Goal: Task Accomplishment & Management: Manage account settings

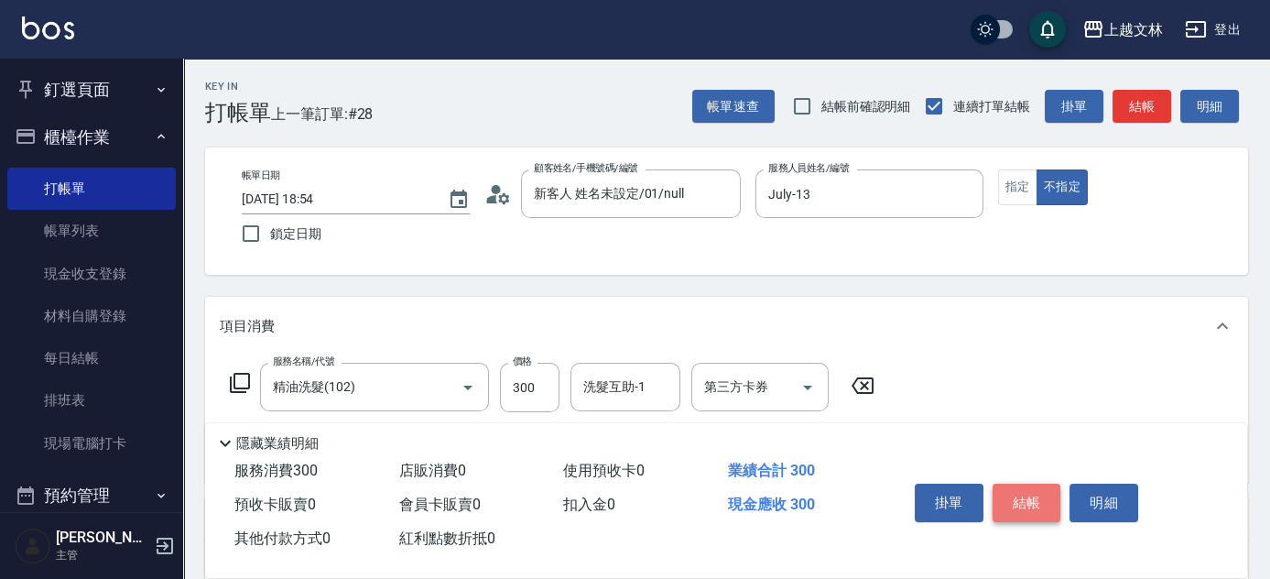
click at [1049, 507] on button "結帳" at bounding box center [1026, 502] width 69 height 38
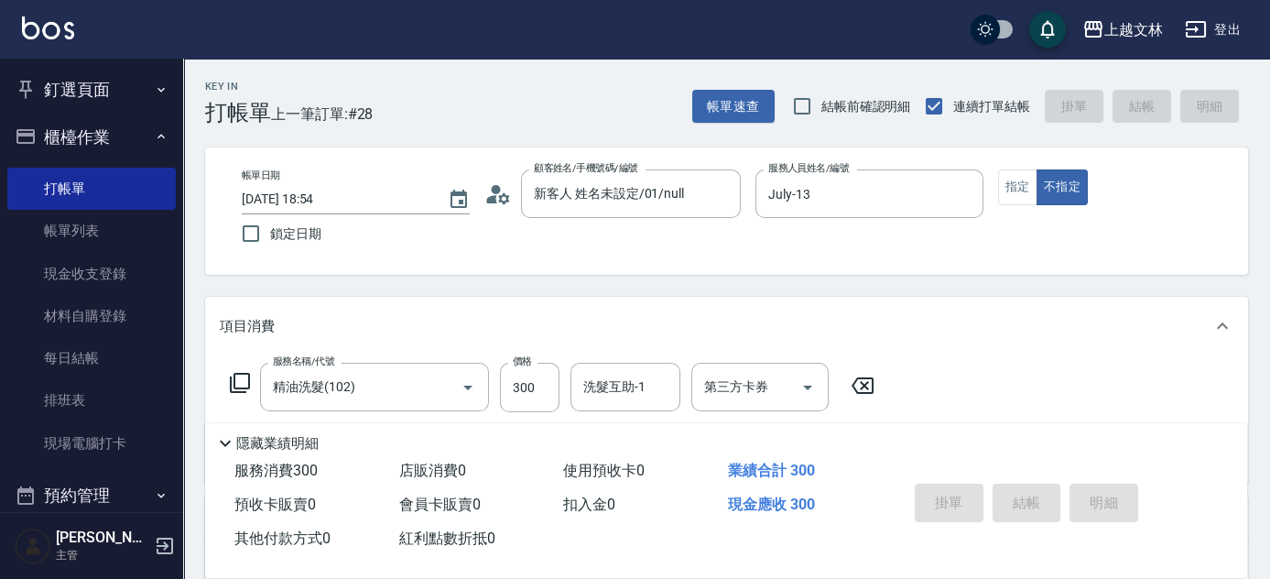
type input "[DATE] 19:36"
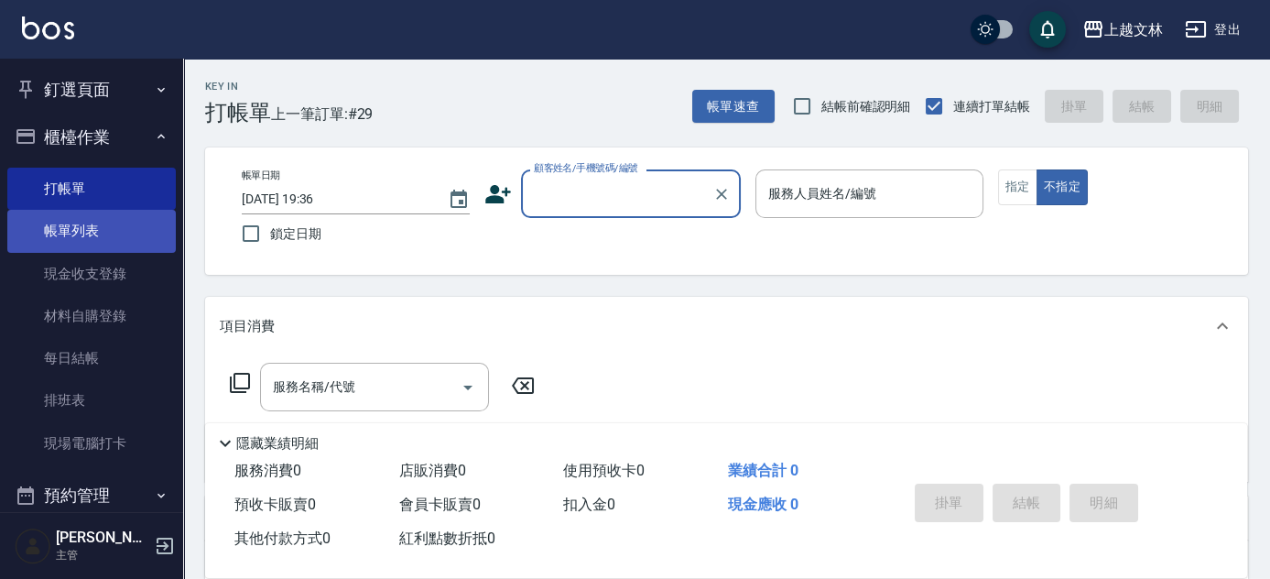
click at [75, 238] on link "帳單列表" at bounding box center [91, 231] width 168 height 42
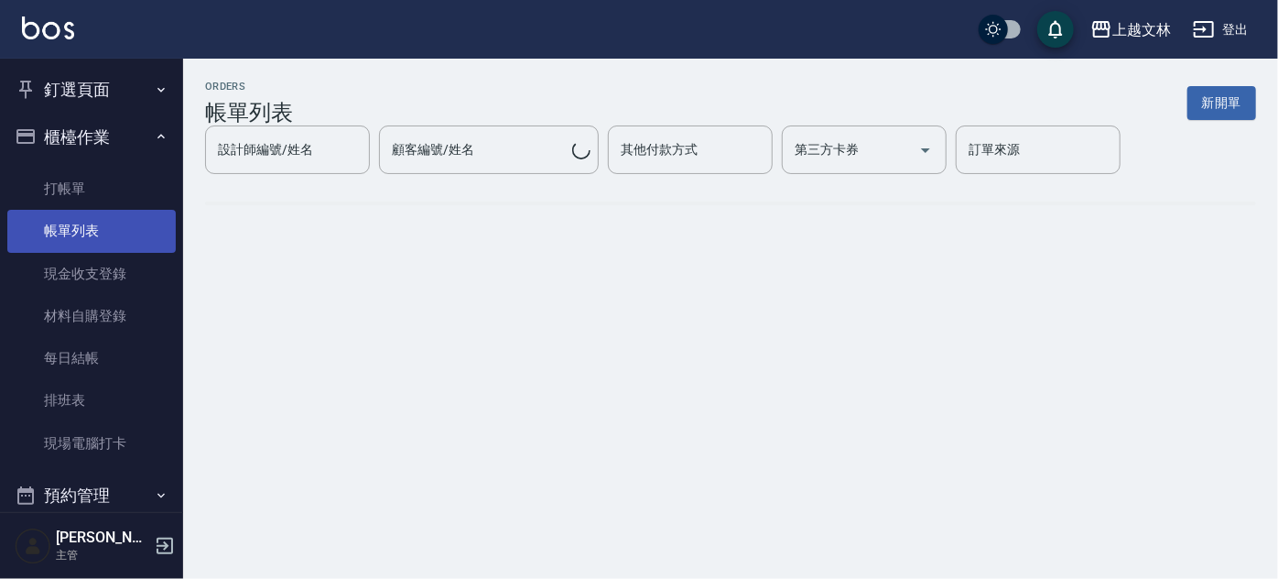
click at [69, 235] on link "帳單列表" at bounding box center [91, 231] width 168 height 42
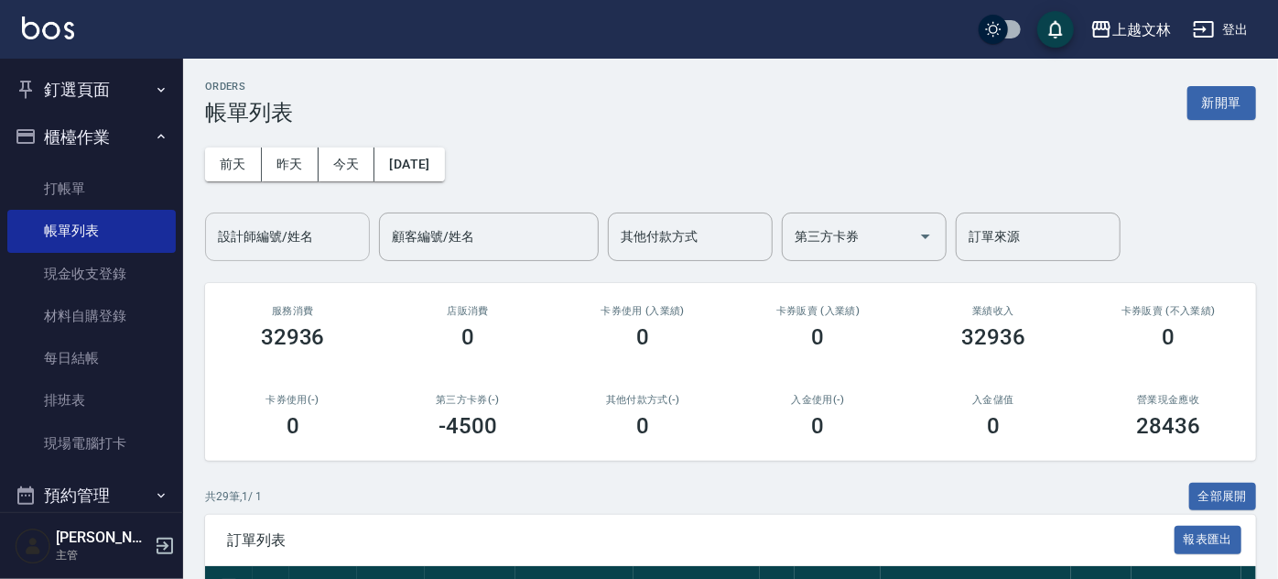
click at [307, 233] on div "設計師編號/姓名 設計師編號/姓名" at bounding box center [287, 236] width 165 height 49
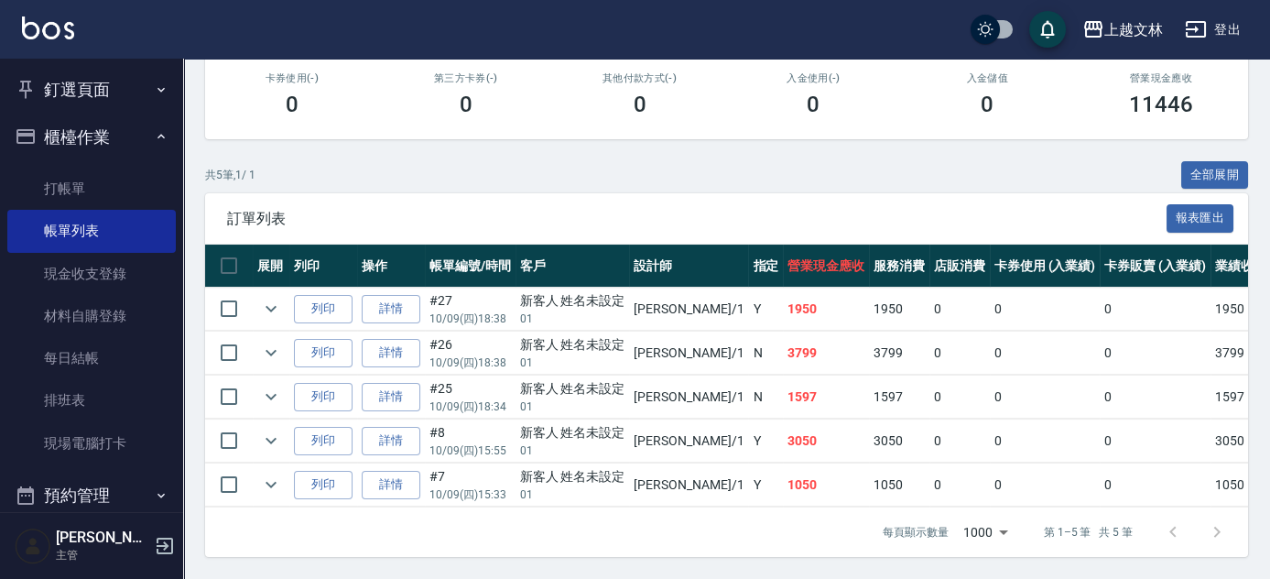
scroll to position [330, 0]
type input "FIONA-1"
click at [407, 301] on link "詳情" at bounding box center [391, 309] width 59 height 28
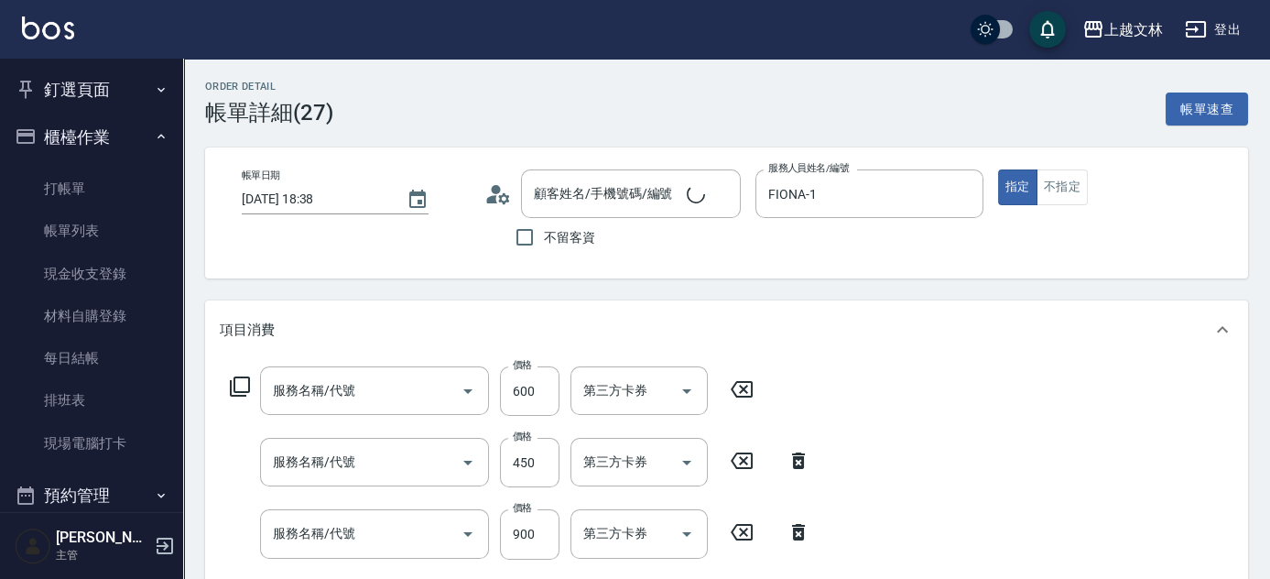
type input "[DATE] 18:38"
type input "FIONA-1"
type input "A級洗+剪(204)"
type input "精油洗髮(102)"
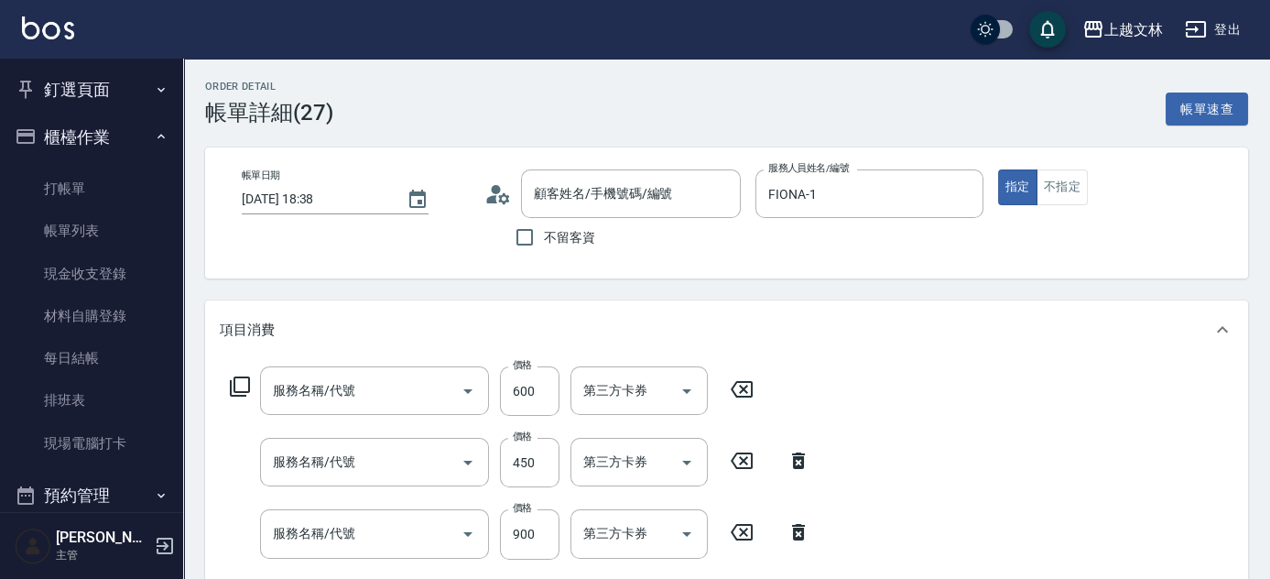
type input "旗艦洗髮(106)"
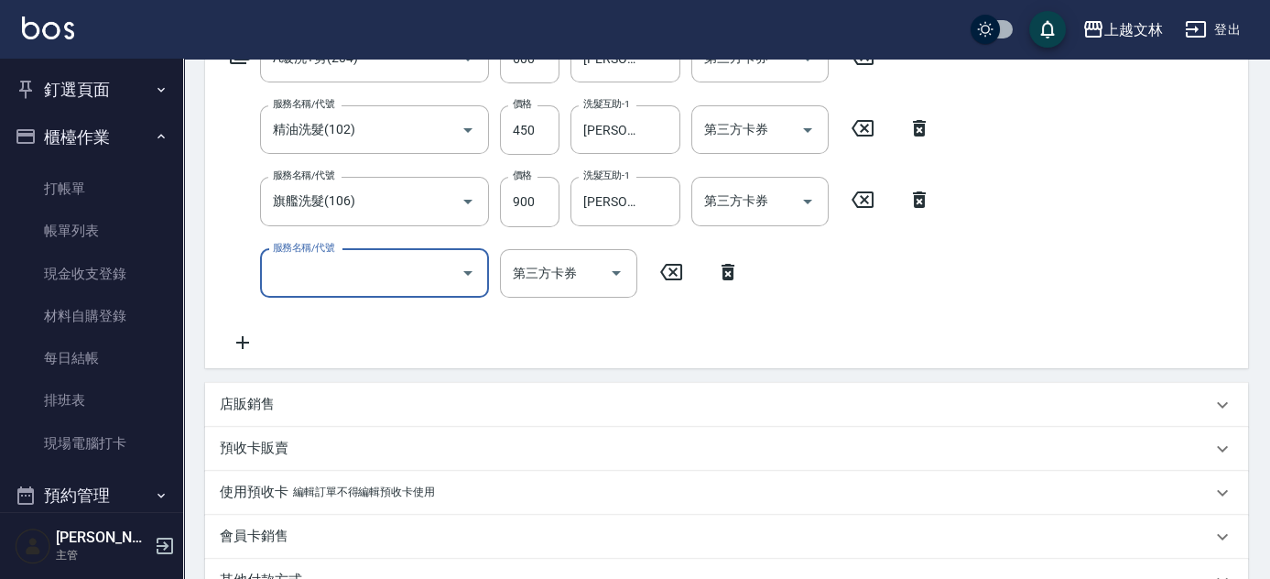
type input "新客人 姓名未設定/01/null"
click at [245, 337] on icon at bounding box center [243, 342] width 46 height 22
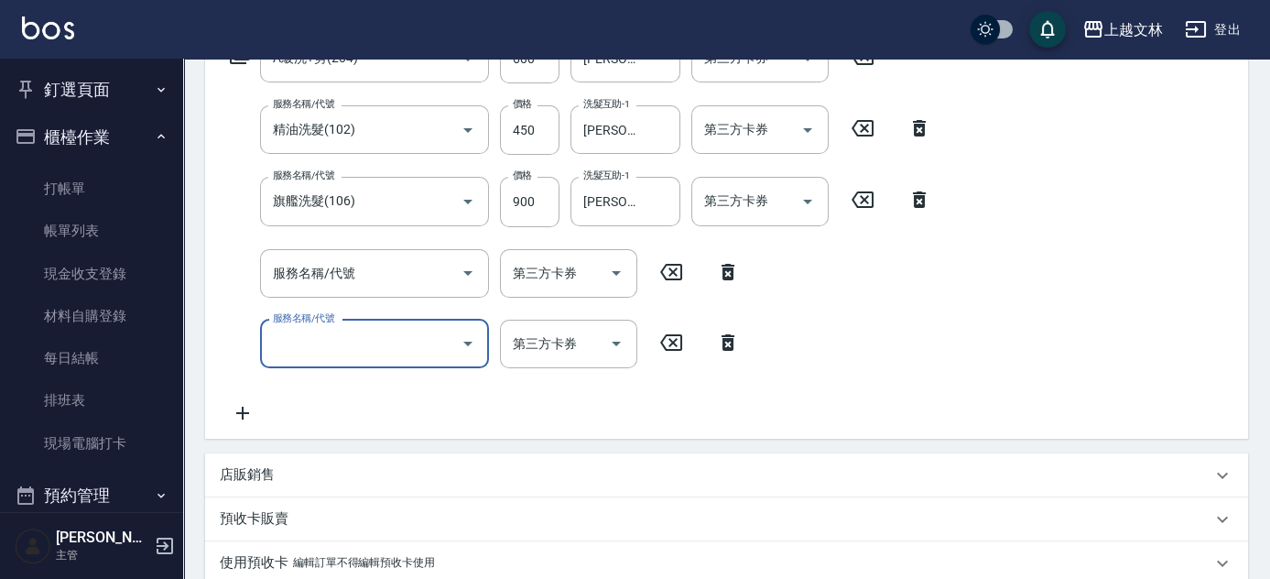
drag, startPoint x: 334, startPoint y: 268, endPoint x: 311, endPoint y: 266, distance: 23.0
click at [334, 269] on div "服務名稱/代號 服務名稱/代號" at bounding box center [374, 273] width 229 height 49
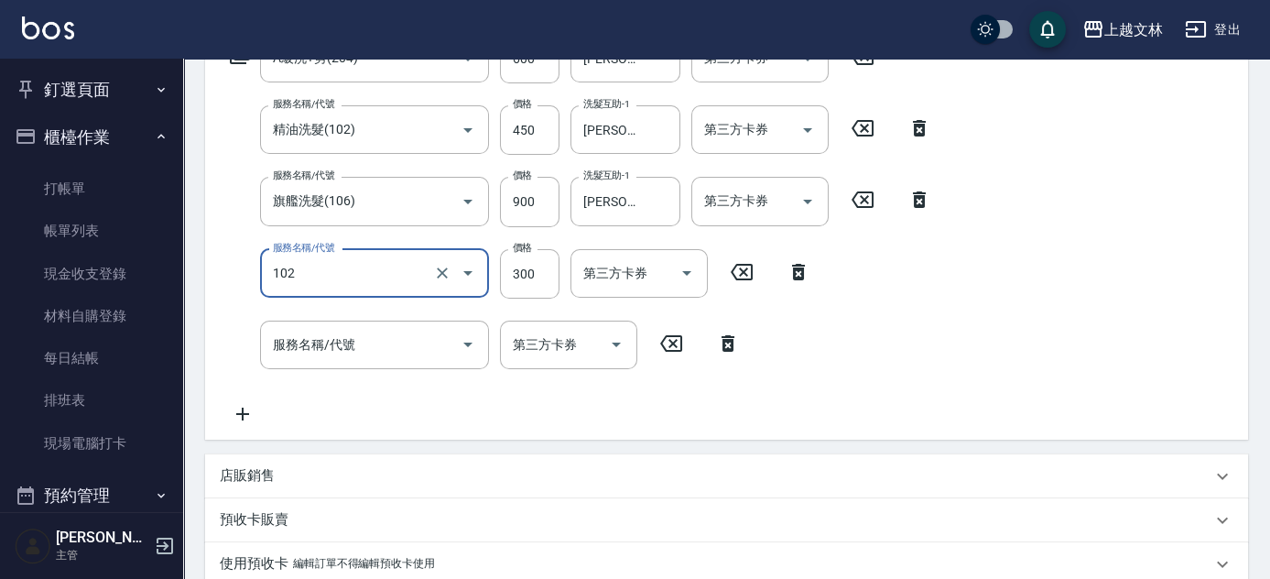
type input "精油洗髮(102)"
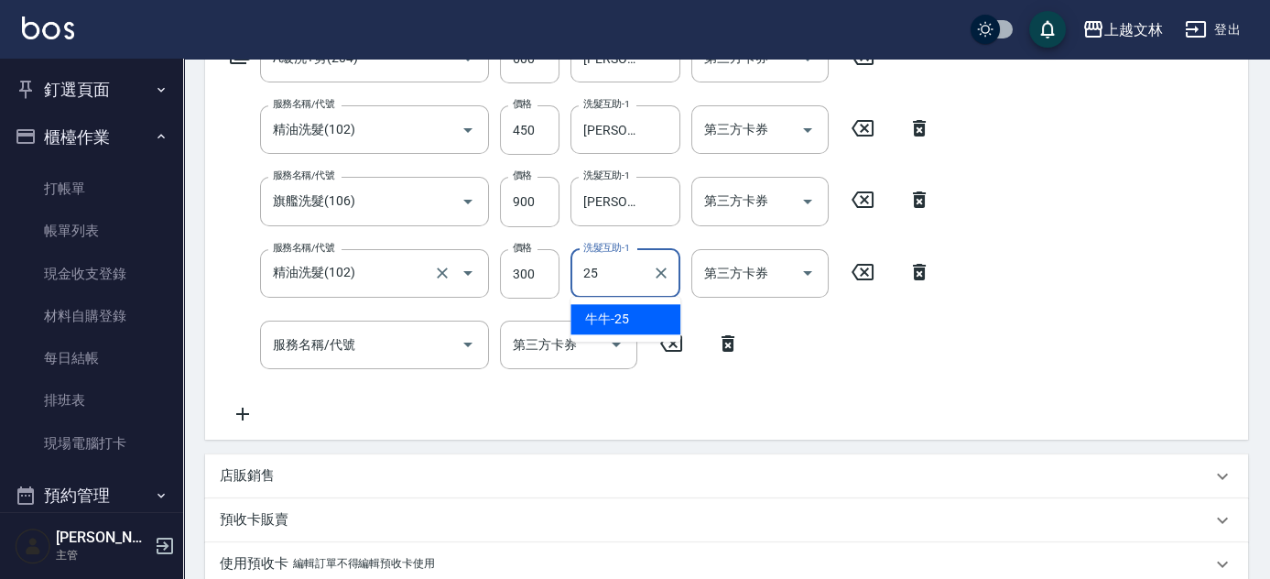
type input "牛牛-25"
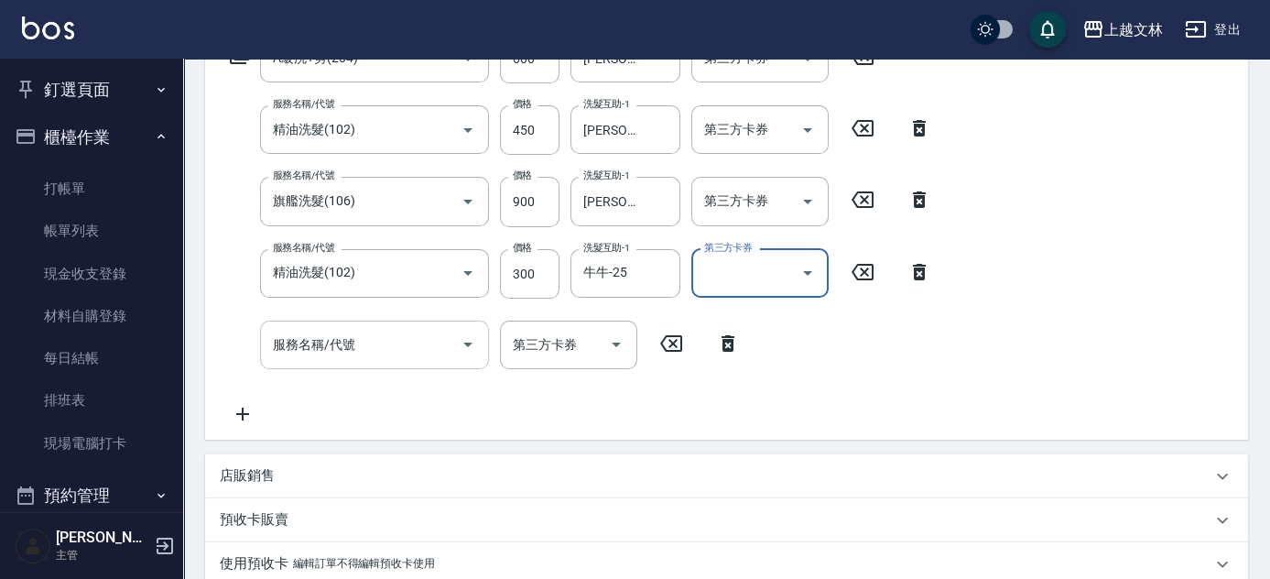
drag, startPoint x: 405, startPoint y: 355, endPoint x: 378, endPoint y: 360, distance: 26.9
click at [404, 356] on input "服務名稱/代號" at bounding box center [360, 345] width 185 height 32
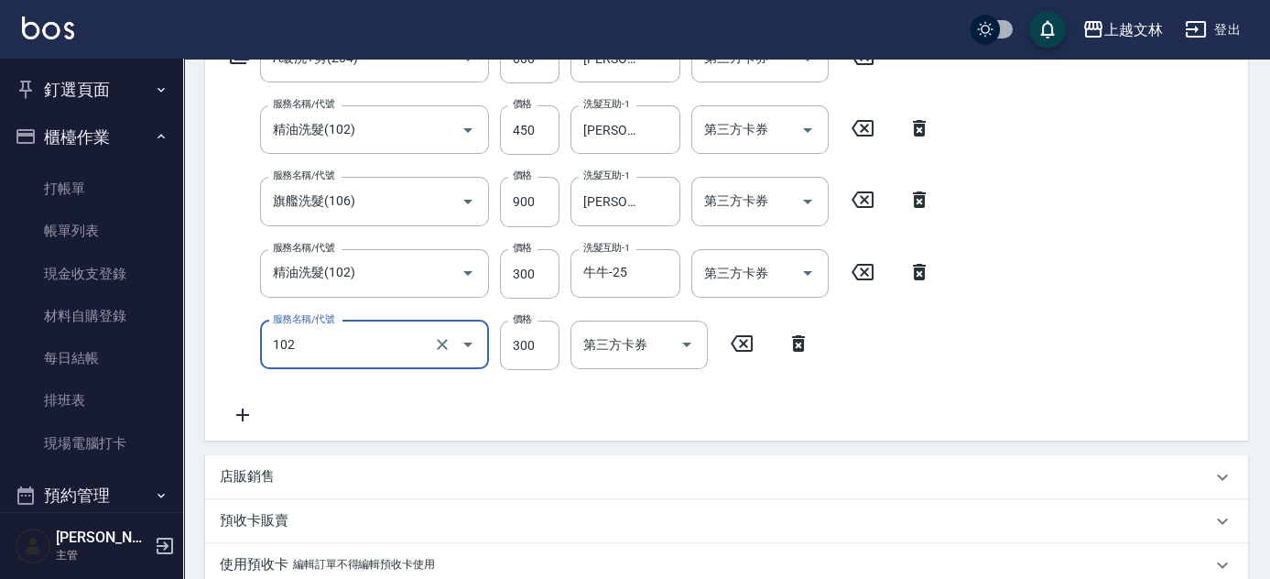
type input "精油洗髮(102)"
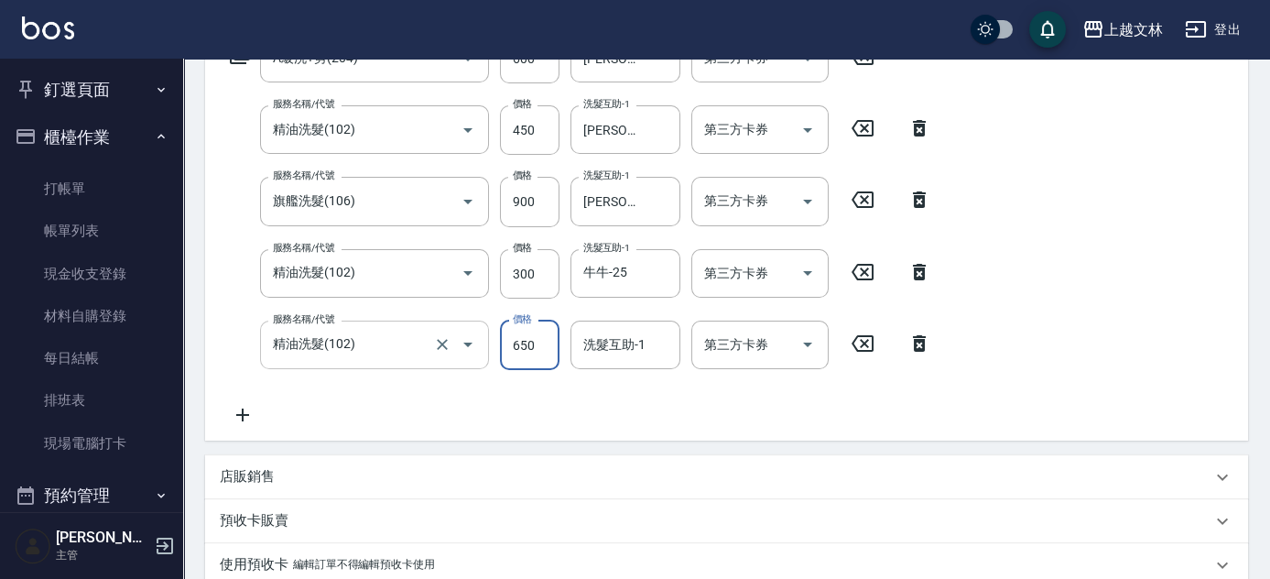
type input "650"
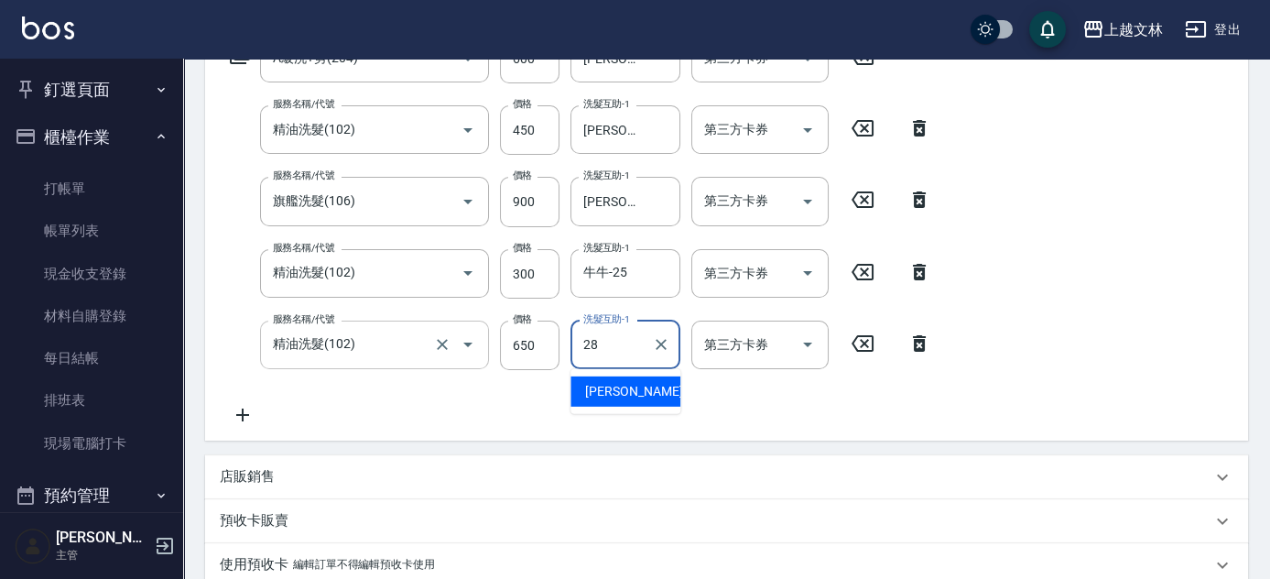
type input "[PERSON_NAME]-28"
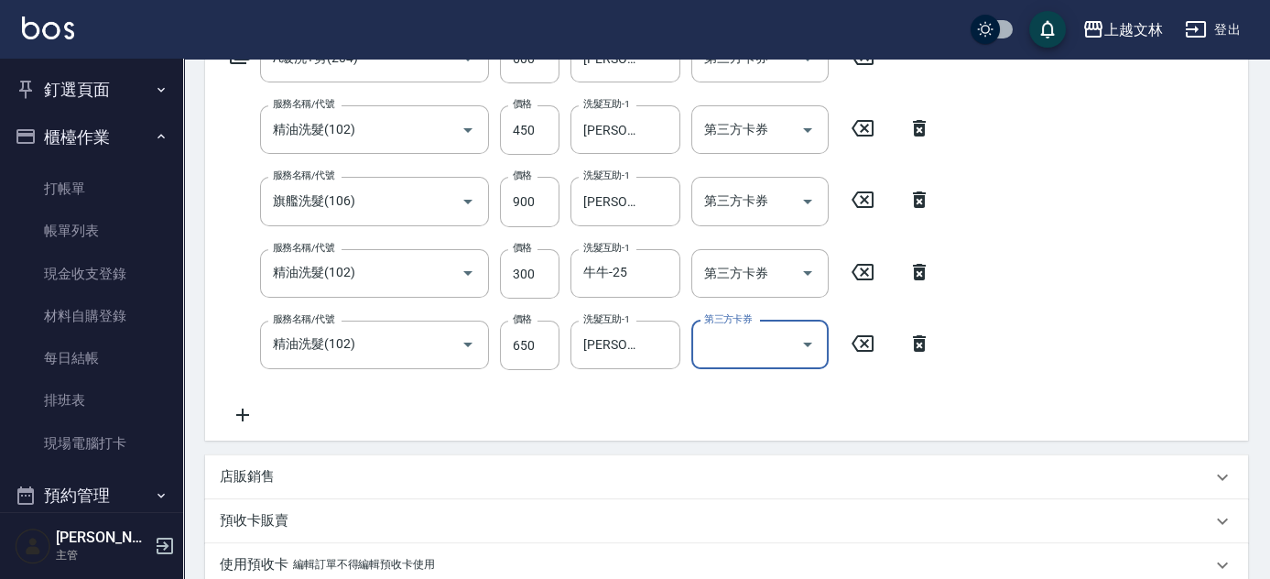
scroll to position [667, 0]
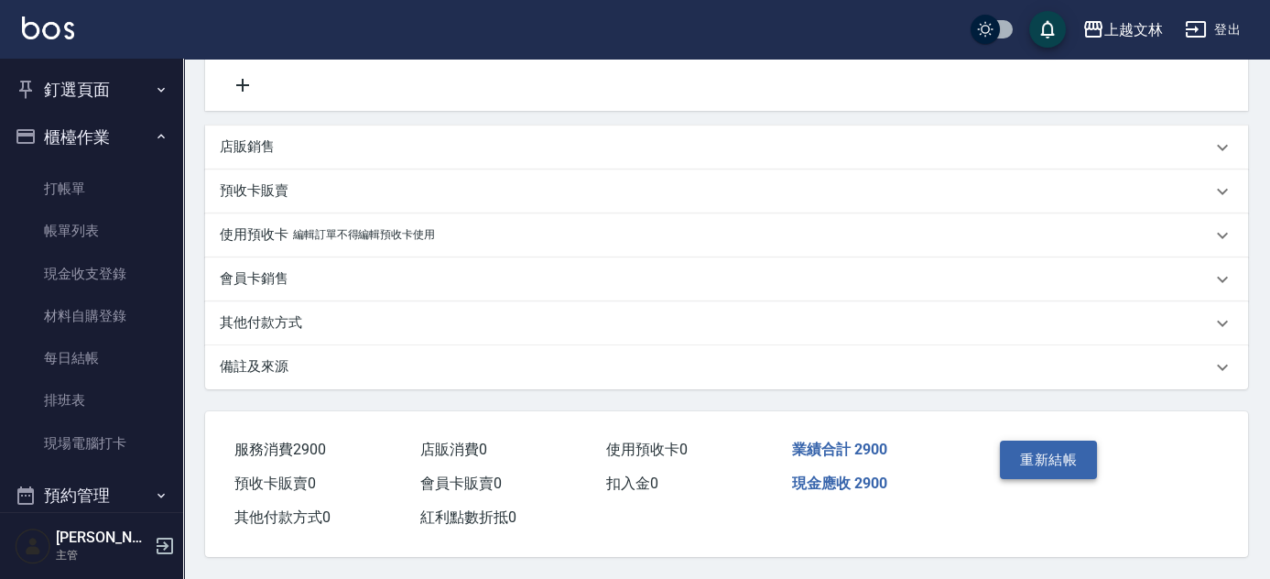
click at [1034, 456] on button "重新結帳" at bounding box center [1048, 459] width 97 height 38
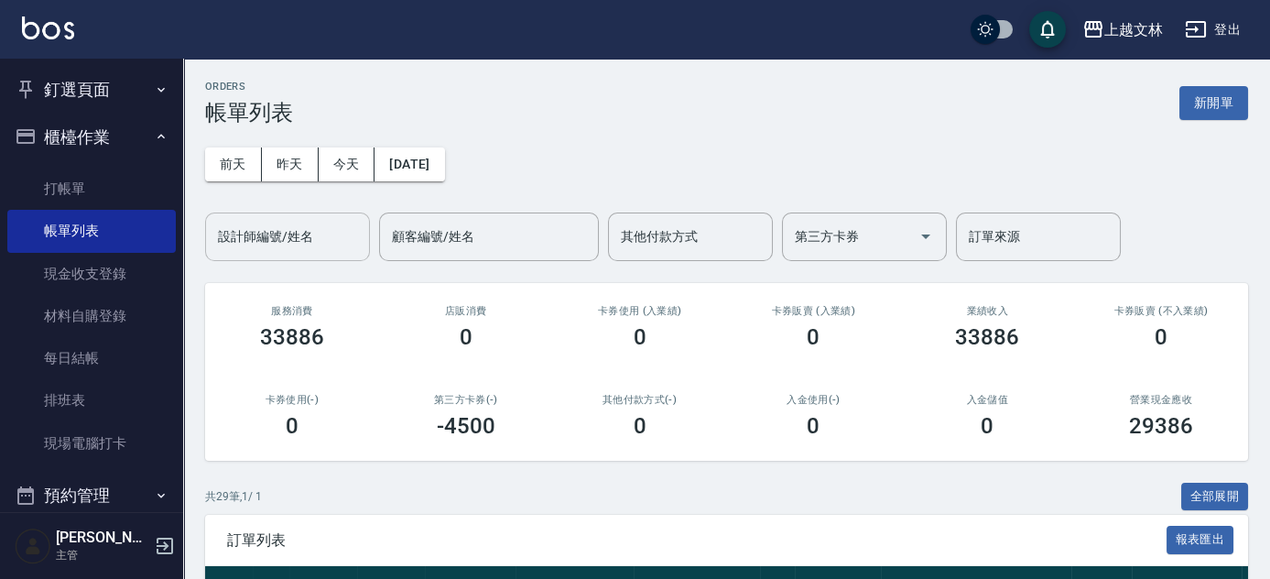
click at [324, 241] on input "設計師編號/姓名" at bounding box center [287, 237] width 148 height 32
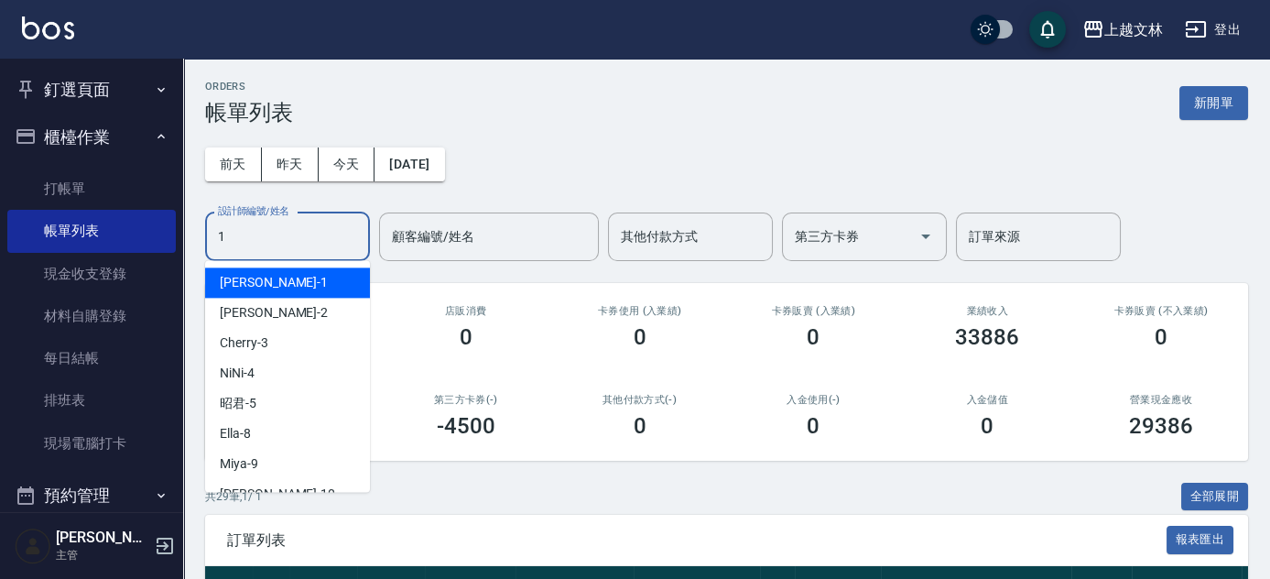
type input "FIONA-1"
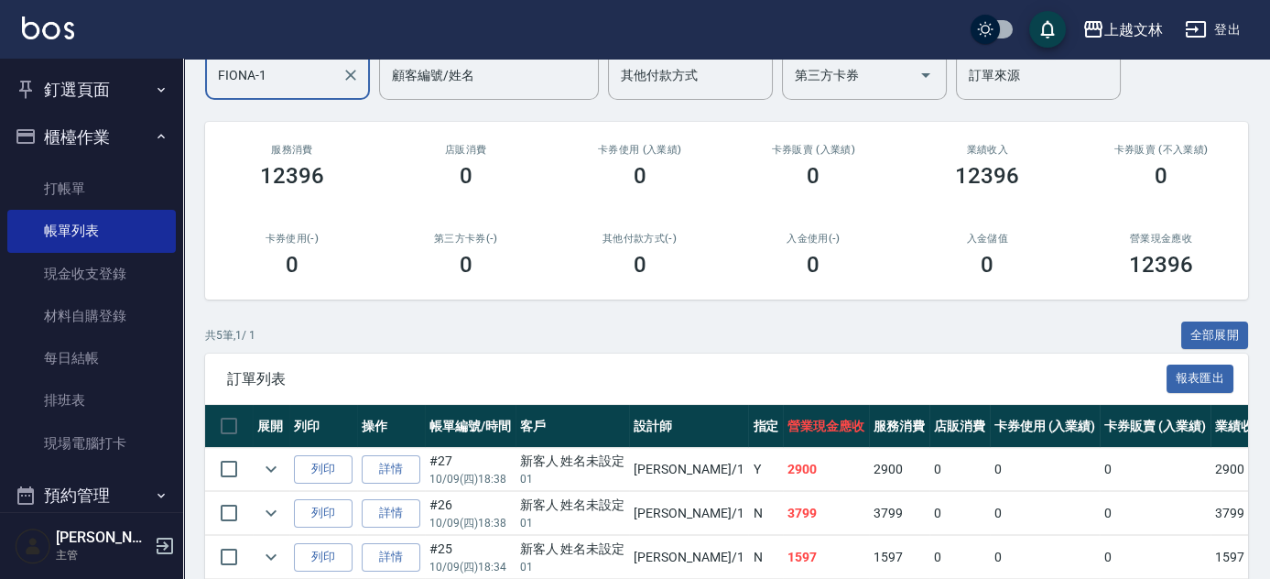
scroll to position [330, 0]
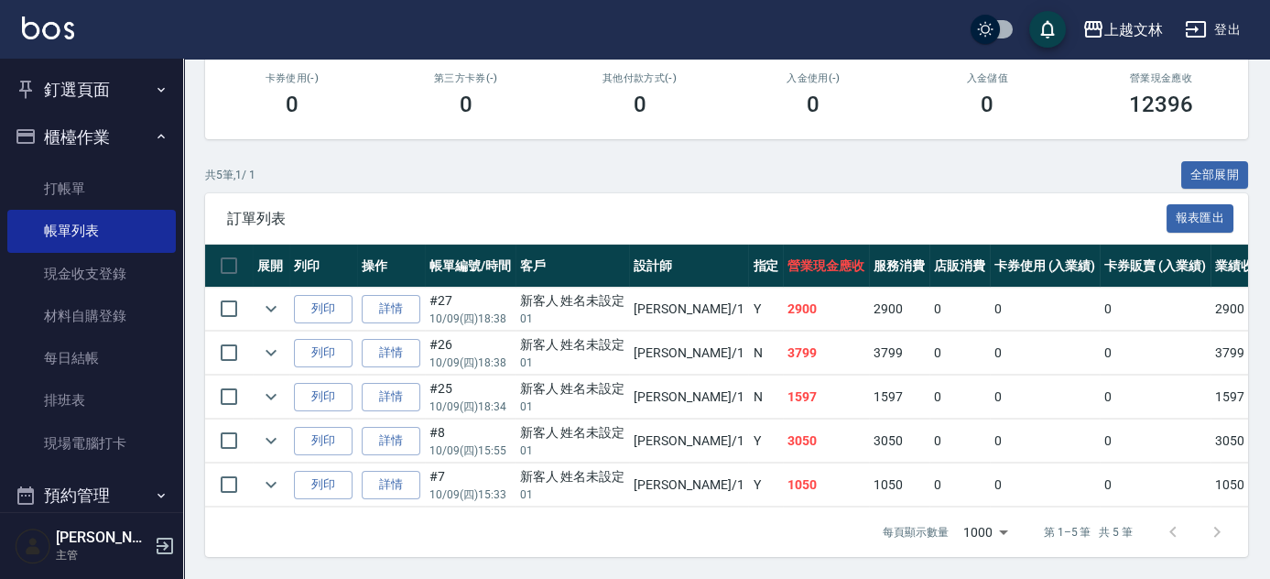
drag, startPoint x: 105, startPoint y: 182, endPoint x: 99, endPoint y: 150, distance: 32.7
click at [105, 182] on link "打帳單" at bounding box center [91, 189] width 168 height 42
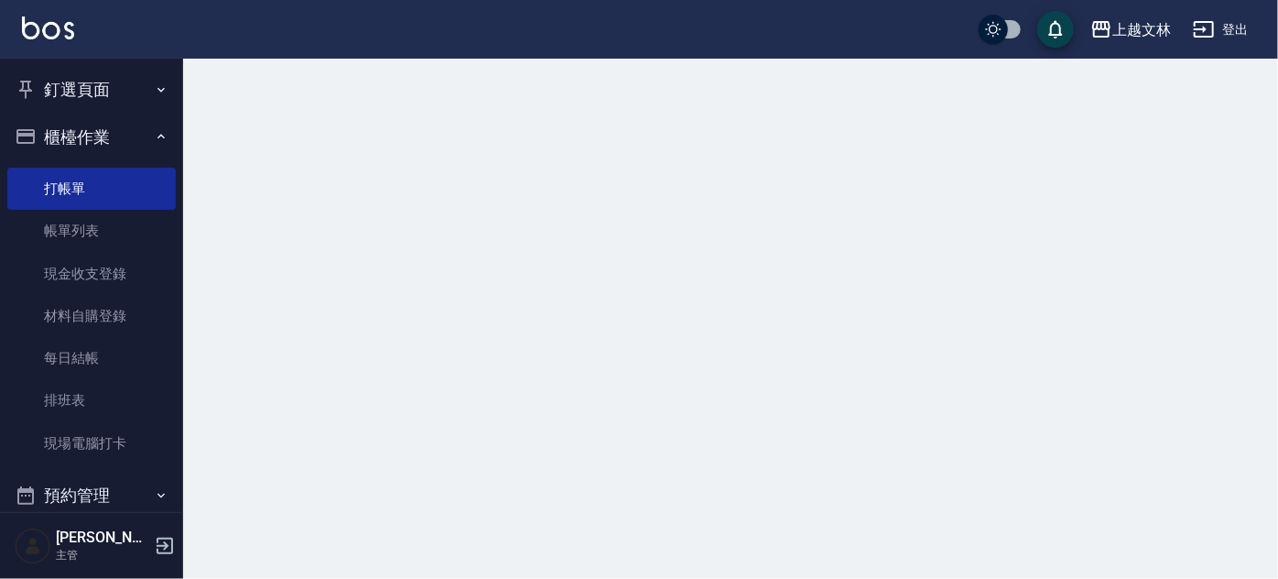
click at [98, 144] on button "櫃檯作業" at bounding box center [91, 138] width 168 height 48
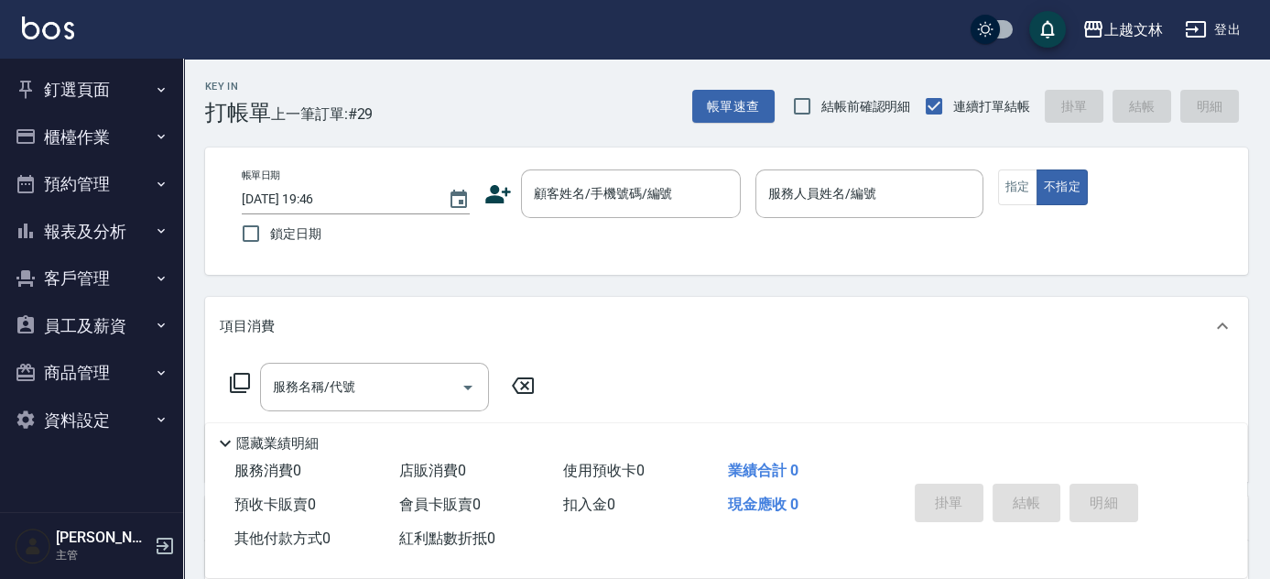
click at [144, 227] on button "報表及分析" at bounding box center [91, 232] width 168 height 48
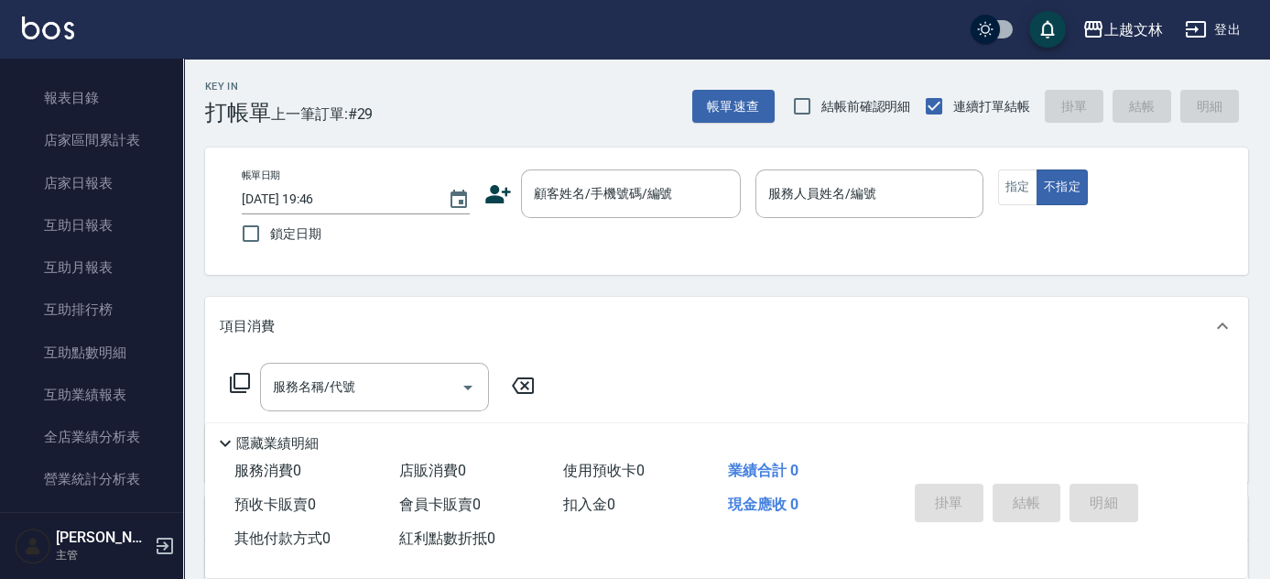
scroll to position [321, 0]
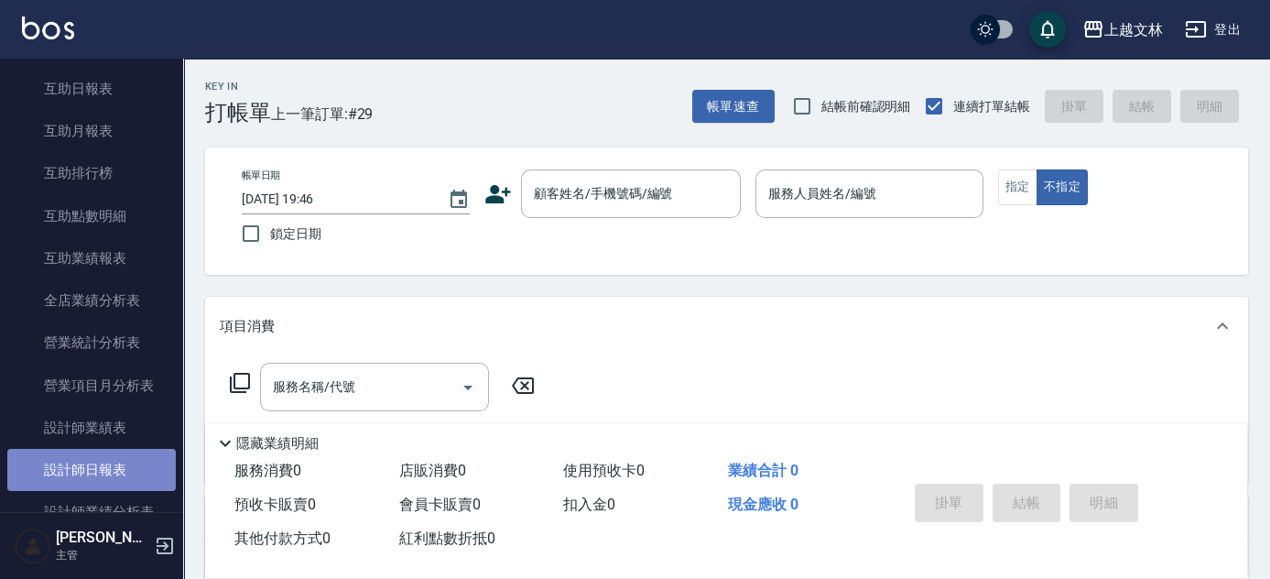
click at [113, 458] on link "設計師日報表" at bounding box center [91, 470] width 168 height 42
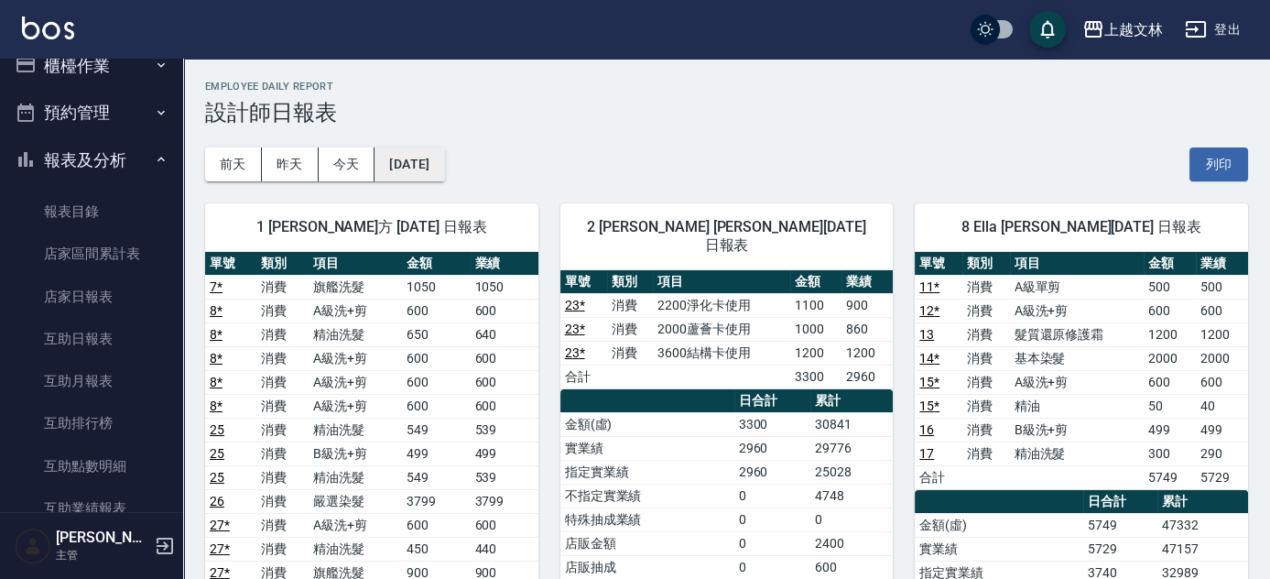
click at [444, 172] on button "[DATE]" at bounding box center [409, 164] width 70 height 34
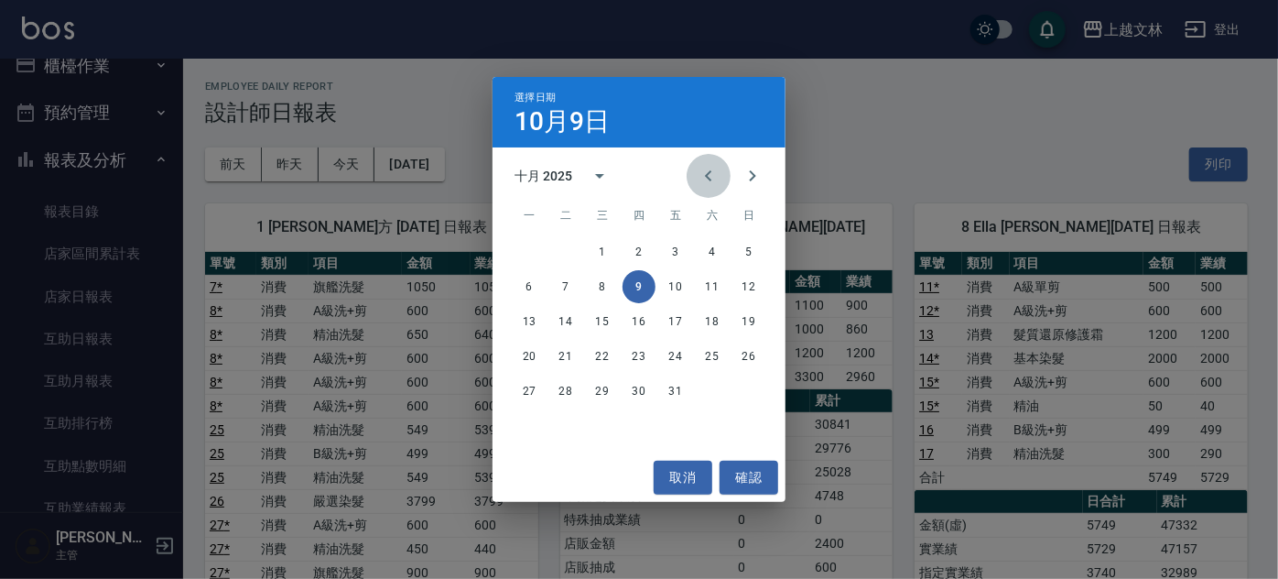
click at [712, 176] on icon "Previous month" at bounding box center [709, 176] width 22 height 22
click at [557, 287] on button "9" at bounding box center [565, 286] width 33 height 33
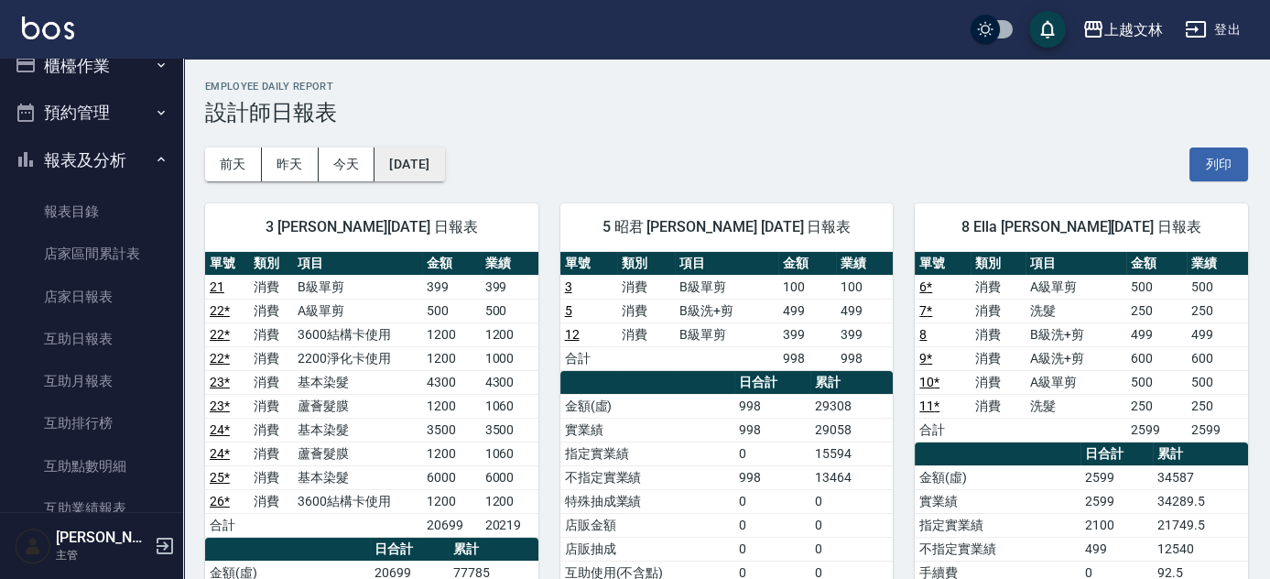
click at [426, 157] on button "[DATE]" at bounding box center [409, 164] width 70 height 34
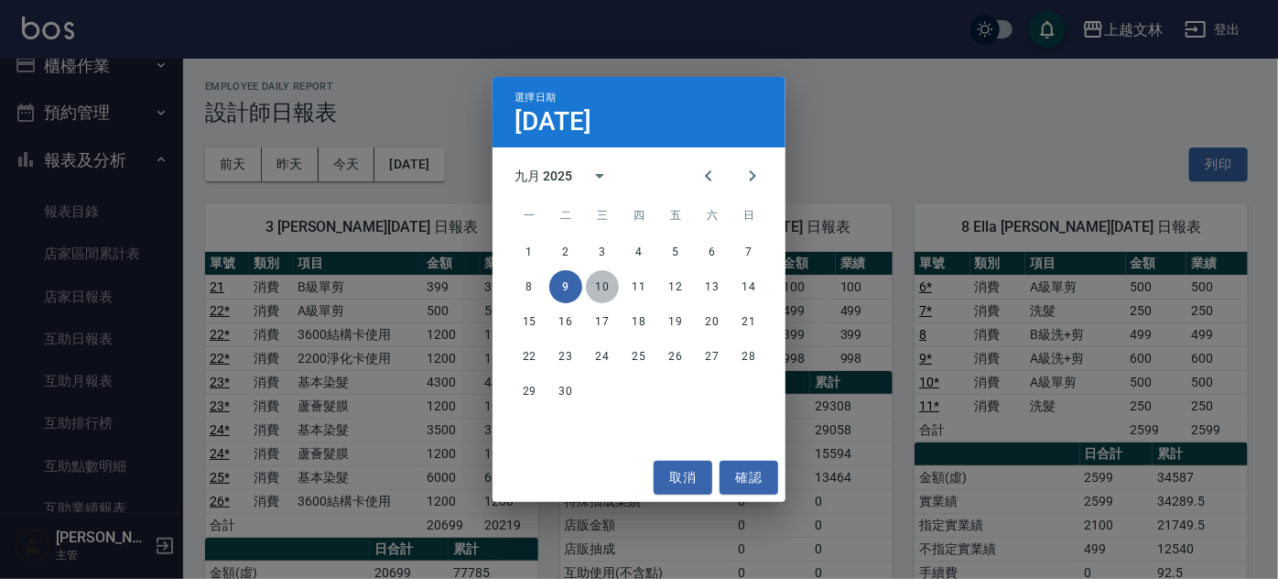
click at [610, 289] on button "10" at bounding box center [602, 286] width 33 height 33
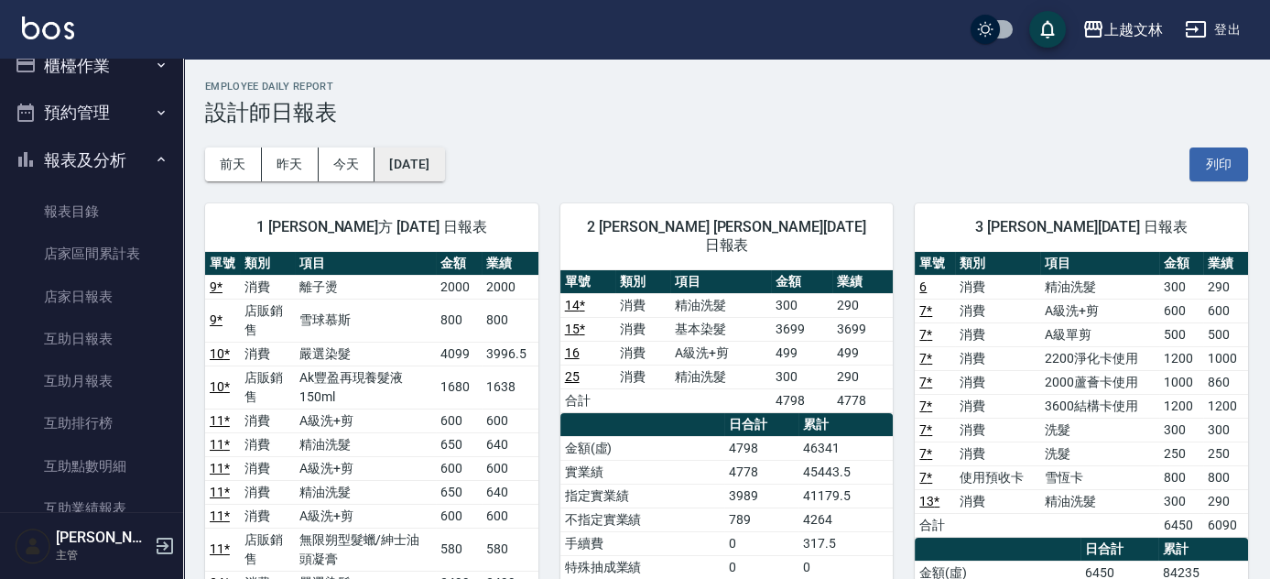
click at [405, 166] on button "[DATE]" at bounding box center [409, 164] width 70 height 34
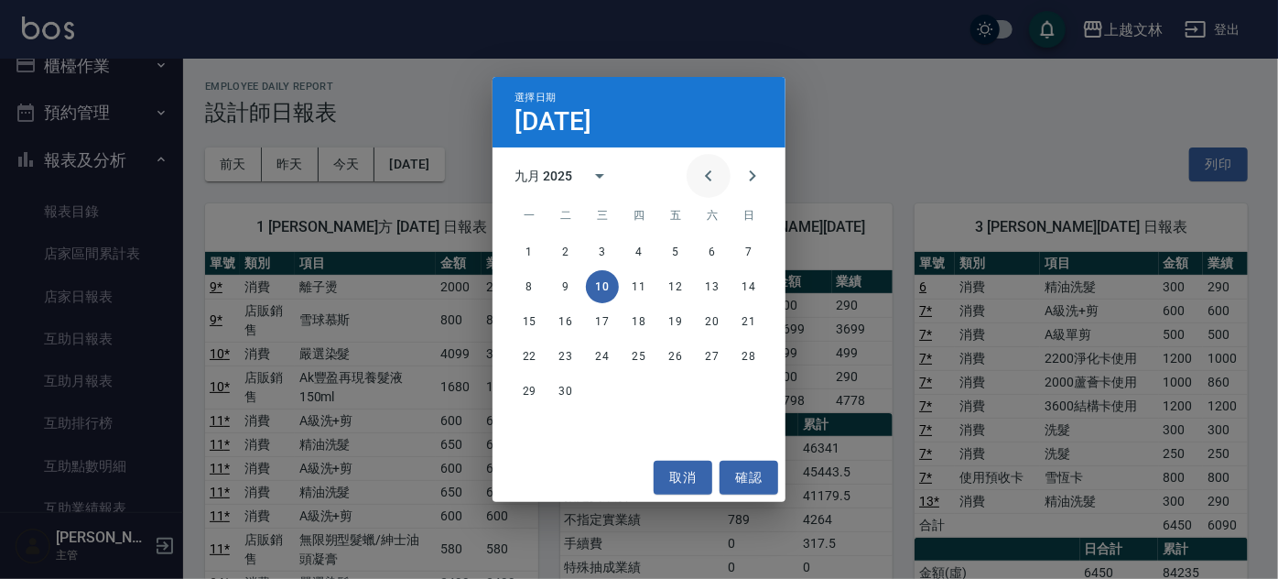
click at [711, 170] on icon "Previous month" at bounding box center [709, 176] width 22 height 22
click at [750, 172] on icon "Next month" at bounding box center [753, 176] width 22 height 22
click at [514, 284] on button "8" at bounding box center [529, 286] width 33 height 33
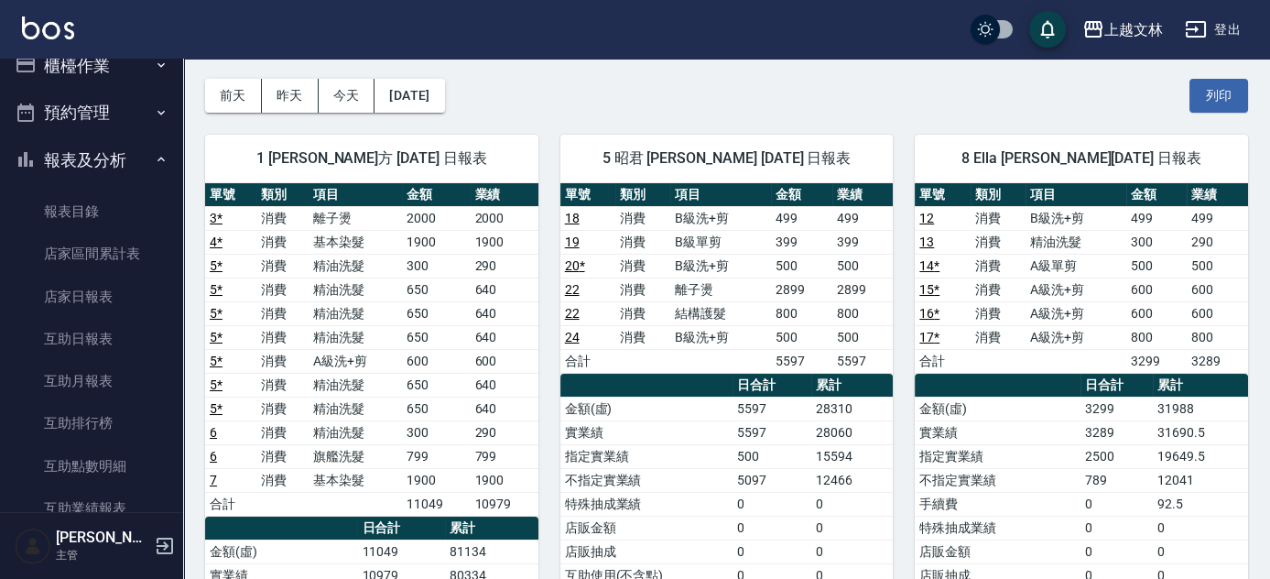
scroll to position [166, 0]
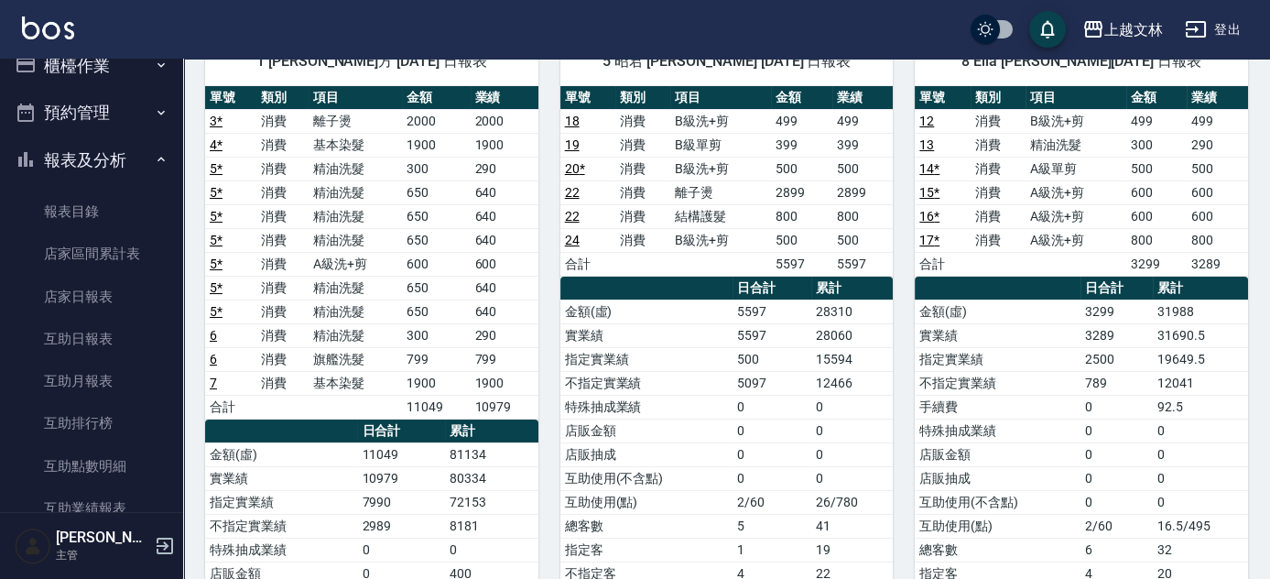
click at [119, 152] on button "報表及分析" at bounding box center [91, 160] width 168 height 48
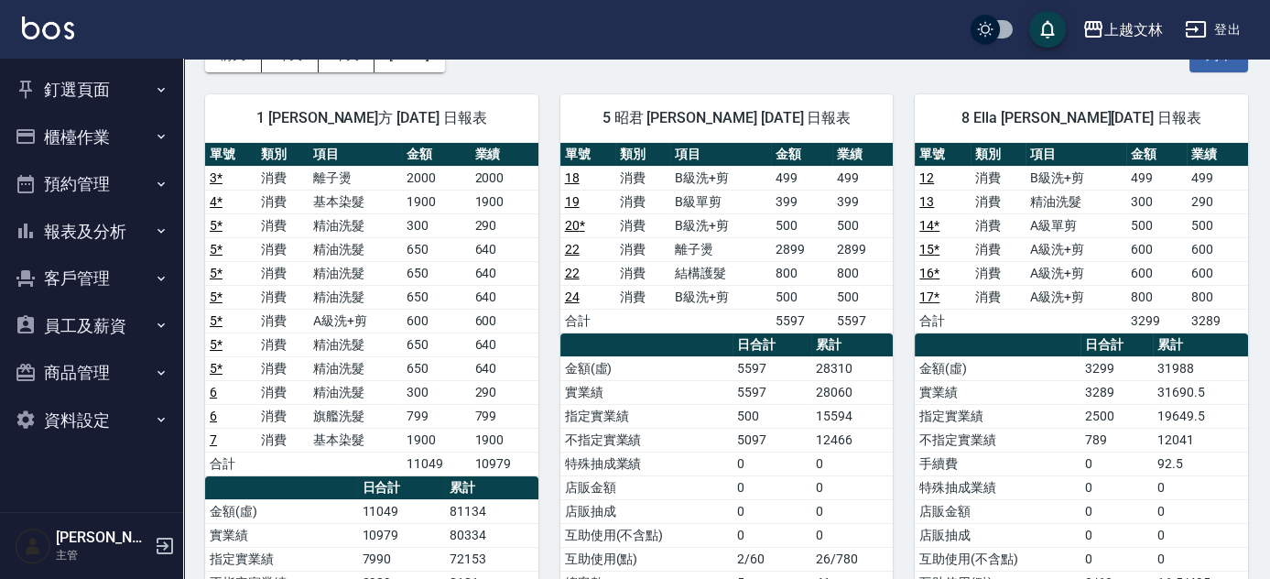
scroll to position [82, 0]
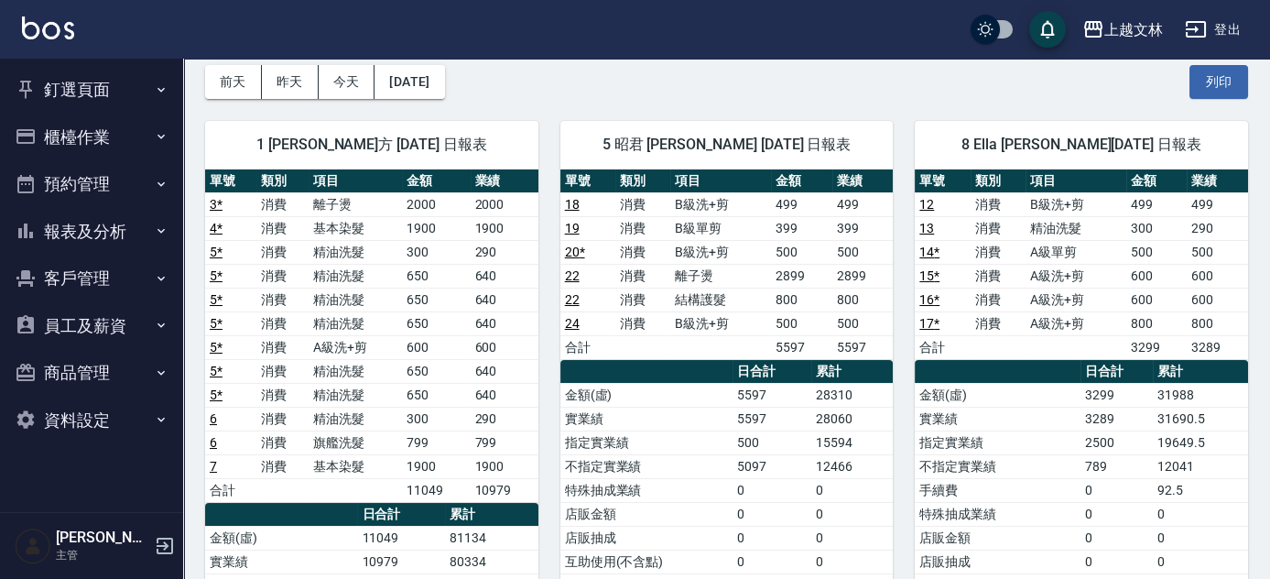
click at [109, 103] on button "釘選頁面" at bounding box center [91, 90] width 168 height 48
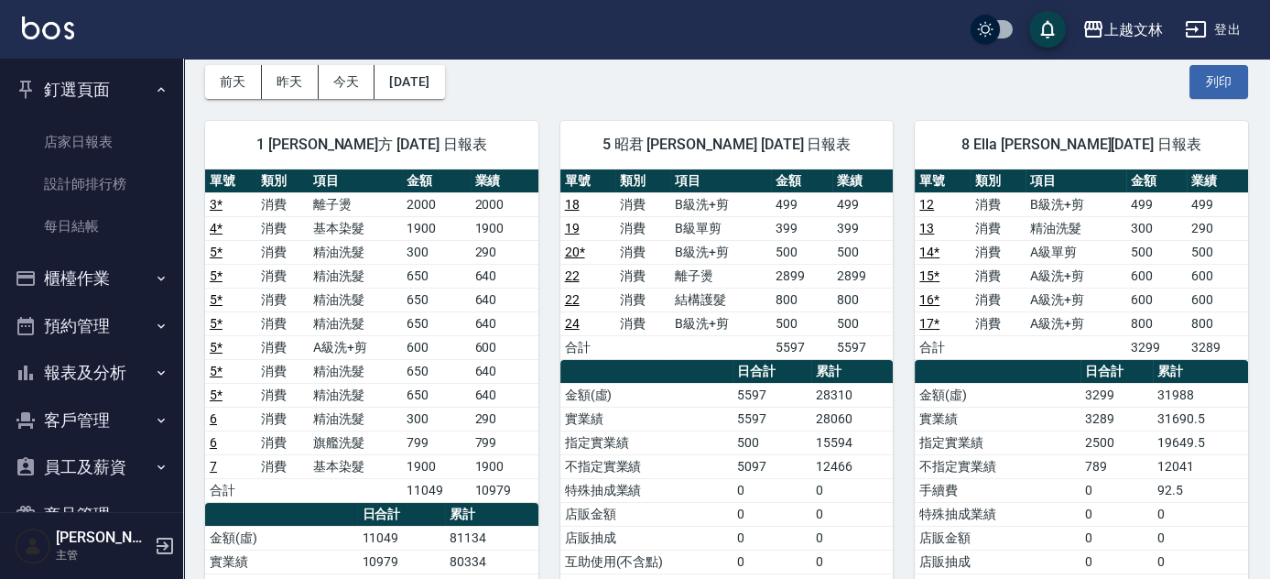
click at [109, 102] on button "釘選頁面" at bounding box center [91, 90] width 168 height 48
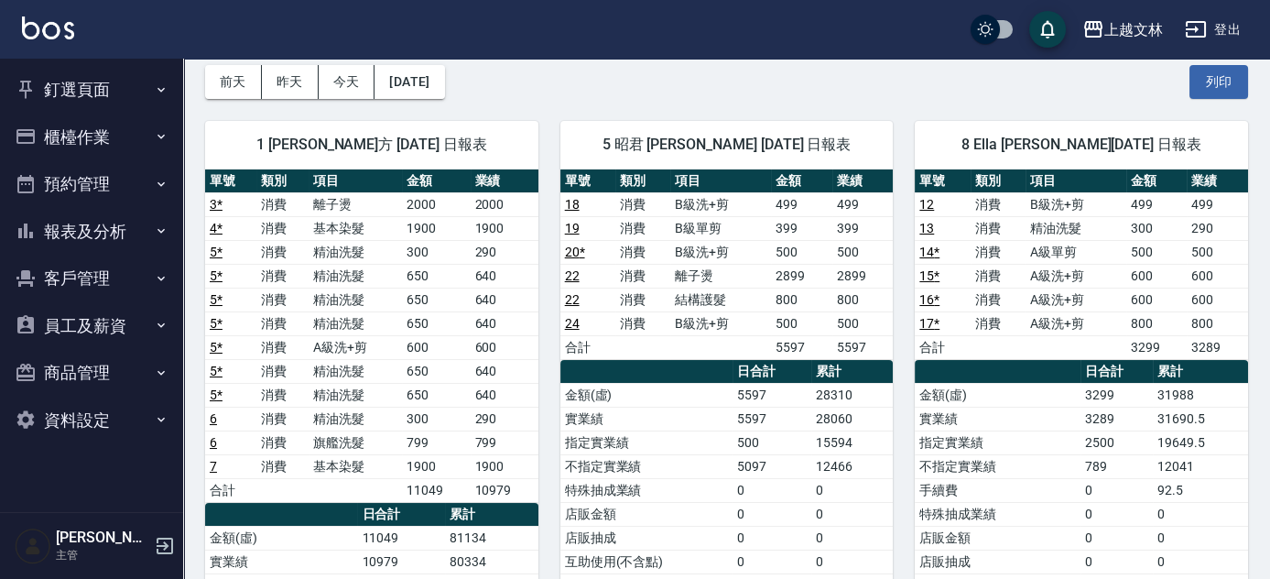
click at [100, 125] on button "櫃檯作業" at bounding box center [91, 138] width 168 height 48
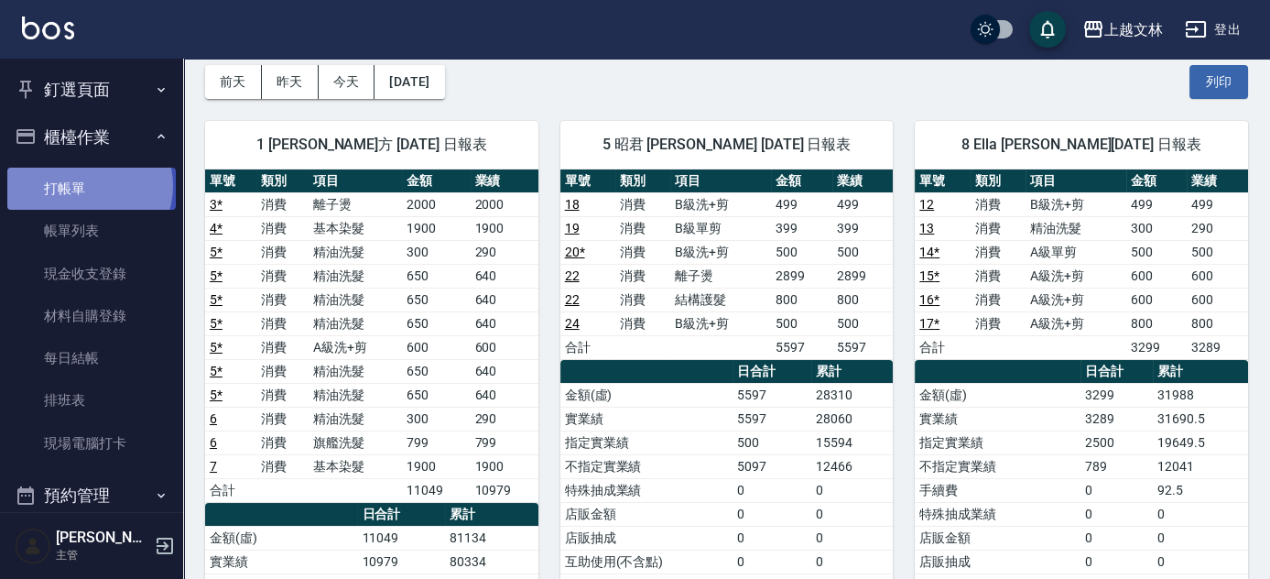
click at [88, 186] on link "打帳單" at bounding box center [91, 189] width 168 height 42
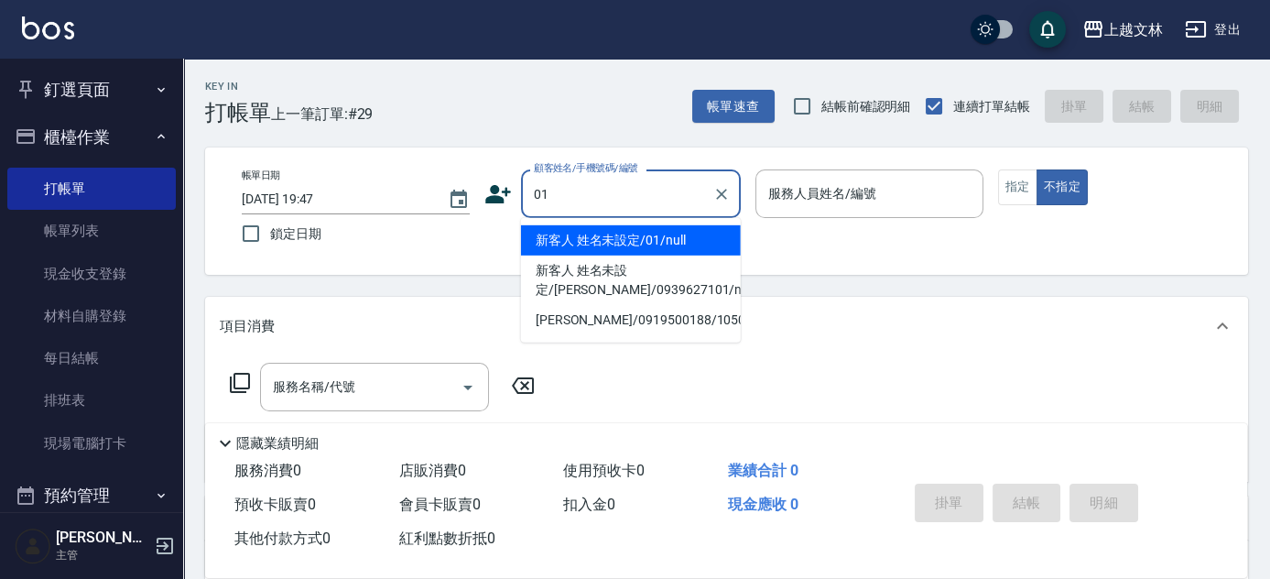
type input "新客人 姓名未設定/01/null"
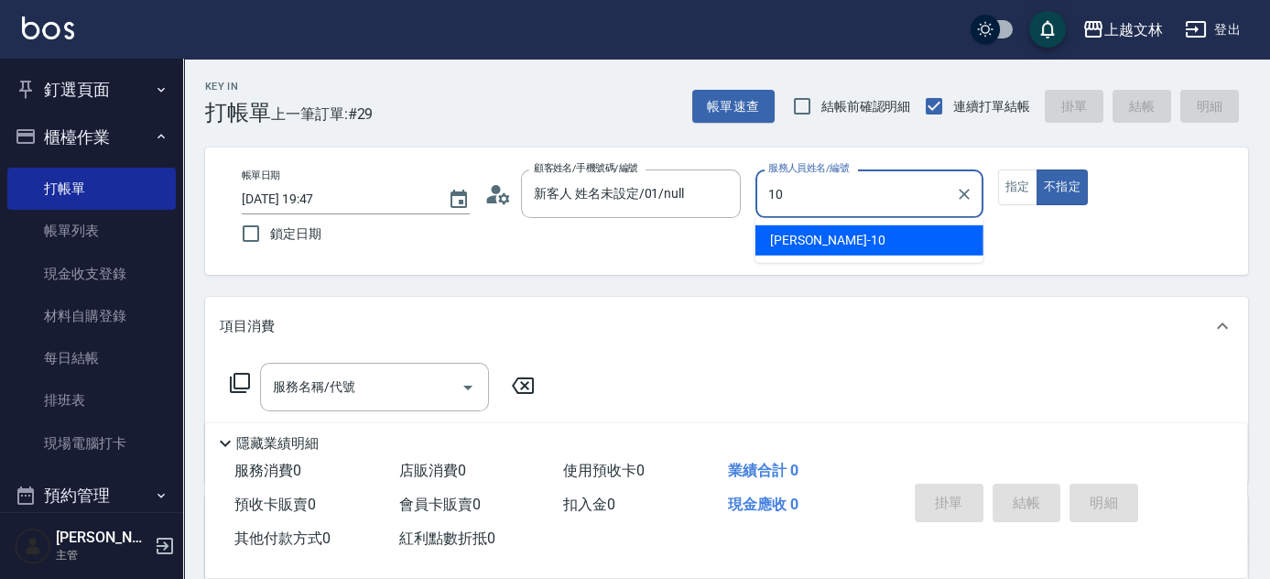
type input "[PERSON_NAME]-10"
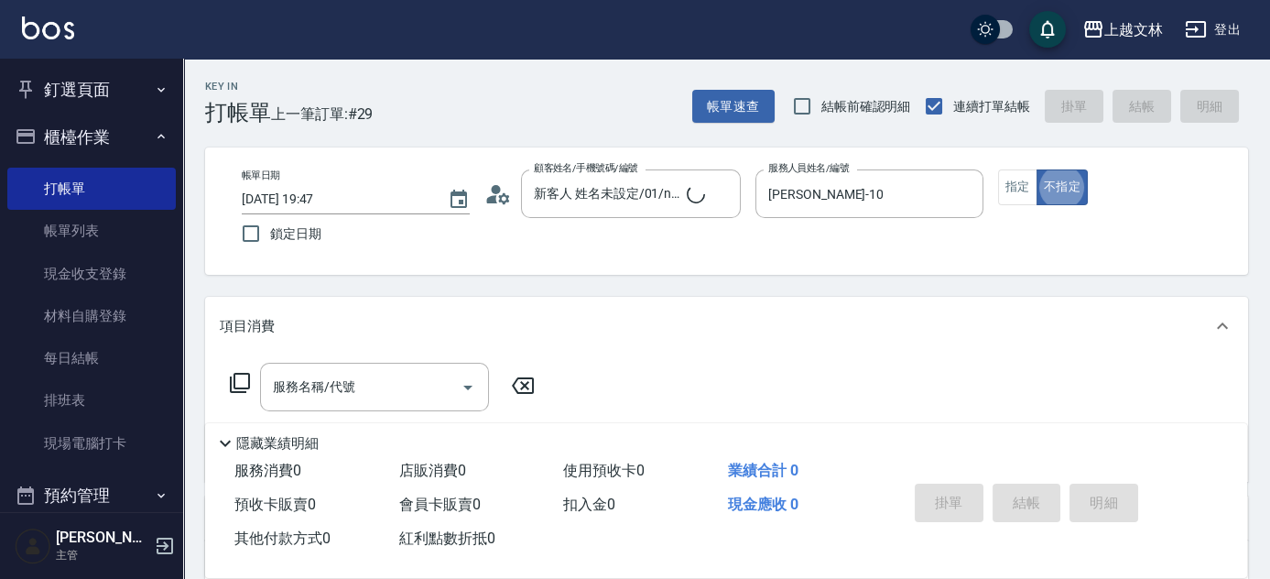
type button "false"
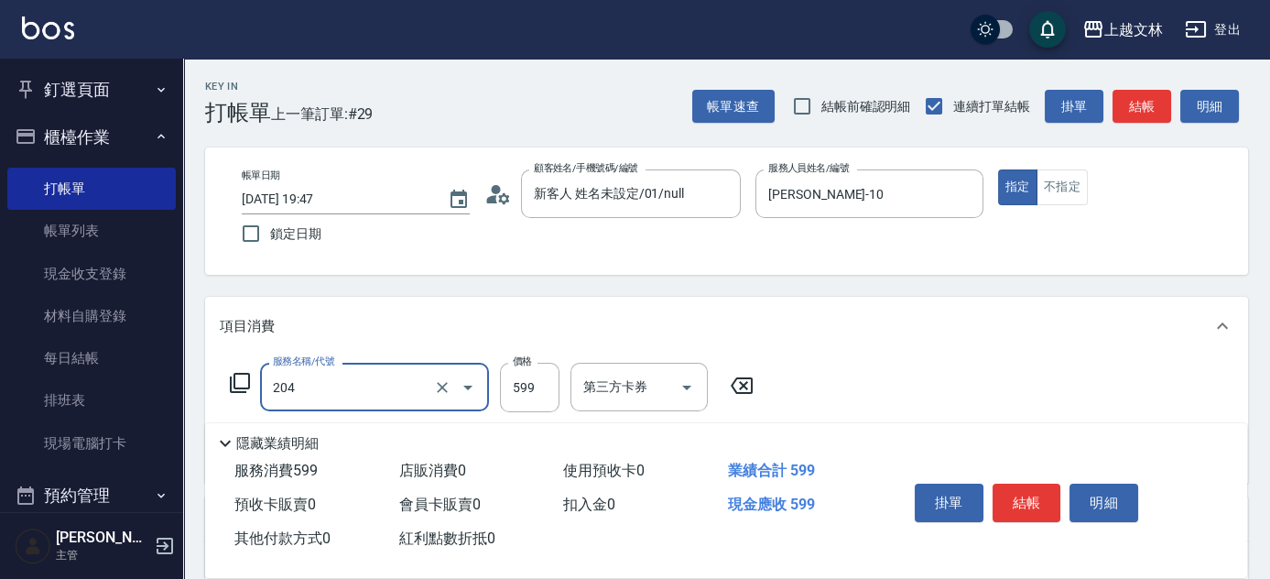
type input "A級洗+剪(204)"
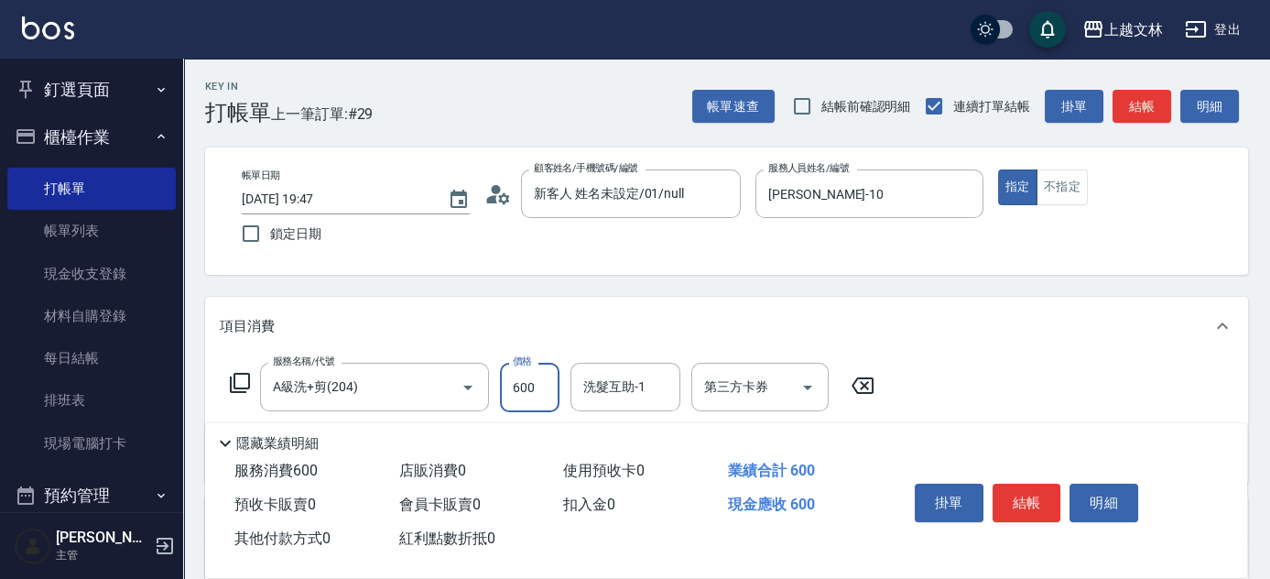
type input "600"
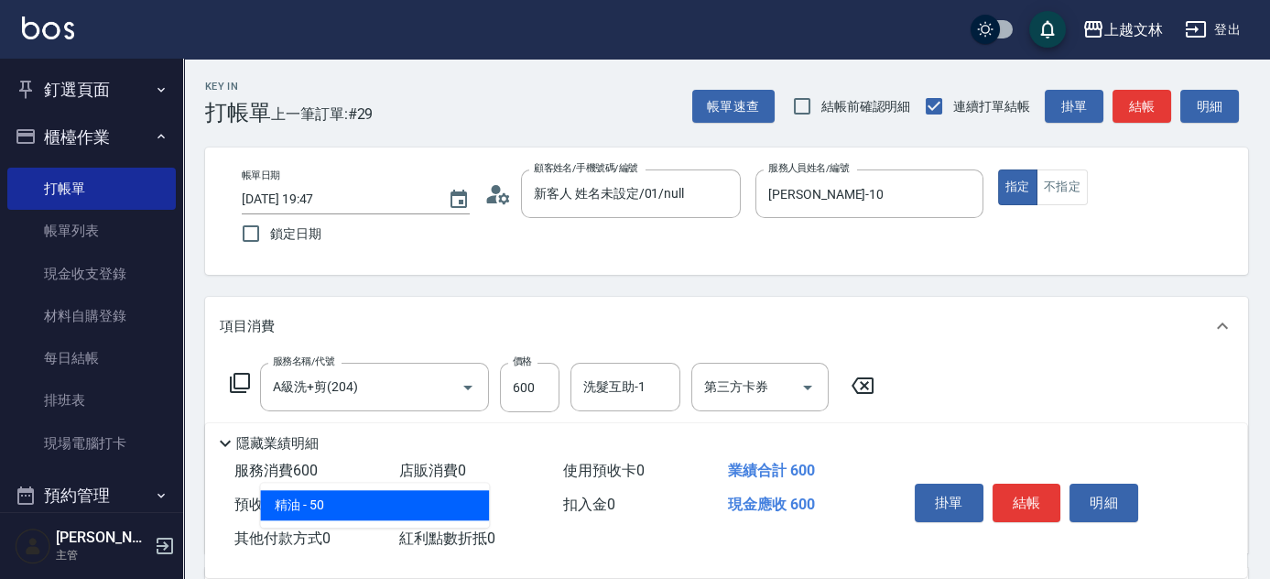
type input "精油(107)"
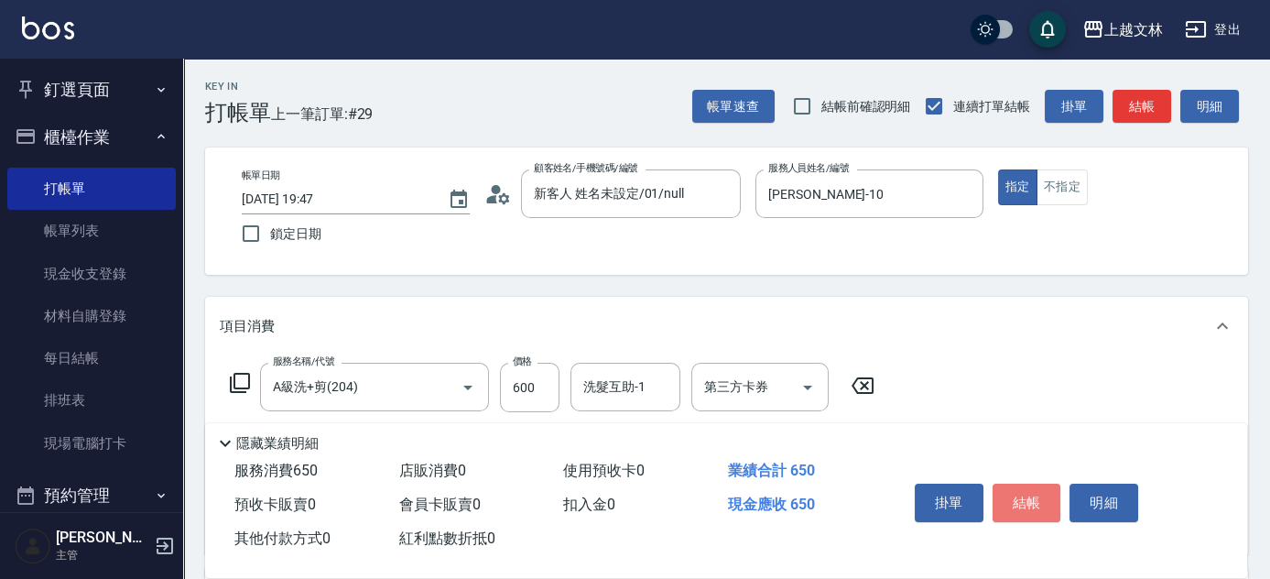
click at [1016, 490] on button "結帳" at bounding box center [1026, 502] width 69 height 38
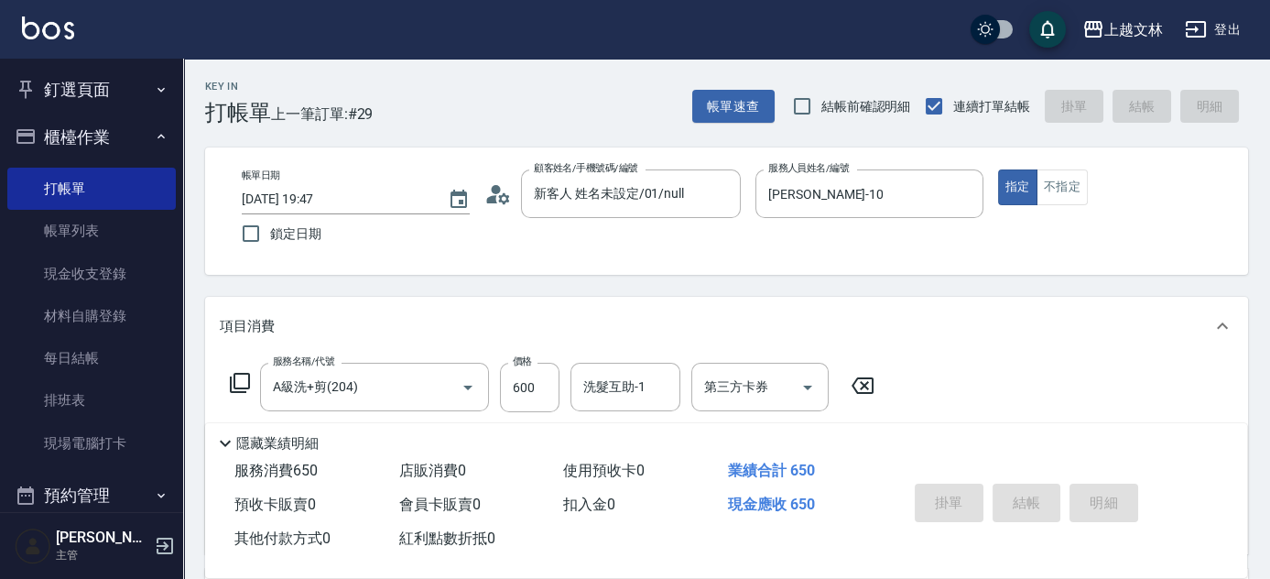
type input "[DATE] 19:56"
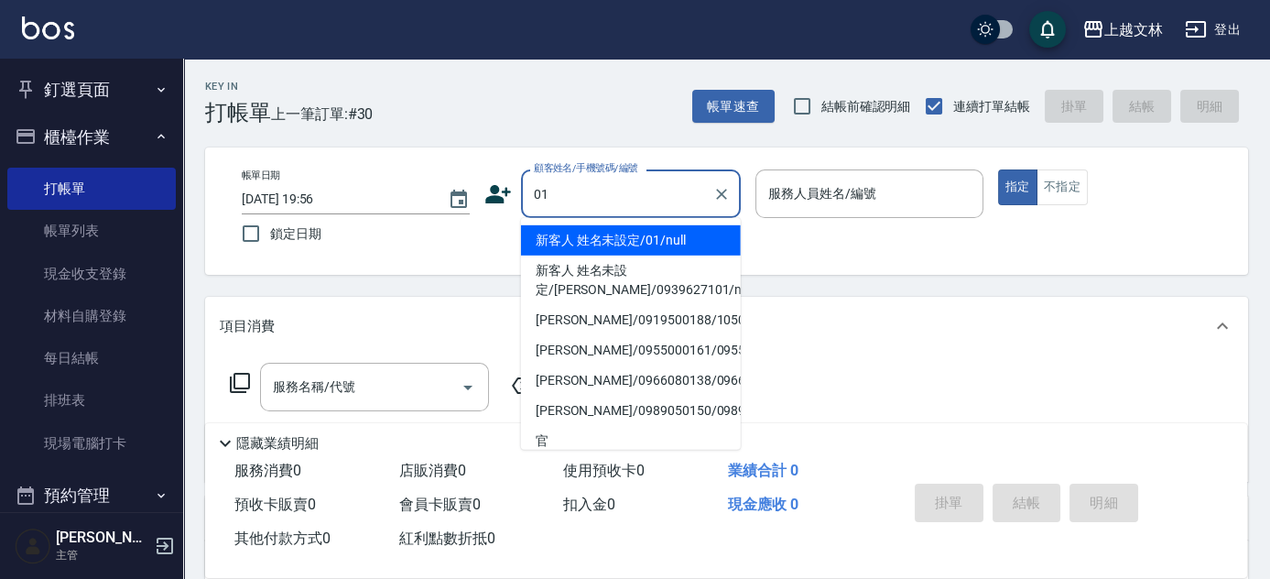
type input "01"
type input "13"
type input "新客人 姓名未設定/01/null"
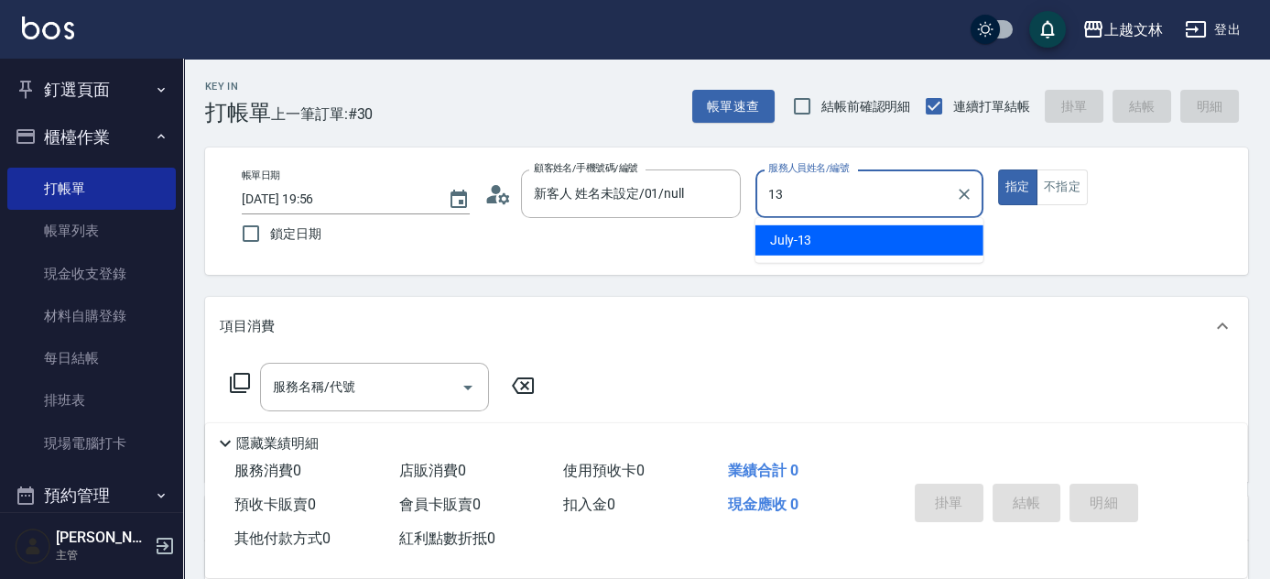
type input "July-13"
type button "true"
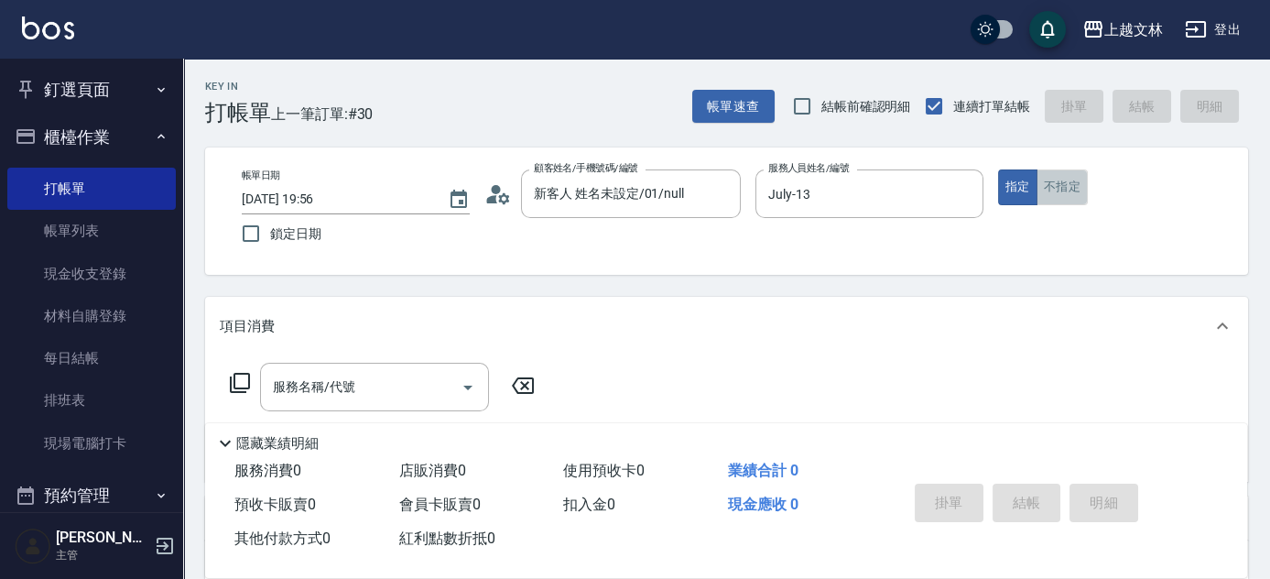
click at [1045, 182] on button "不指定" at bounding box center [1061, 187] width 51 height 36
click at [358, 396] on input "服務名稱/代號" at bounding box center [360, 387] width 185 height 32
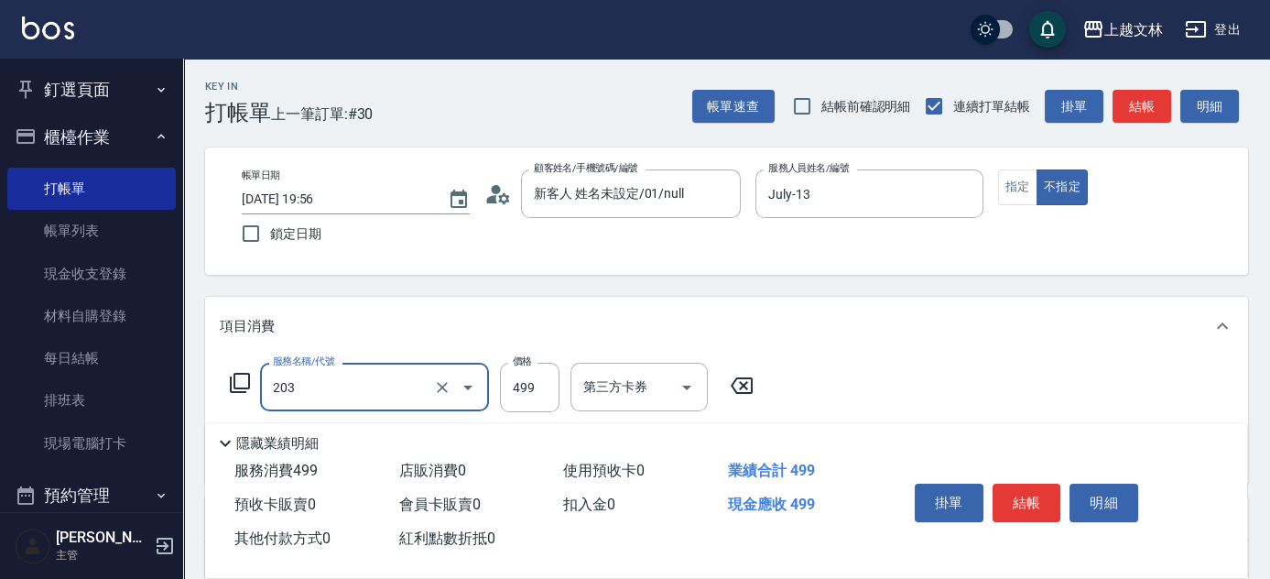
type input "B級洗+剪(203)"
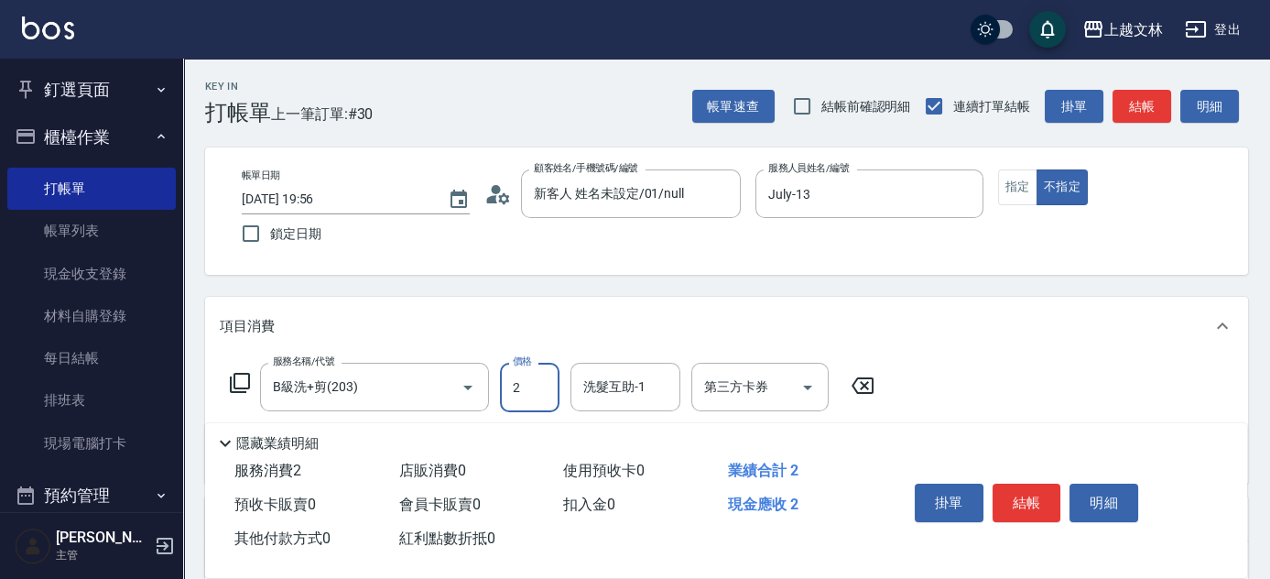
click at [652, 392] on input "洗髮互助-1" at bounding box center [625, 387] width 93 height 32
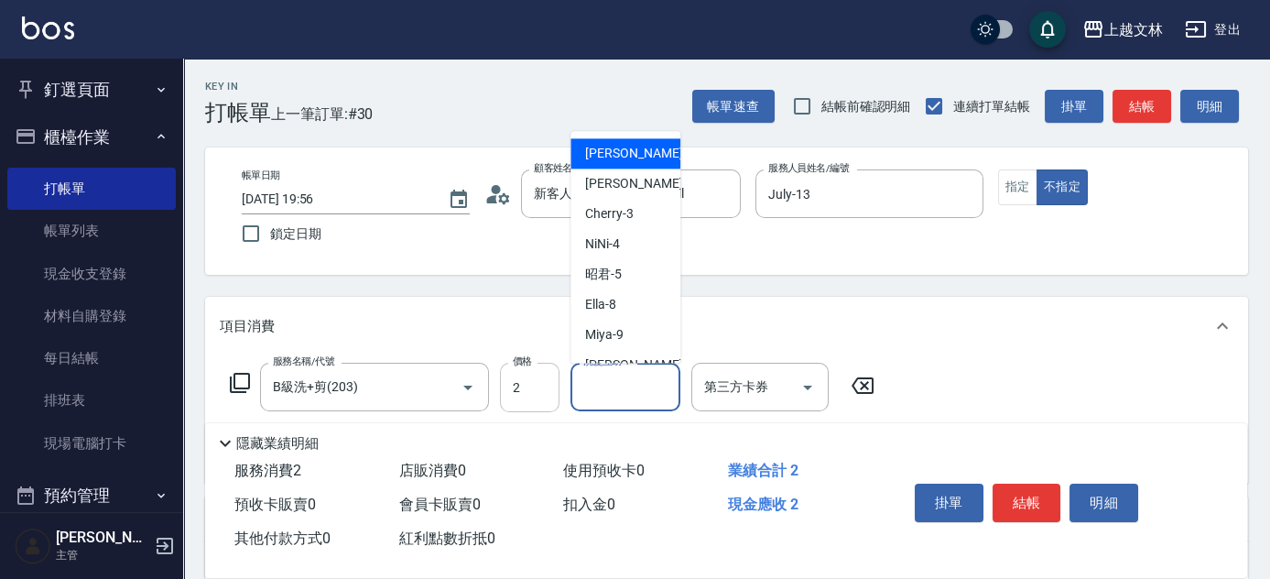
click at [549, 391] on input "2" at bounding box center [530, 387] width 60 height 49
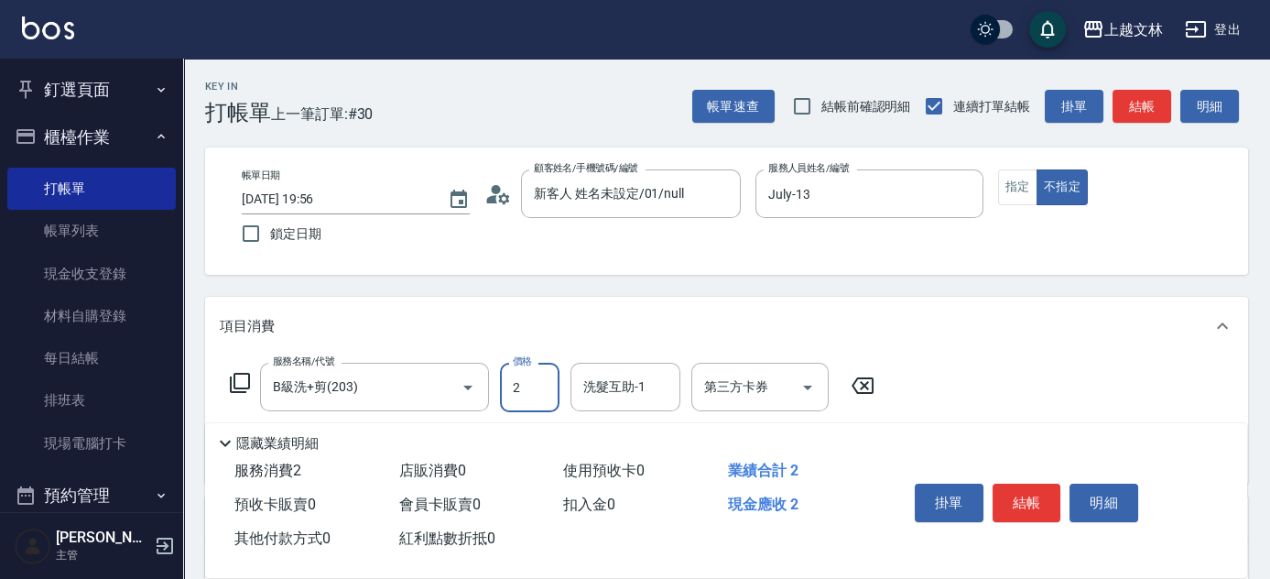
click at [529, 391] on input "2" at bounding box center [530, 387] width 60 height 49
drag, startPoint x: 535, startPoint y: 388, endPoint x: 483, endPoint y: 386, distance: 51.3
click at [483, 386] on div "服務名稱/代號 B級洗+剪(203) 服務名稱/代號 價格 249 價格 洗髮互助-1 洗髮互助-1 第三方卡券 第三方卡券" at bounding box center [553, 387] width 666 height 49
type input "499"
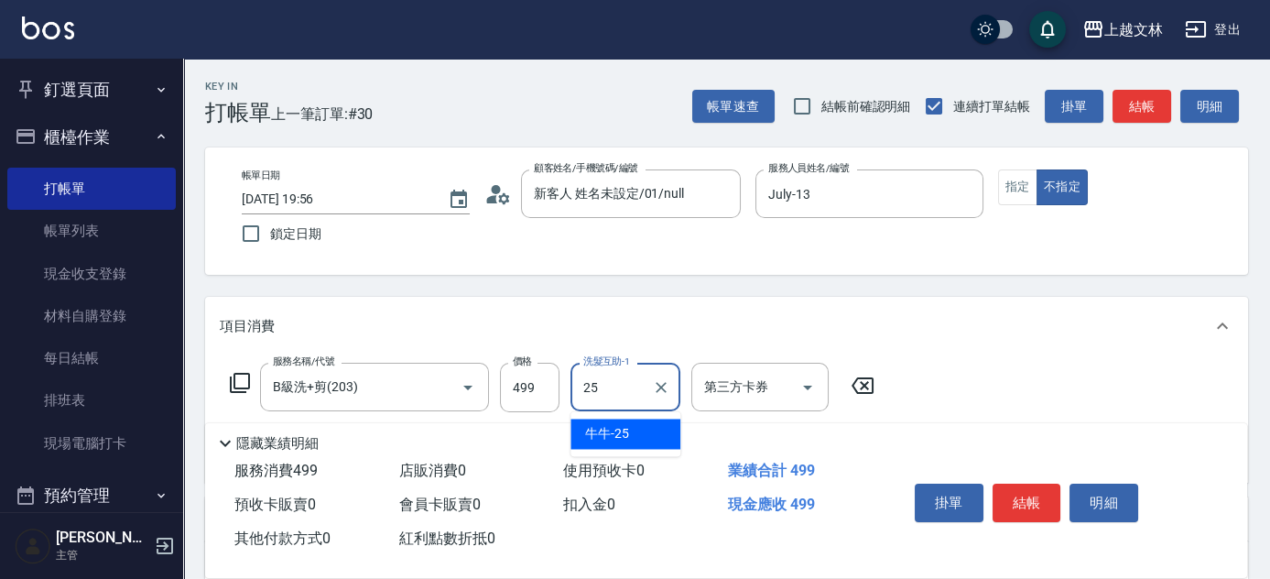
type input "牛牛-25"
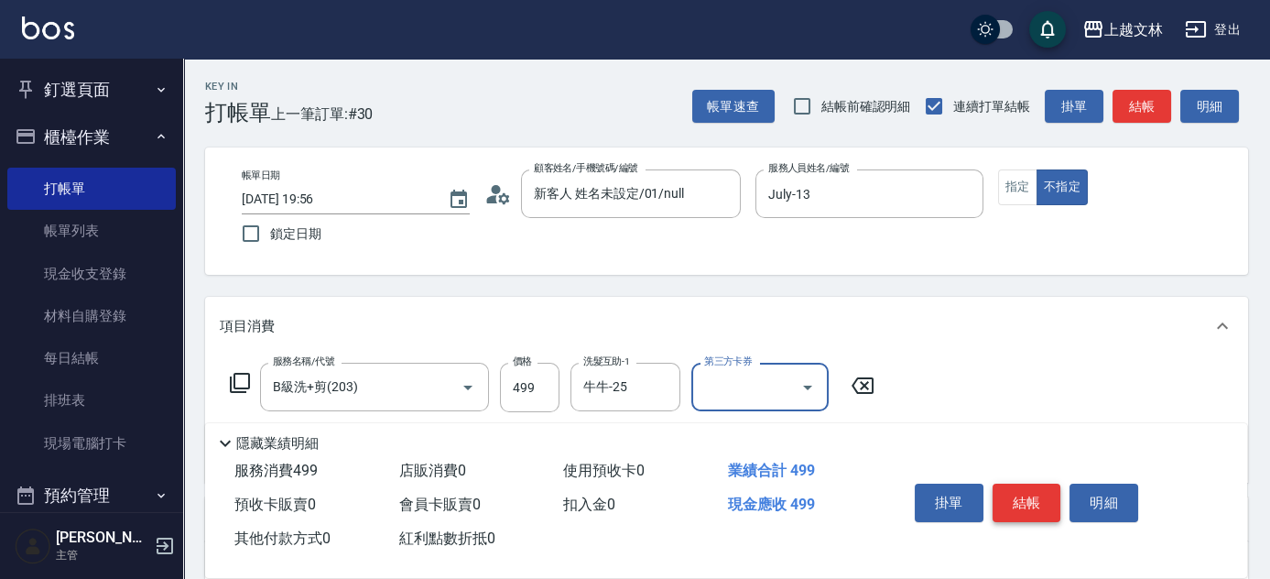
click at [1059, 494] on button "結帳" at bounding box center [1026, 502] width 69 height 38
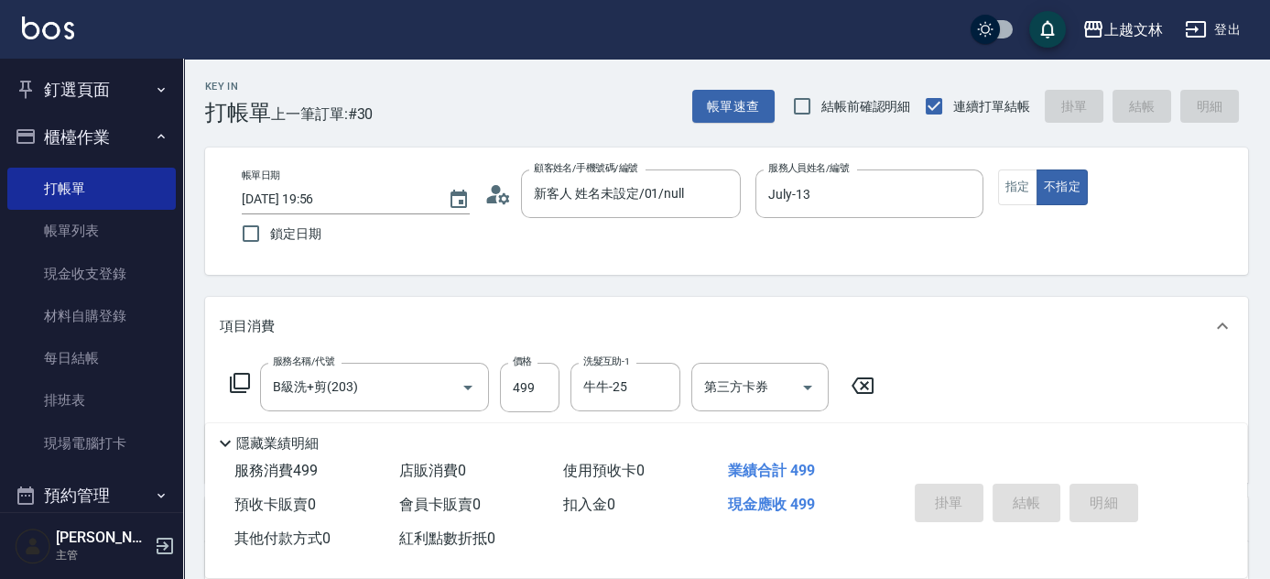
type input "[DATE] 19:57"
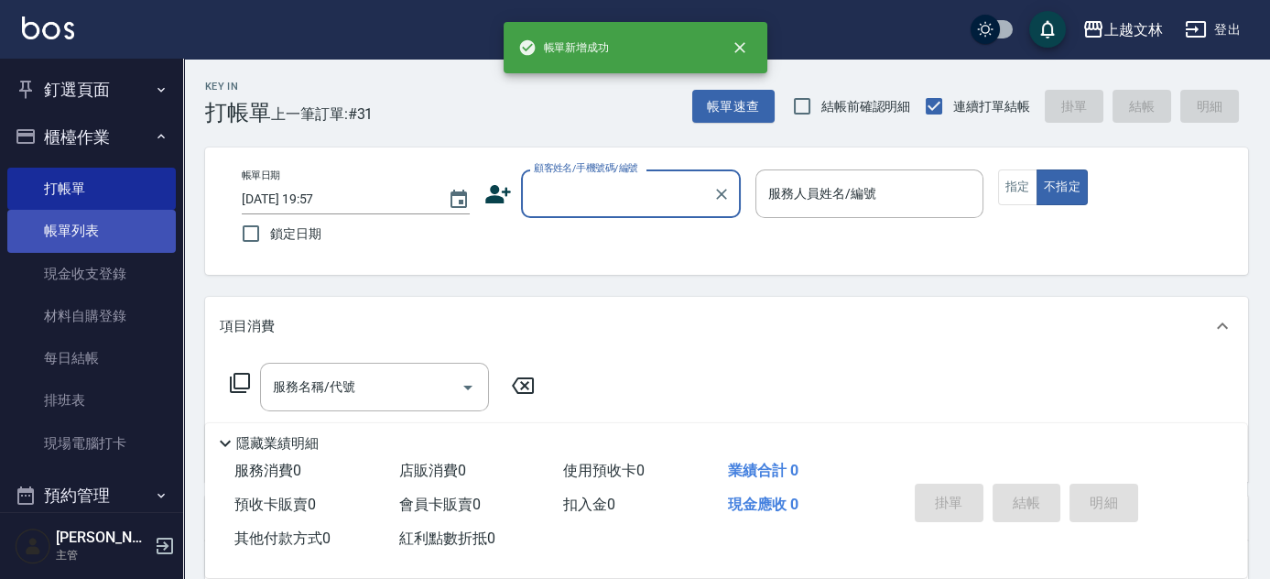
drag, startPoint x: 46, startPoint y: 221, endPoint x: 58, endPoint y: 232, distance: 16.2
click at [46, 221] on link "帳單列表" at bounding box center [91, 231] width 168 height 42
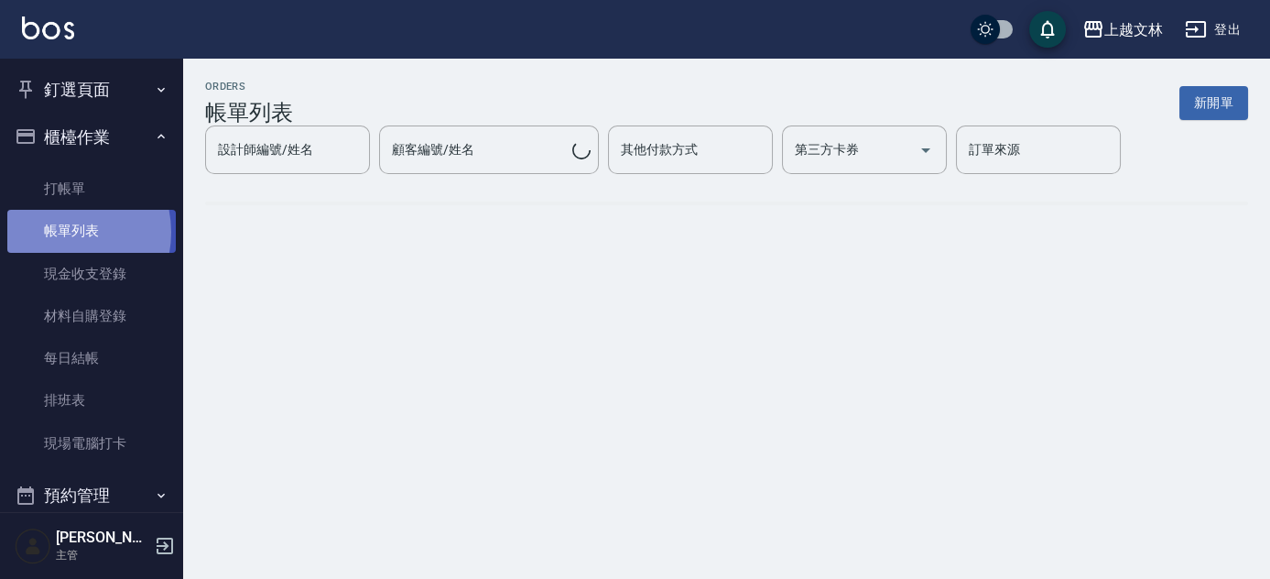
click at [58, 232] on link "帳單列表" at bounding box center [91, 231] width 168 height 42
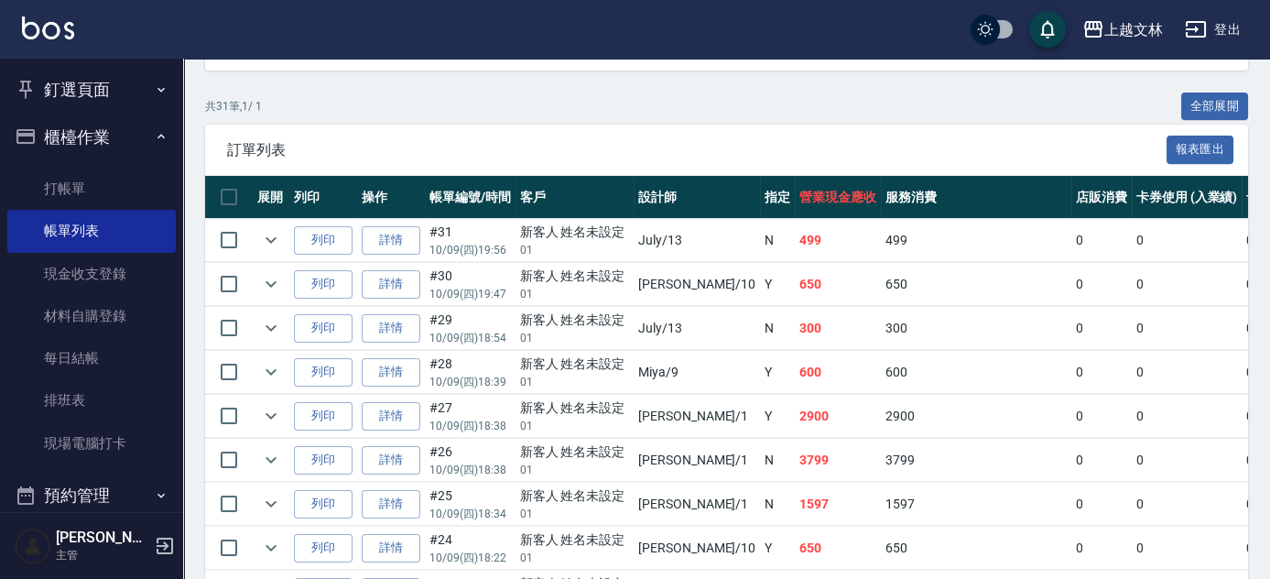
scroll to position [505, 0]
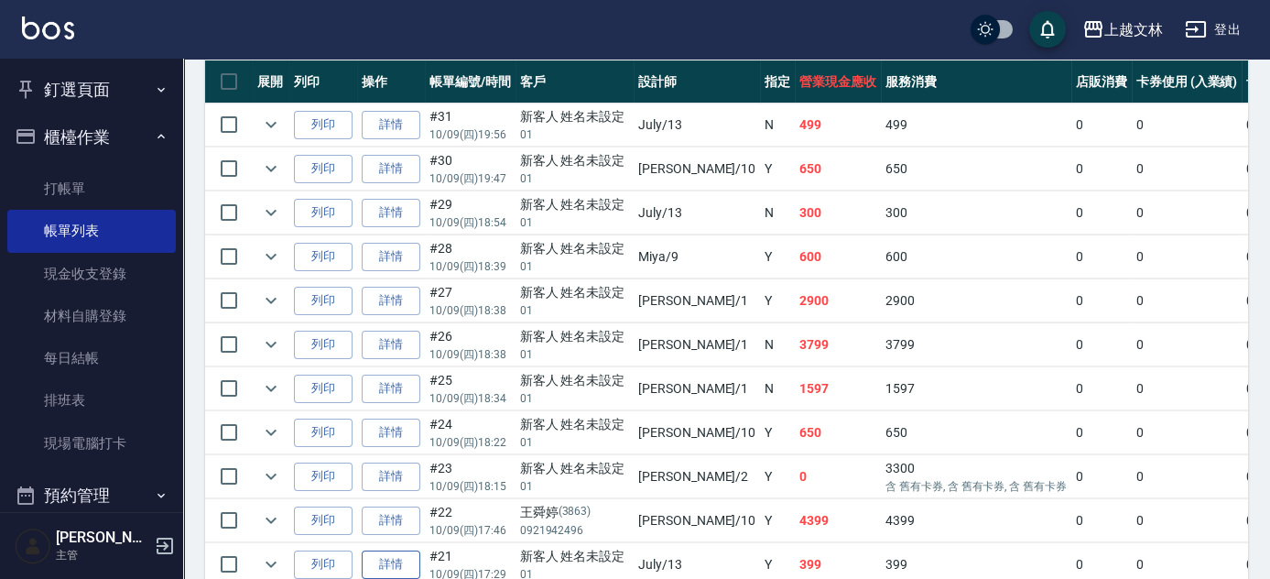
click at [392, 550] on link "詳情" at bounding box center [391, 564] width 59 height 28
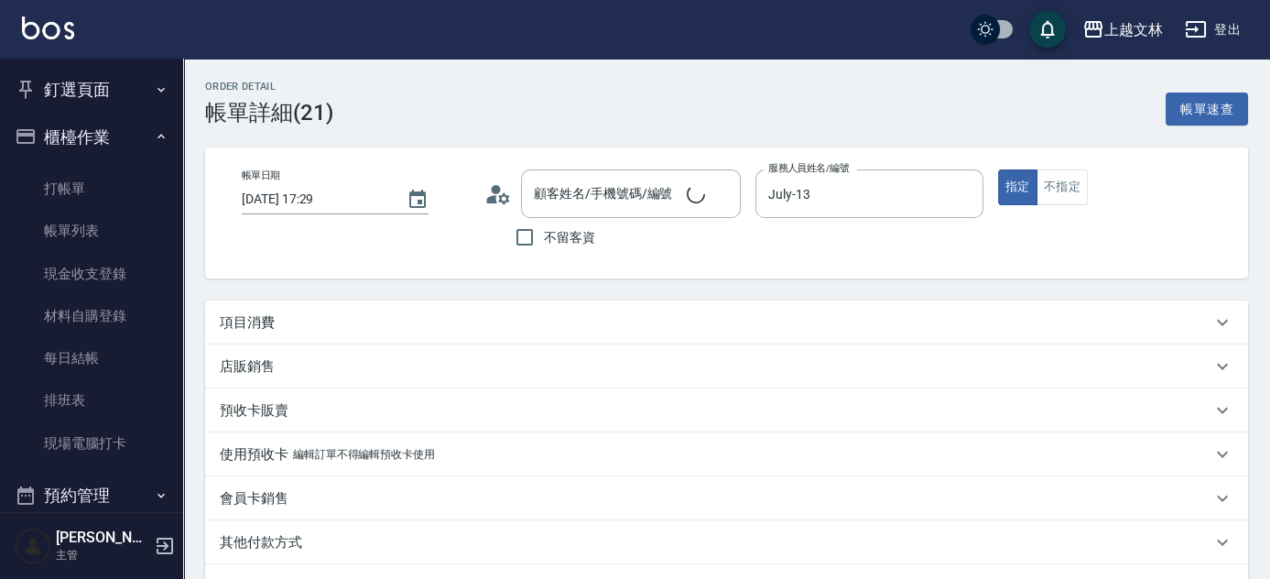
type input "[DATE] 17:29"
type input "July-13"
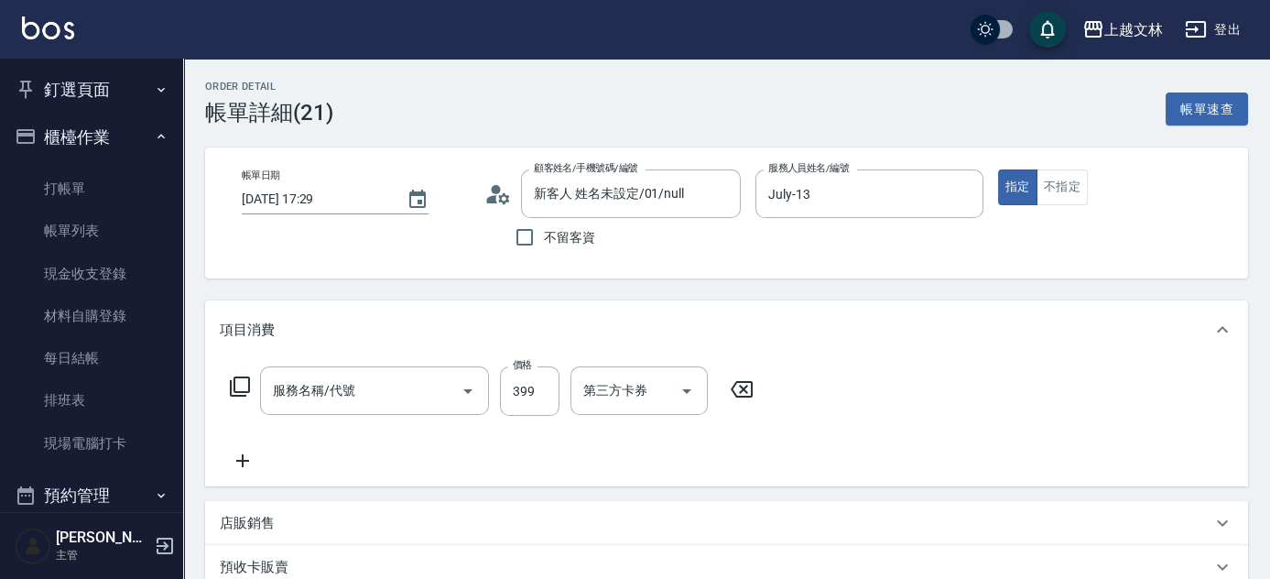
type input "新客人 姓名未設定/01/null"
type input "B級單剪(201)"
type input "499"
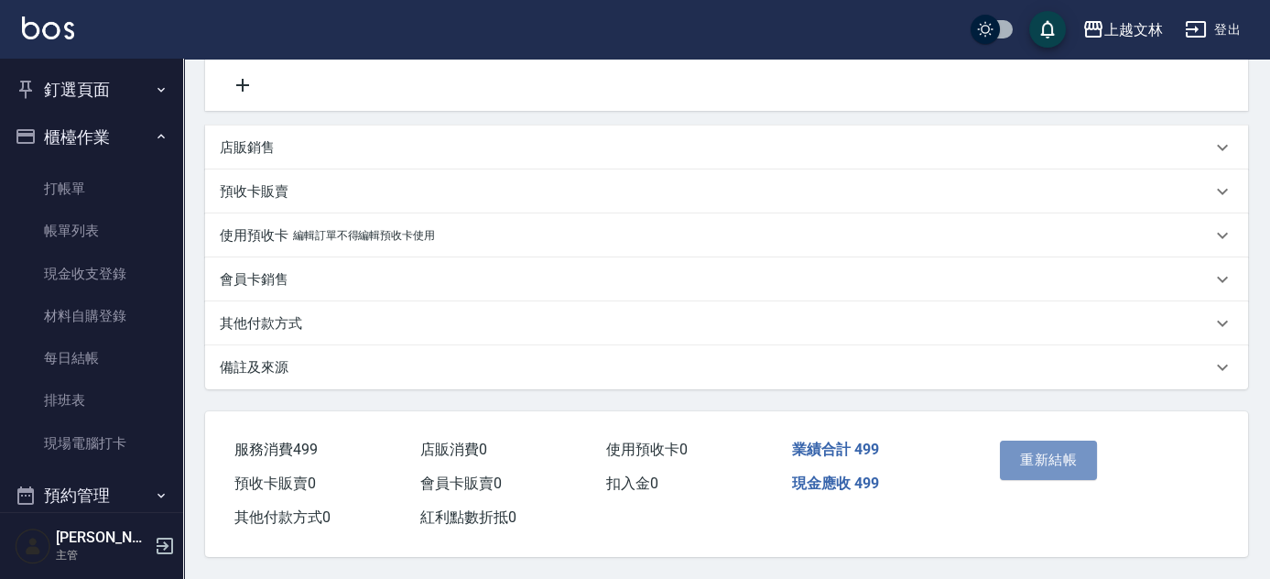
click at [1070, 453] on button "重新結帳" at bounding box center [1048, 459] width 97 height 38
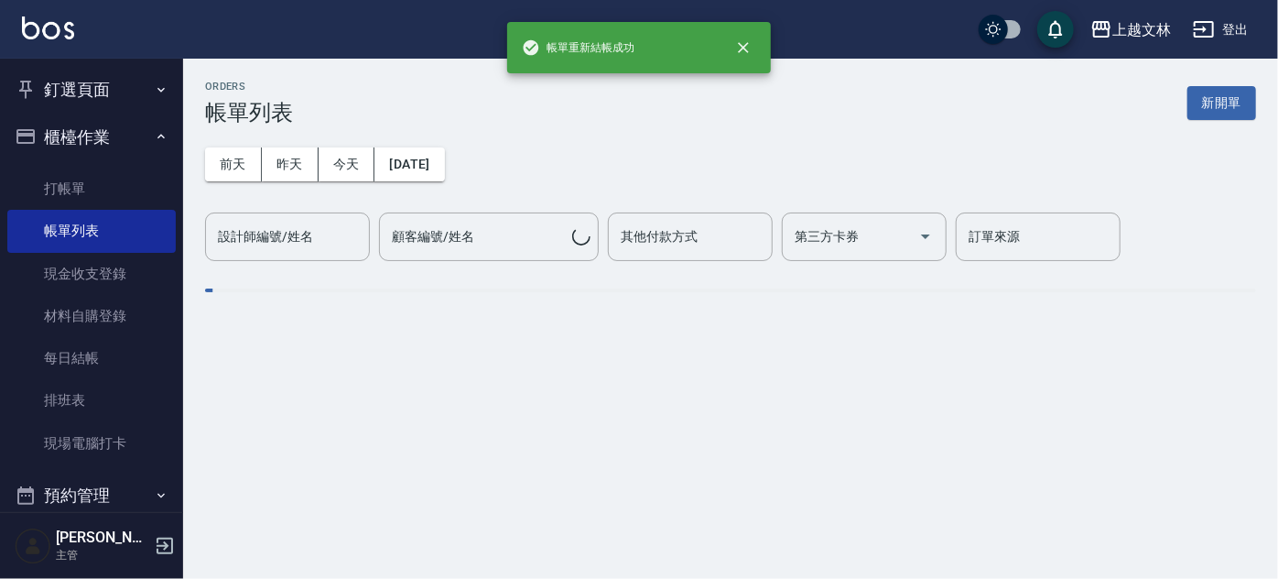
click at [86, 145] on button "櫃檯作業" at bounding box center [91, 138] width 168 height 48
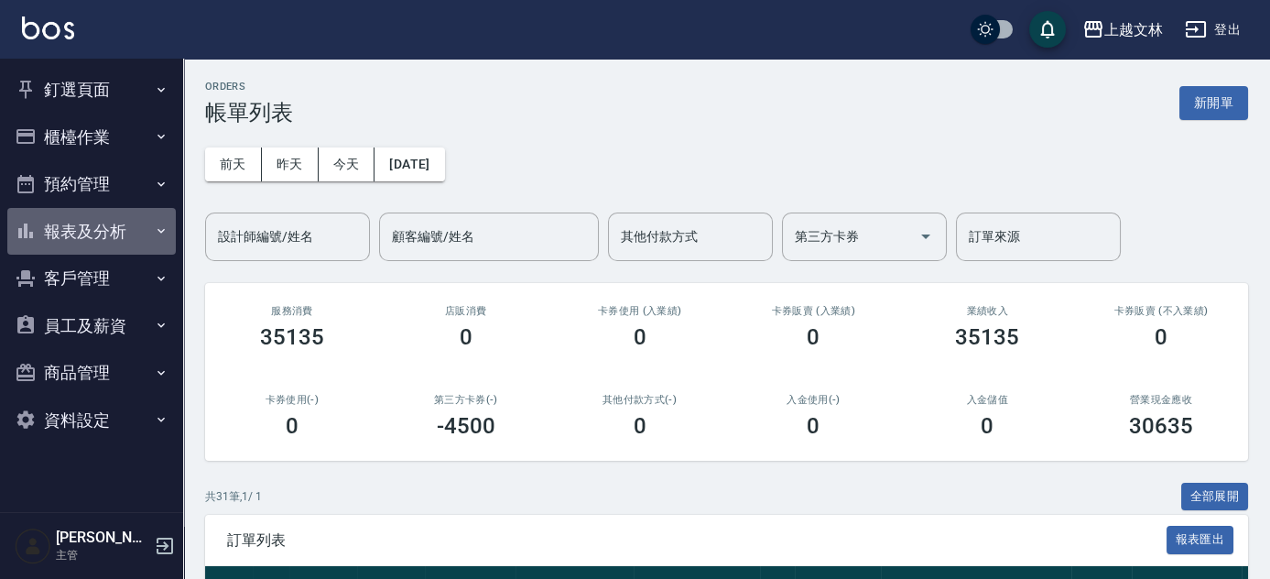
click at [129, 238] on button "報表及分析" at bounding box center [91, 232] width 168 height 48
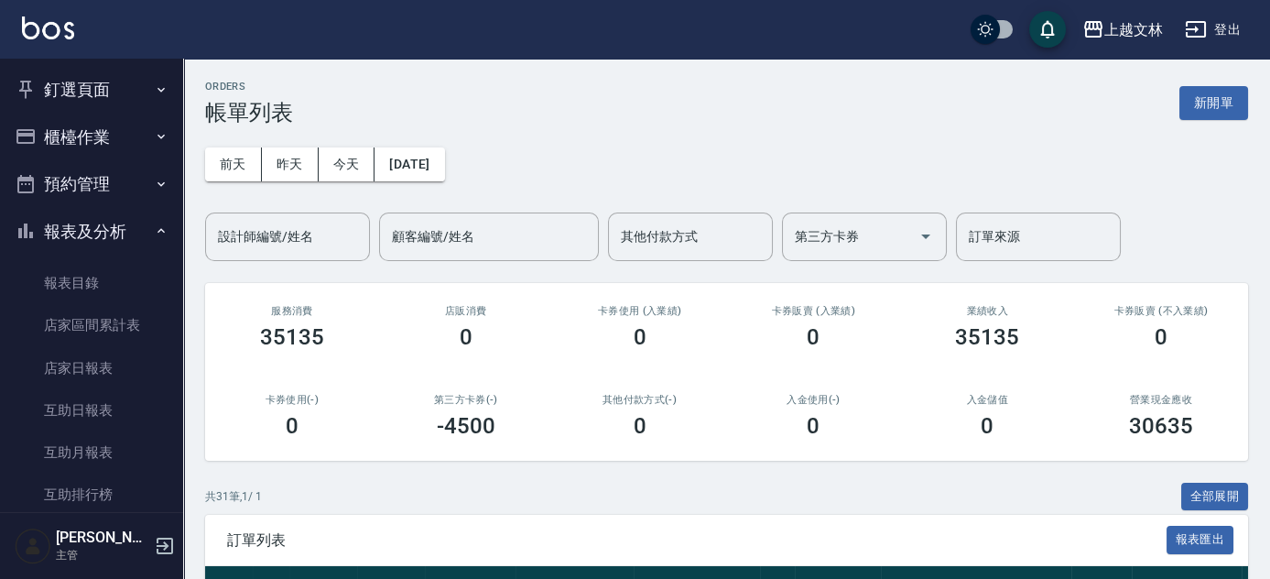
scroll to position [396, 0]
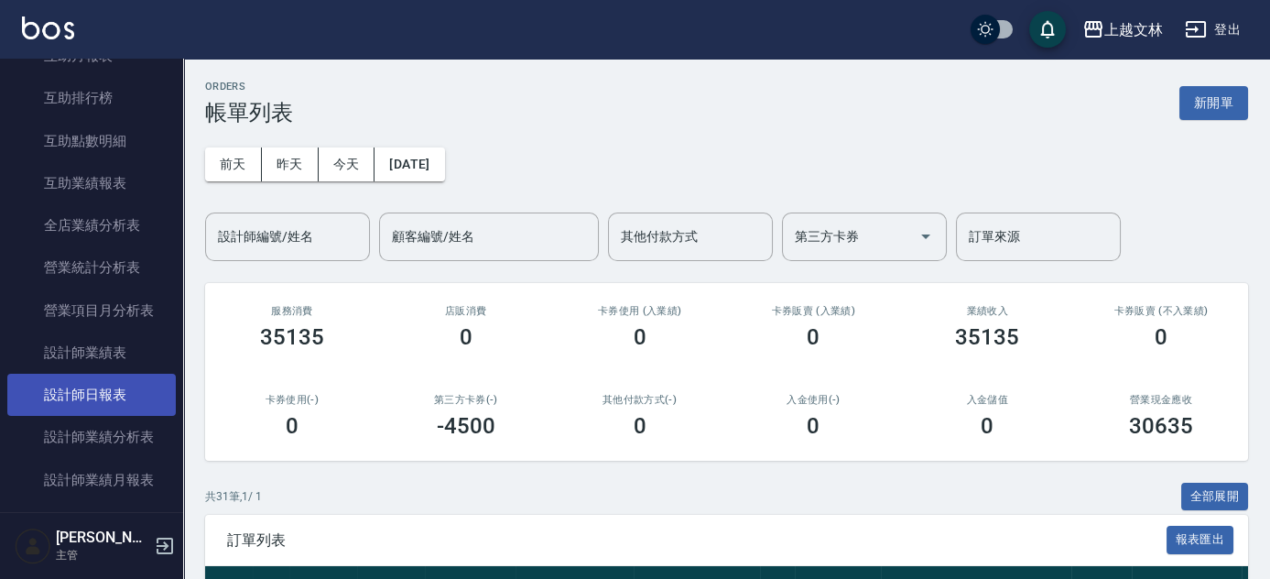
click at [134, 397] on link "設計師日報表" at bounding box center [91, 394] width 168 height 42
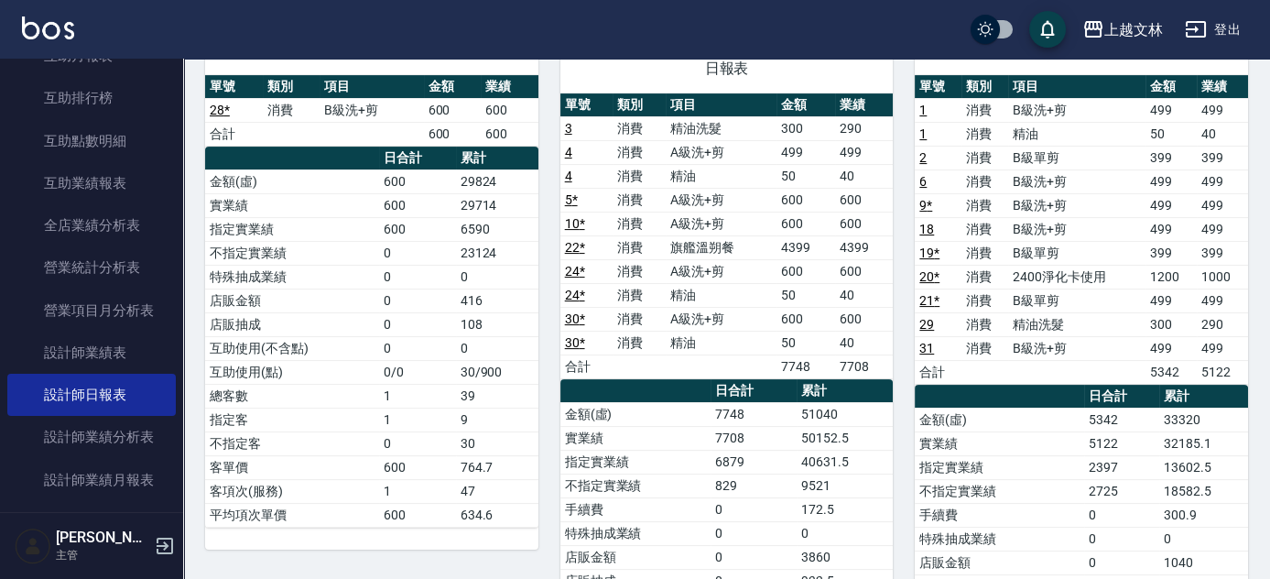
scroll to position [1051, 0]
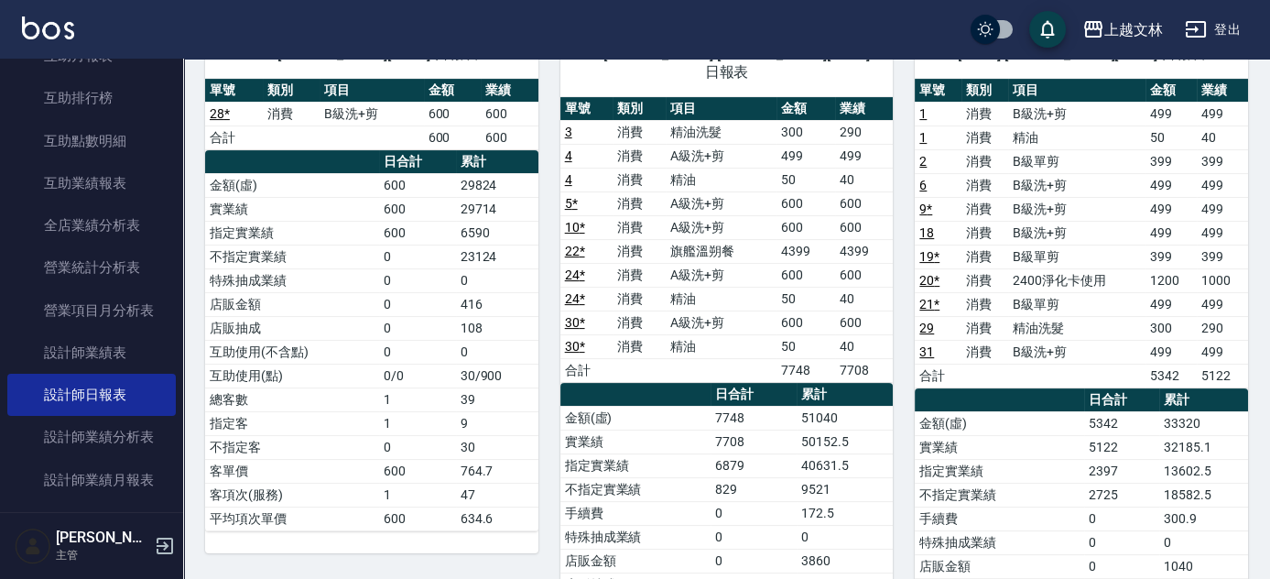
click at [168, 73] on nav "釘選頁面 店家日報表 設計師排行榜 每日結帳 櫃檯作業 打帳單 帳單列表 現金收支登錄 材料自購登錄 每日結帳 排班表 現場電腦打卡 預約管理 預約管理 單日…" at bounding box center [91, 285] width 183 height 453
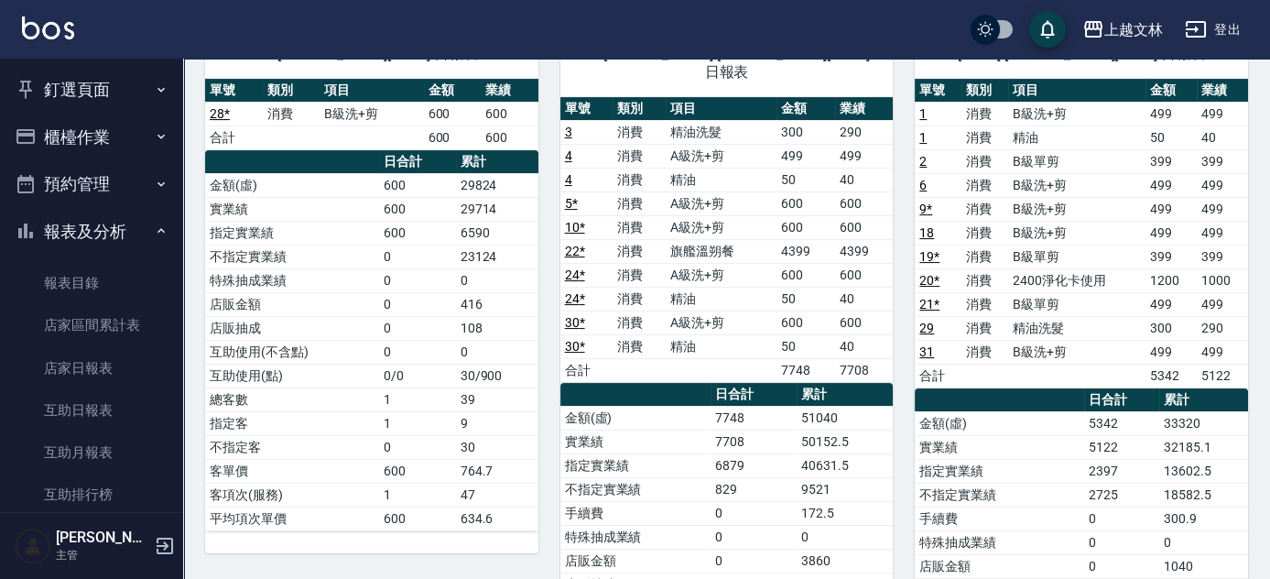
click at [123, 132] on button "櫃檯作業" at bounding box center [91, 138] width 168 height 48
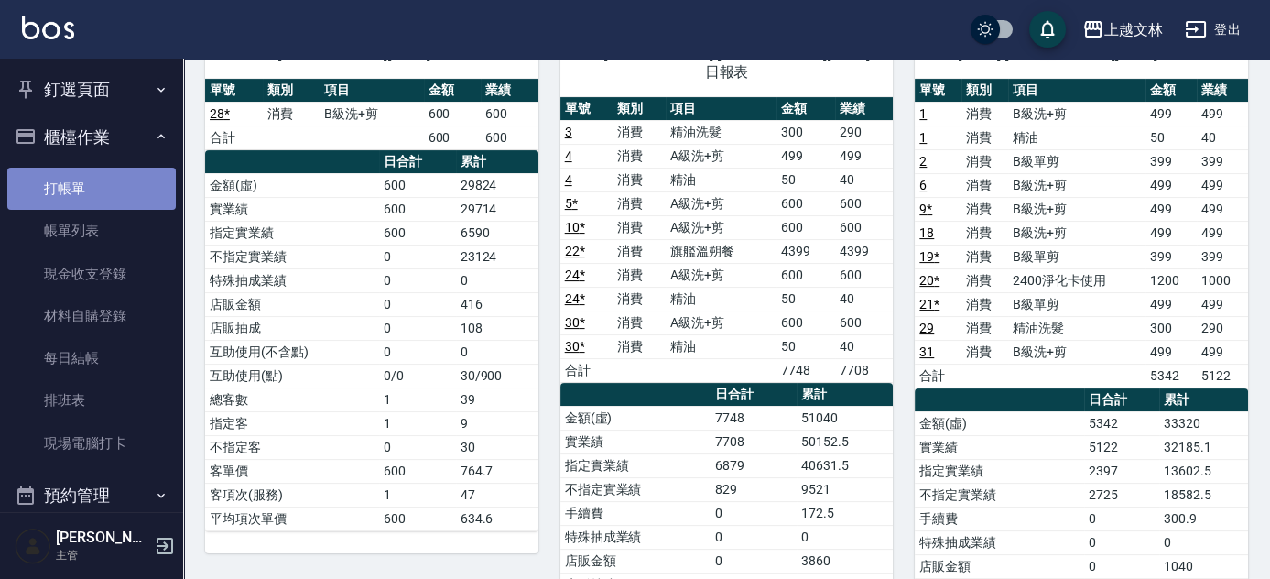
click at [100, 179] on link "打帳單" at bounding box center [91, 189] width 168 height 42
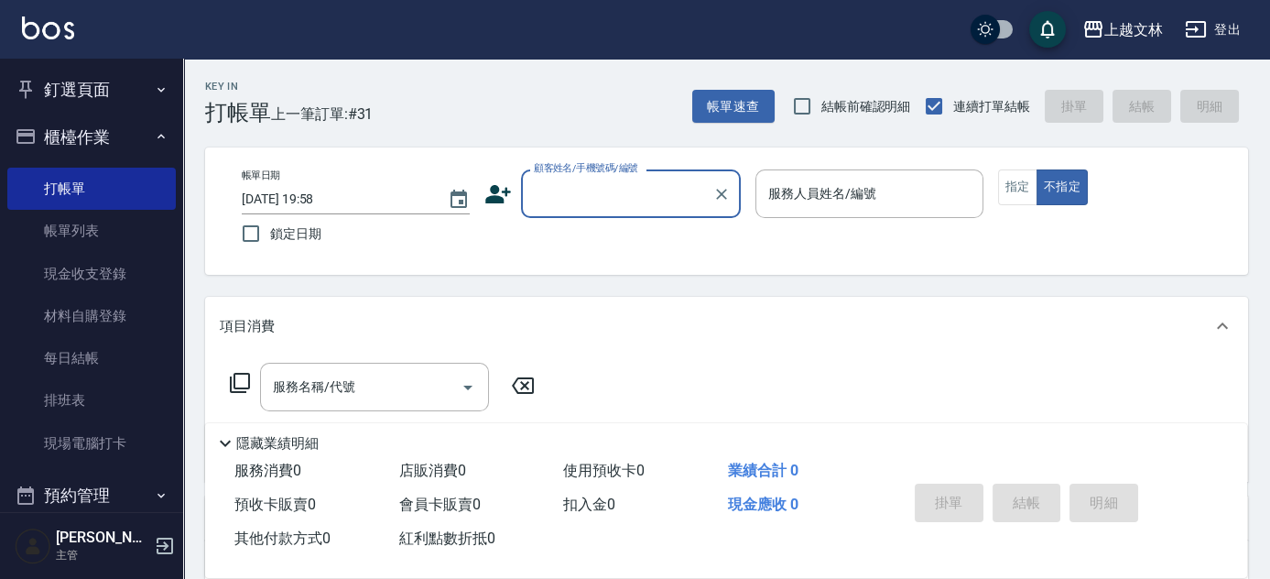
click at [490, 197] on icon at bounding box center [498, 194] width 26 height 18
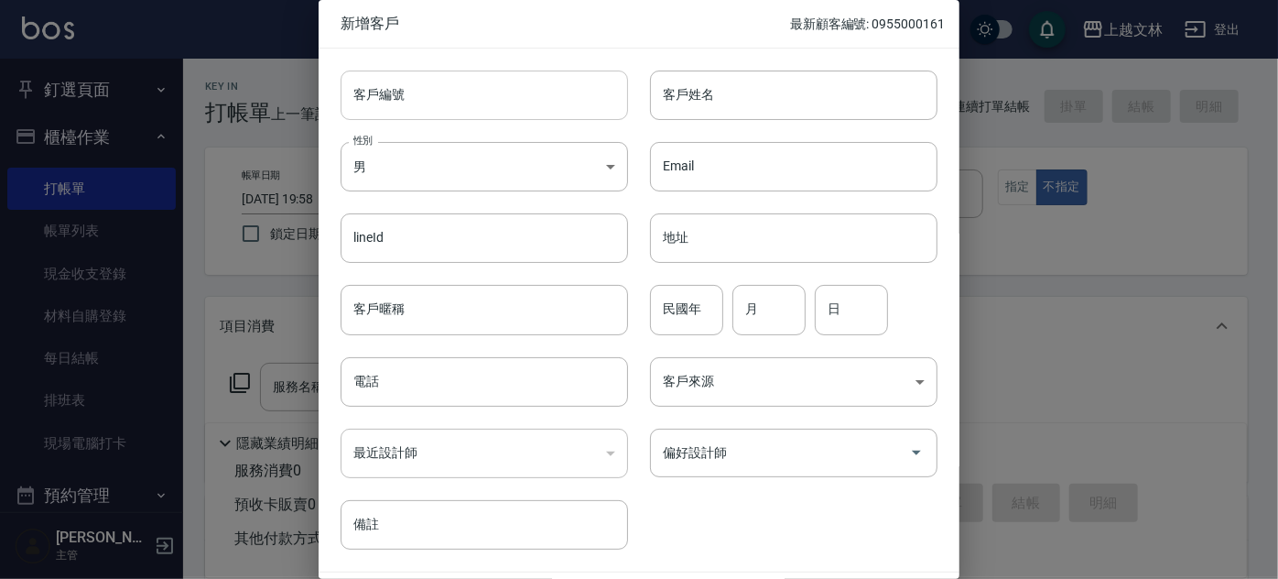
click at [498, 99] on input "客戶編號" at bounding box center [484, 94] width 287 height 49
type input "0907079155"
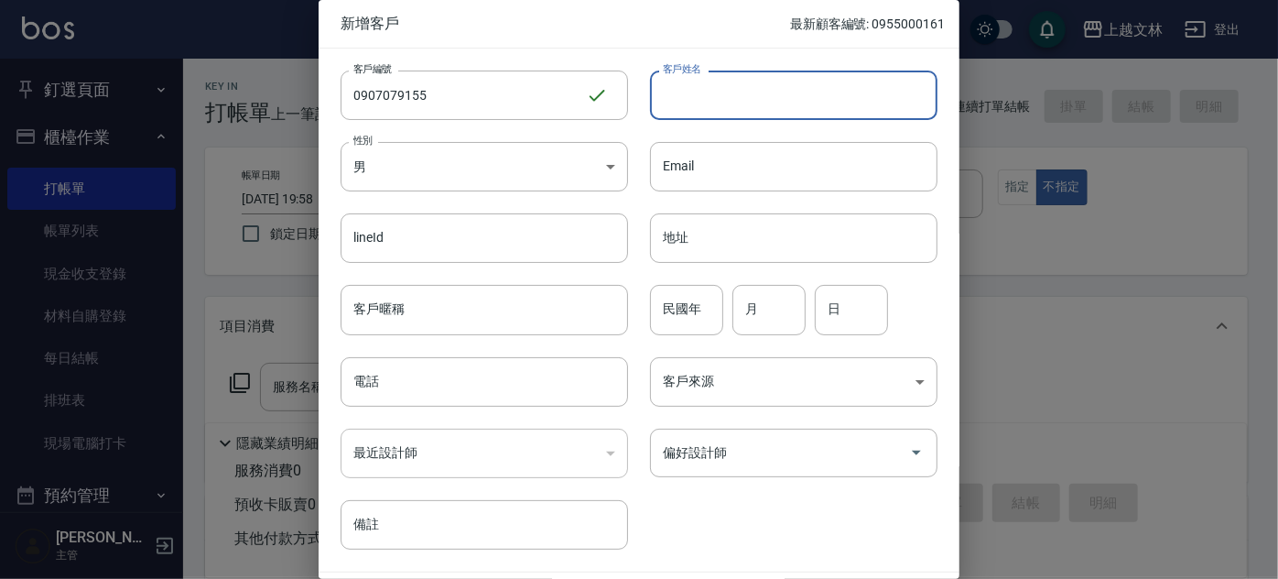
click at [733, 105] on input "客戶姓名" at bounding box center [793, 94] width 287 height 49
type input "吳"
click at [605, 177] on body "上越文[PERSON_NAME]出 釘選頁面 店家日報表 設計師排行榜 每日結帳 櫃檯作業 打帳單 帳單列表 現金收支登錄 材料自購登錄 每日結帳 排班表 現…" at bounding box center [639, 445] width 1278 height 890
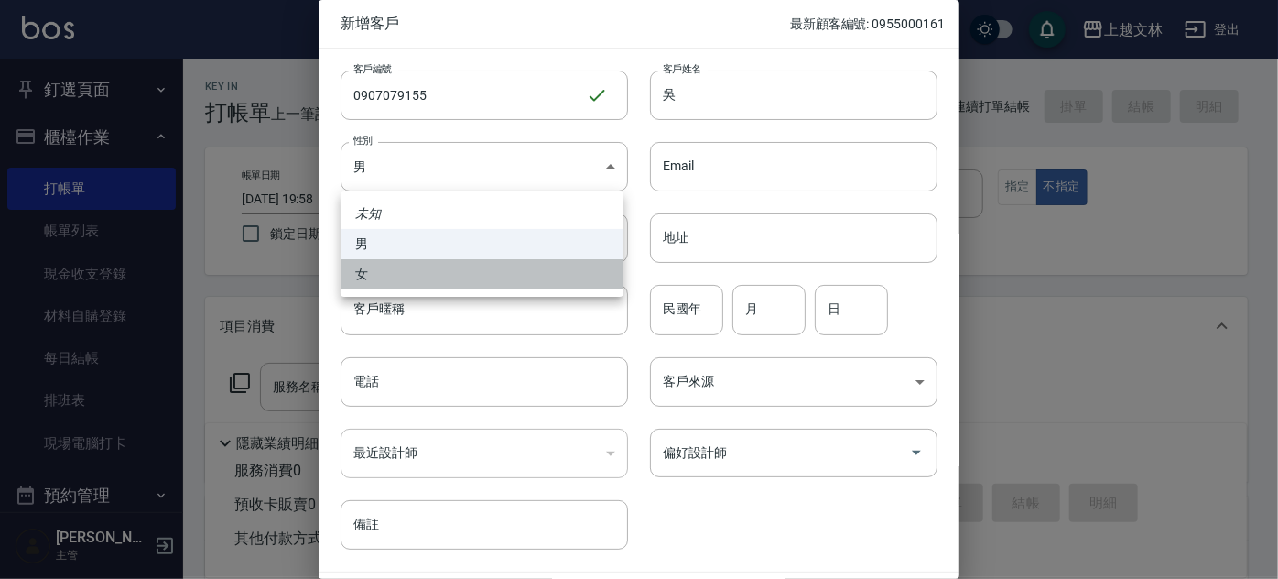
click at [558, 280] on li "女" at bounding box center [482, 274] width 283 height 30
type input "[DEMOGRAPHIC_DATA]"
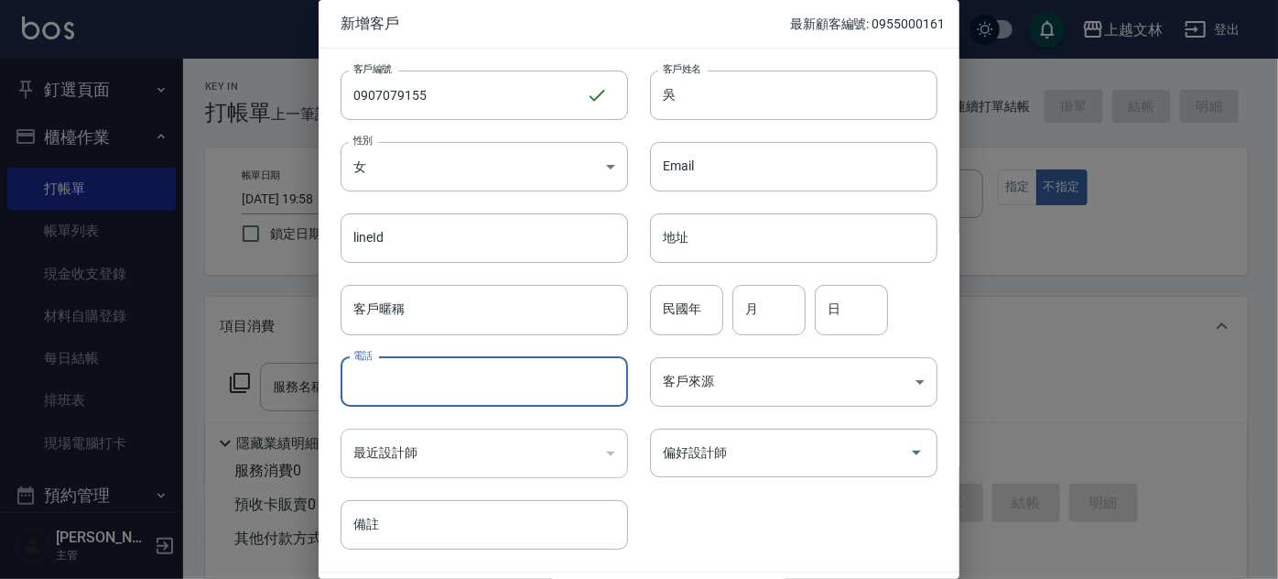
click at [552, 405] on input "電話" at bounding box center [484, 381] width 287 height 49
type input "0907079155"
click at [708, 459] on input "偏好設計師" at bounding box center [780, 453] width 244 height 32
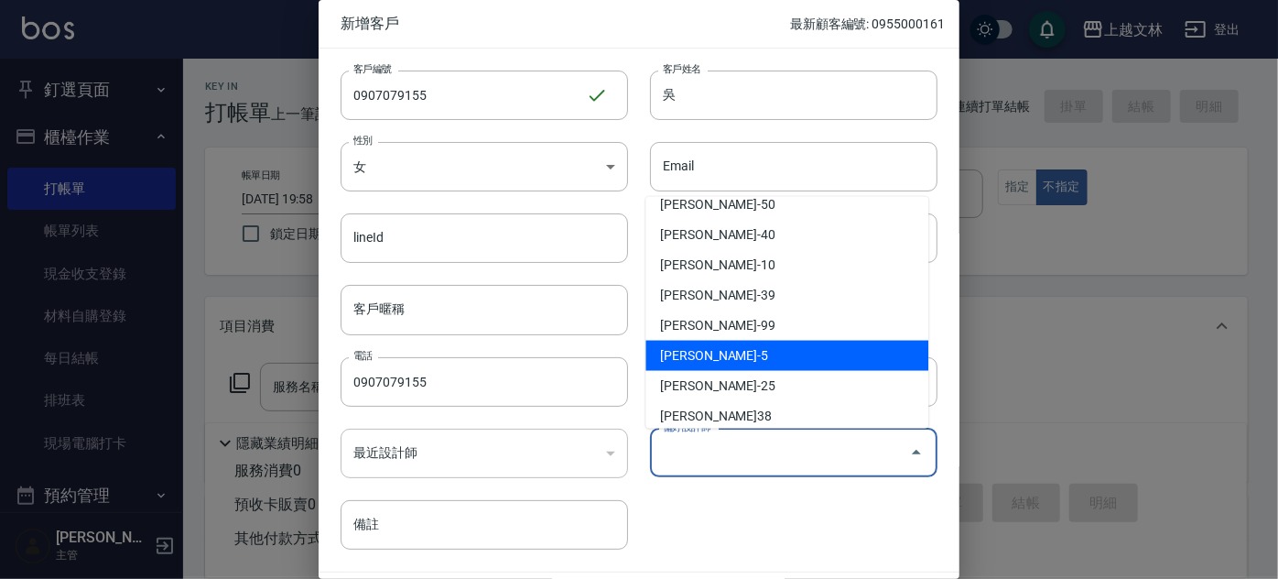
scroll to position [166, 0]
click at [769, 352] on li "[PERSON_NAME]-5" at bounding box center [786, 356] width 283 height 30
type input "[PERSON_NAME]"
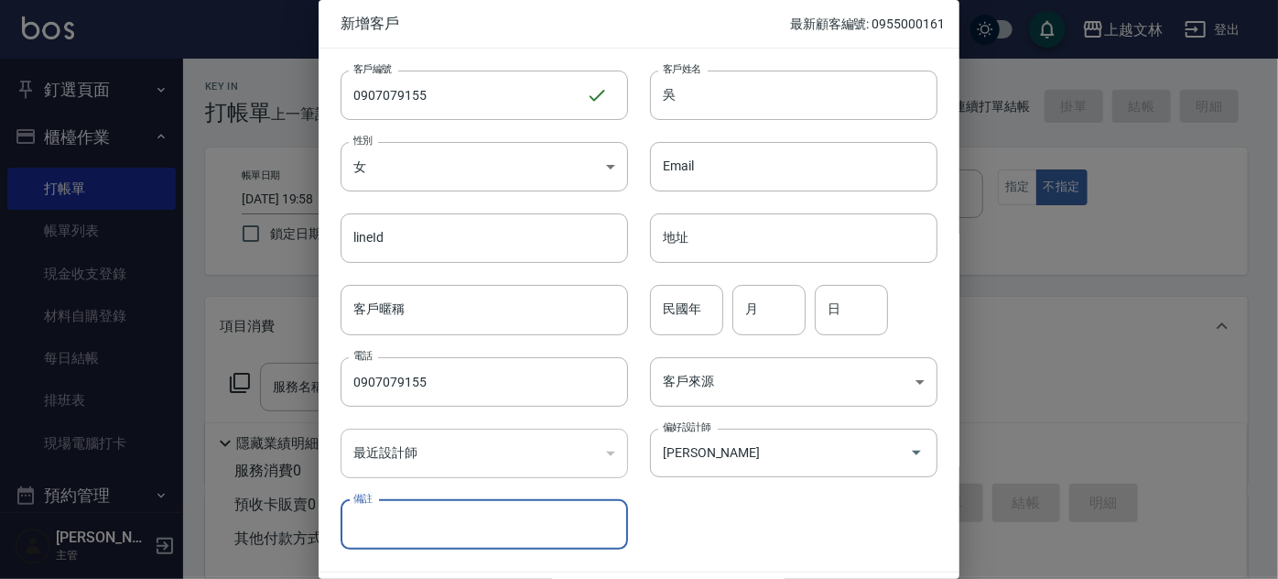
scroll to position [55, 0]
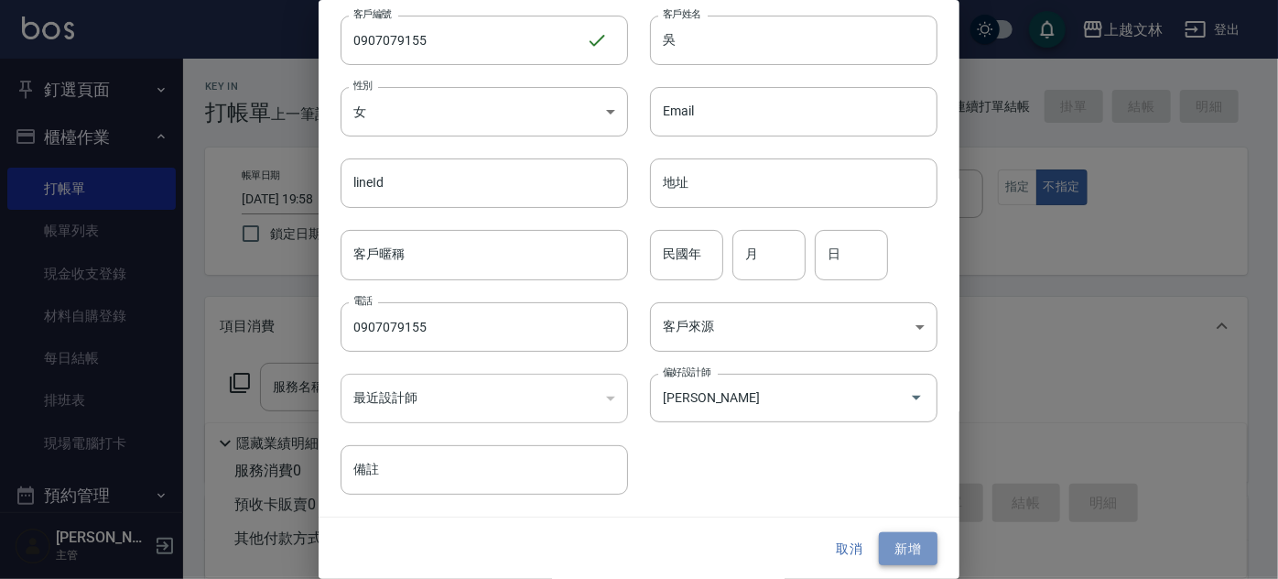
click at [907, 546] on button "新增" at bounding box center [908, 549] width 59 height 34
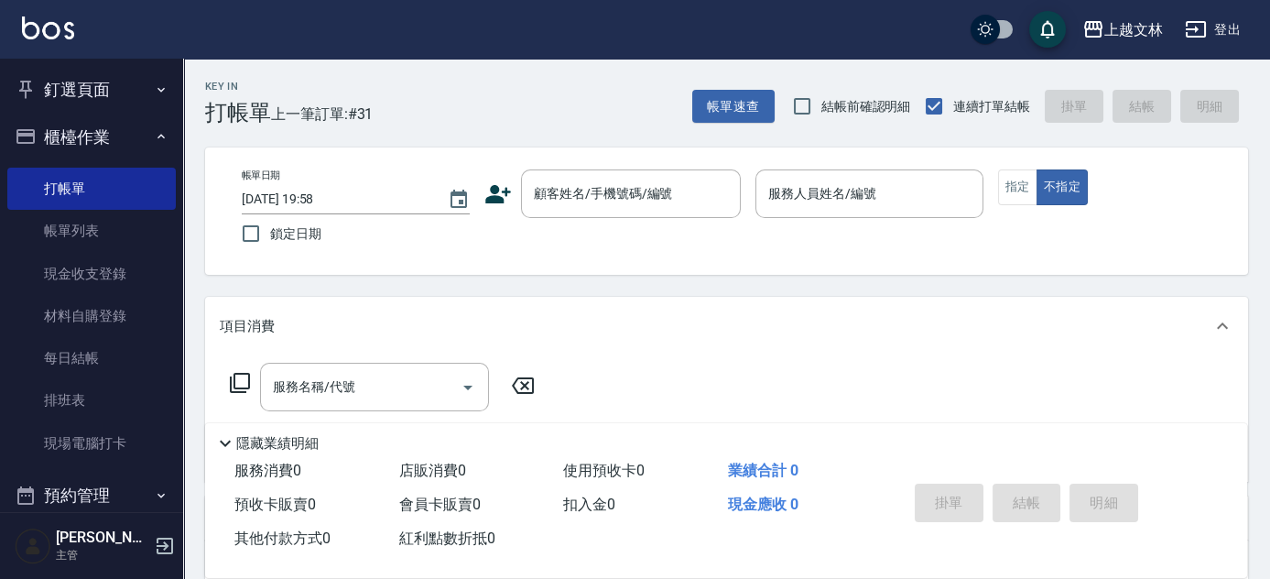
click at [500, 205] on icon at bounding box center [497, 193] width 27 height 27
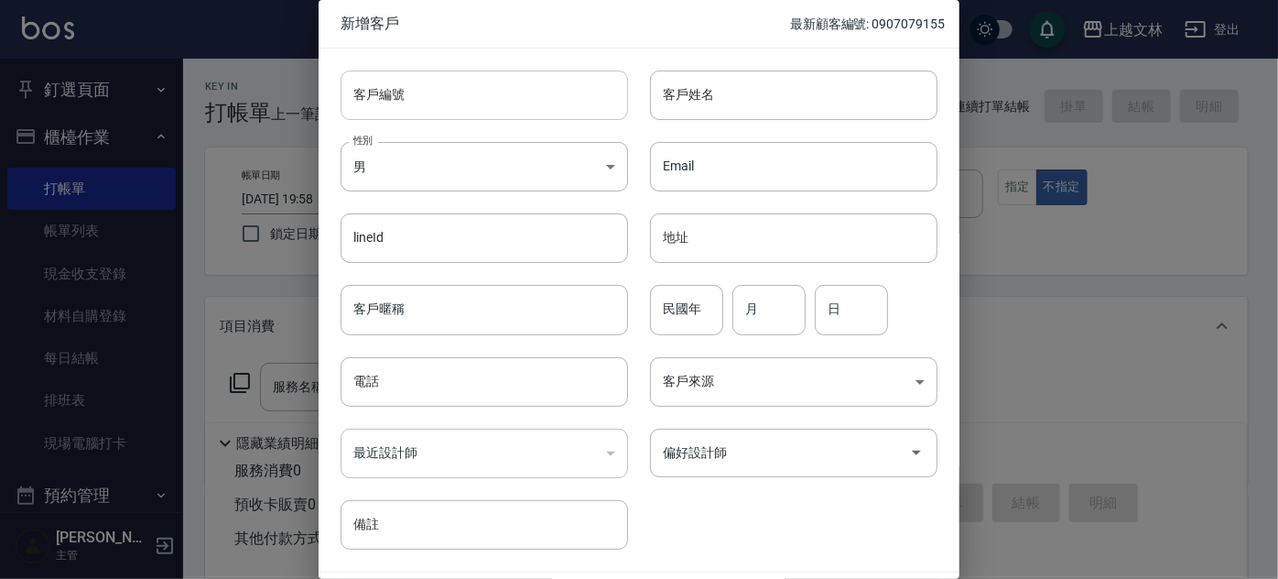
click at [506, 102] on input "客戶編號" at bounding box center [484, 94] width 287 height 49
type input "0917044863"
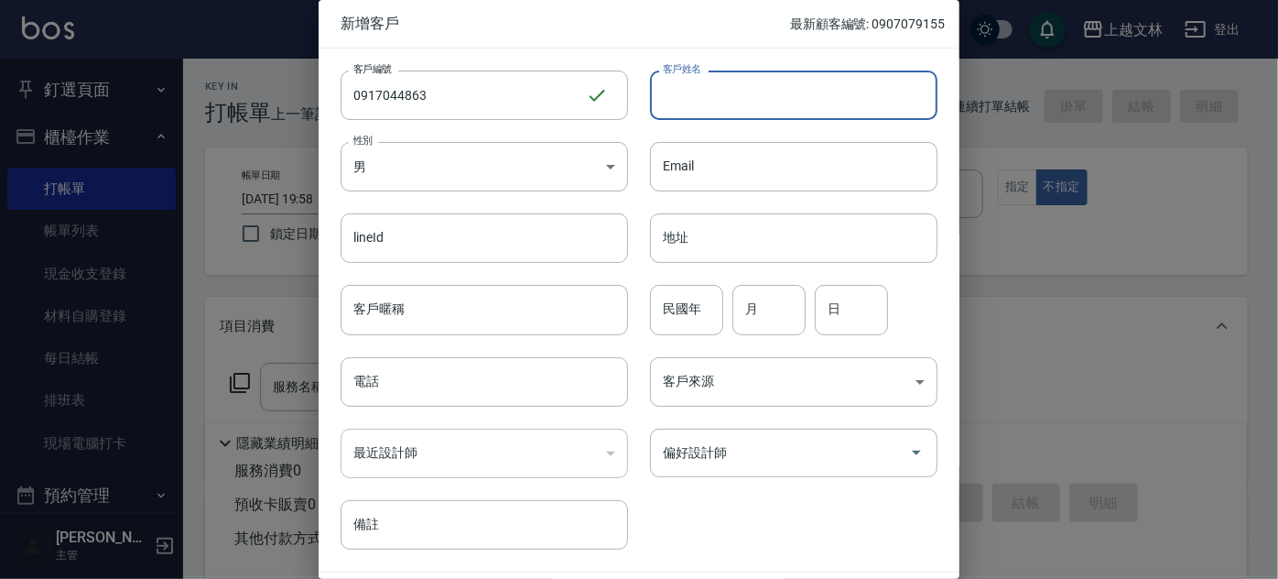
click at [763, 95] on input "客戶姓名" at bounding box center [793, 94] width 287 height 49
type input "卵"
type input "[PERSON_NAME]"
click at [608, 168] on body "上越文[PERSON_NAME]出 釘選頁面 店家日報表 設計師排行榜 每日結帳 櫃檯作業 打帳單 帳單列表 現金收支登錄 材料自購登錄 每日結帳 排班表 現…" at bounding box center [639, 445] width 1278 height 890
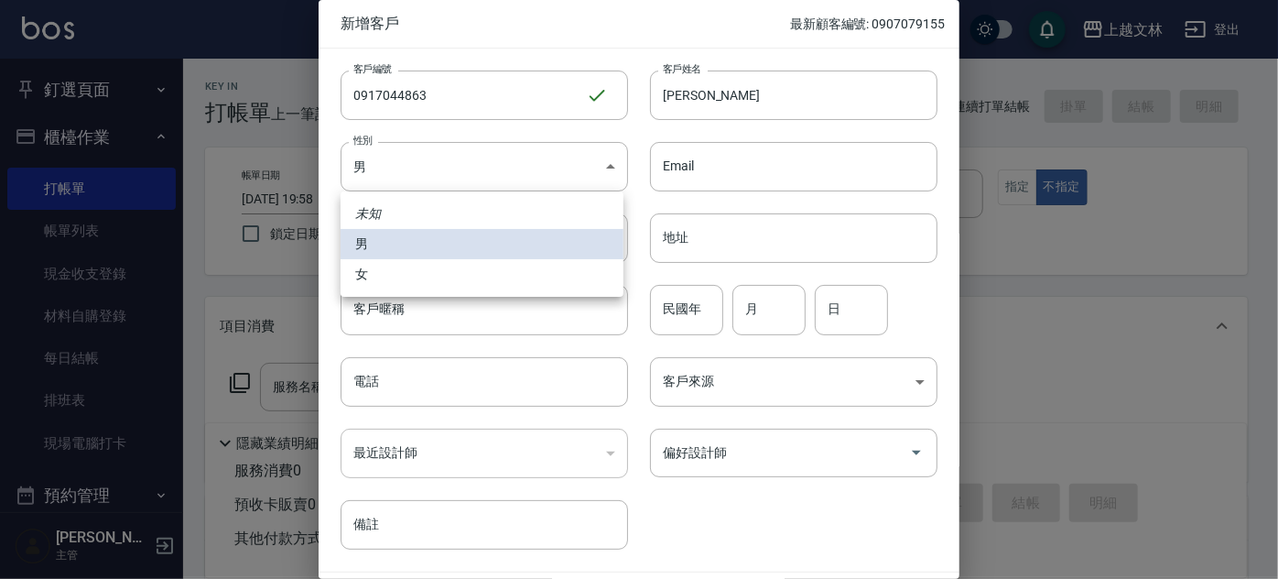
click at [577, 280] on li "女" at bounding box center [482, 274] width 283 height 30
type input "[DEMOGRAPHIC_DATA]"
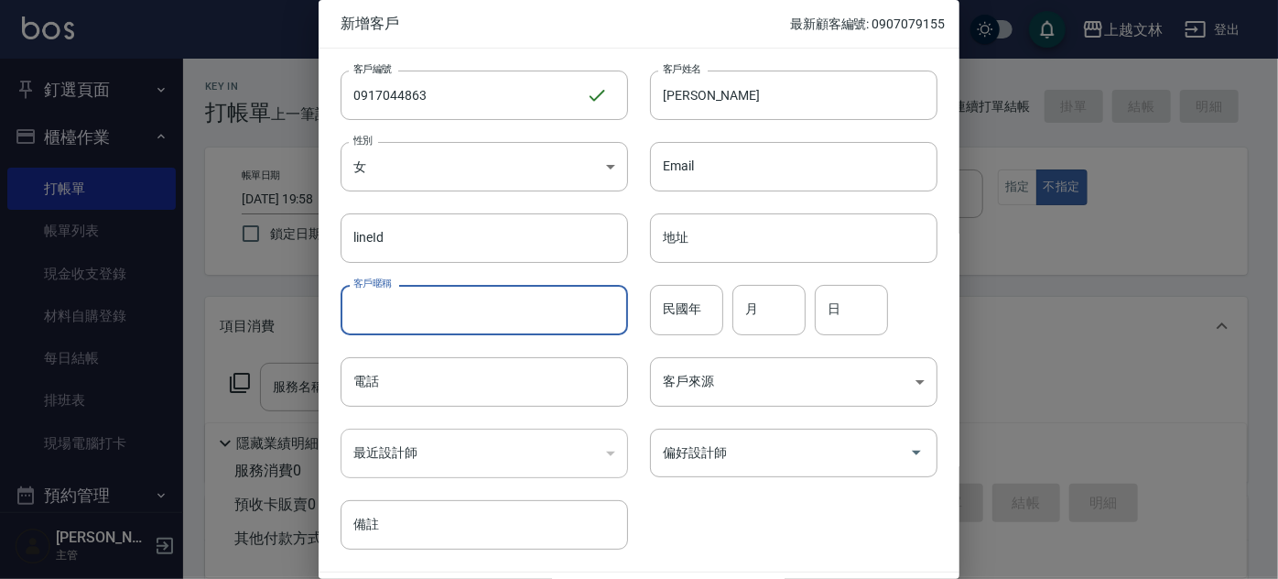
click at [557, 323] on input "客戶暱稱" at bounding box center [484, 309] width 287 height 49
click at [580, 392] on input "電話" at bounding box center [484, 381] width 287 height 49
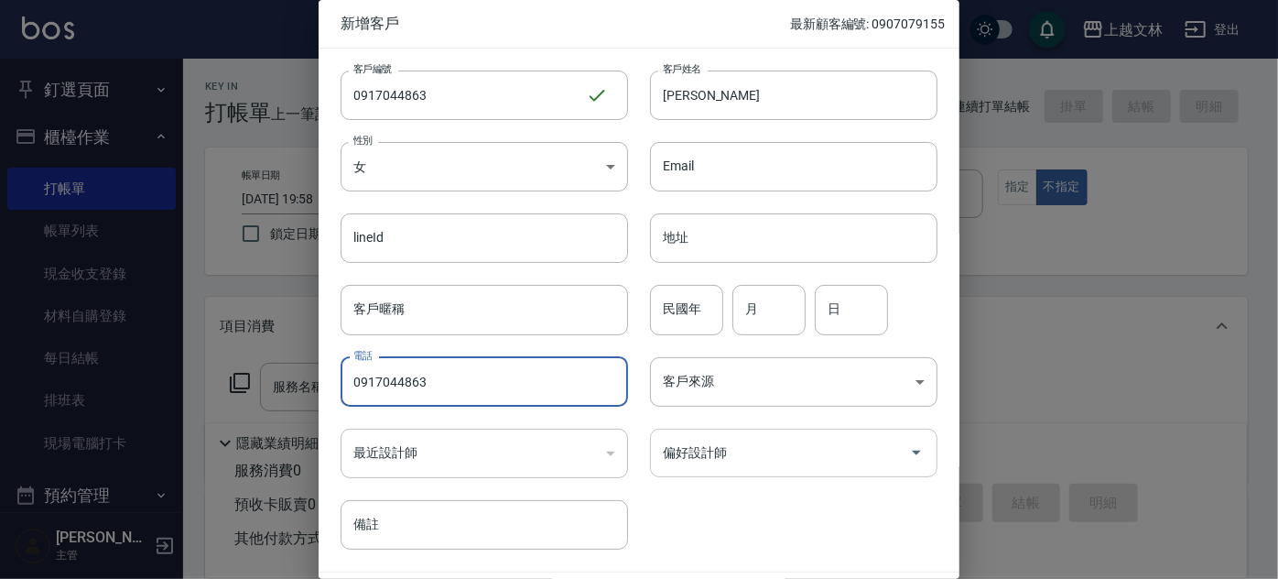
type input "0917044863"
click at [779, 458] on input "偏好設計師" at bounding box center [780, 453] width 244 height 32
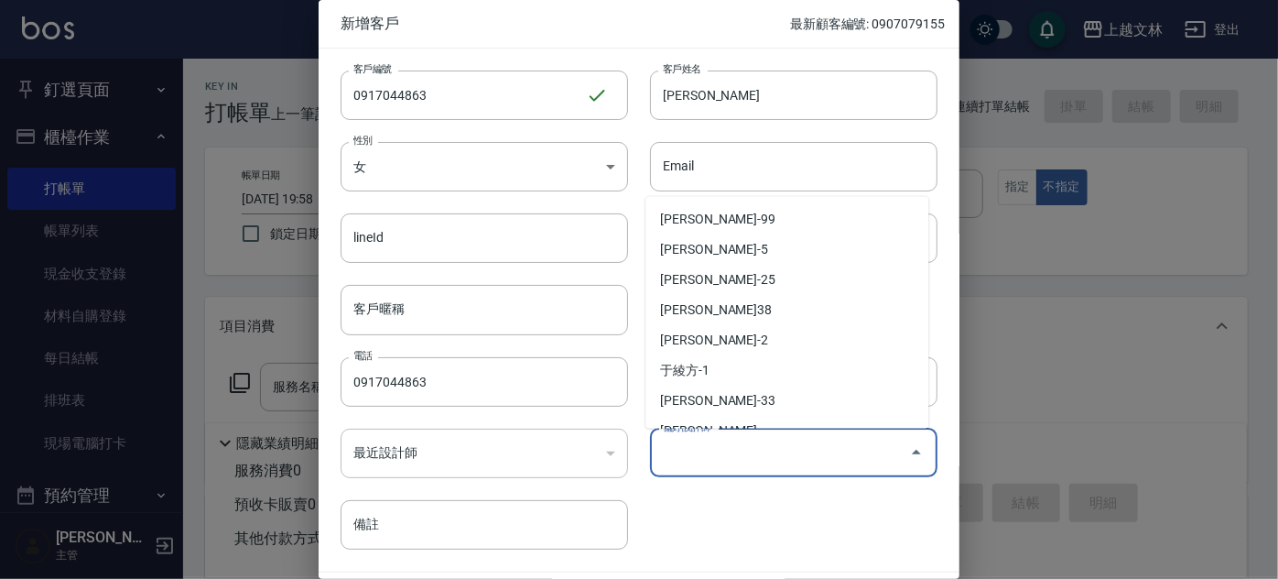
scroll to position [254, 0]
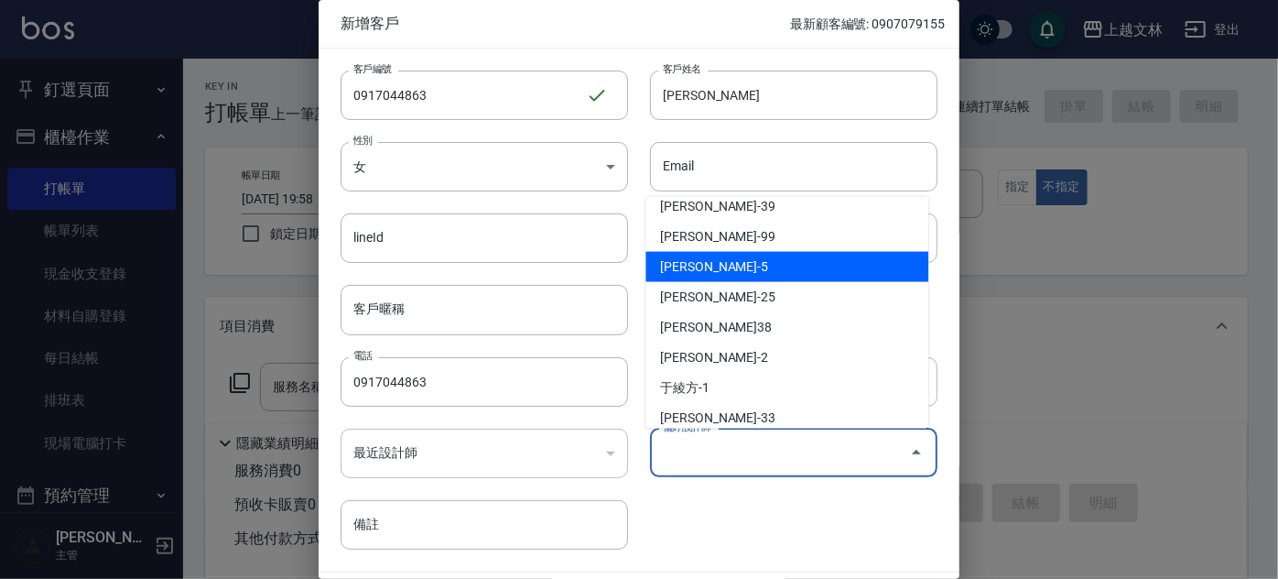
click at [817, 265] on li "[PERSON_NAME]-5" at bounding box center [786, 267] width 283 height 30
type input "[PERSON_NAME]"
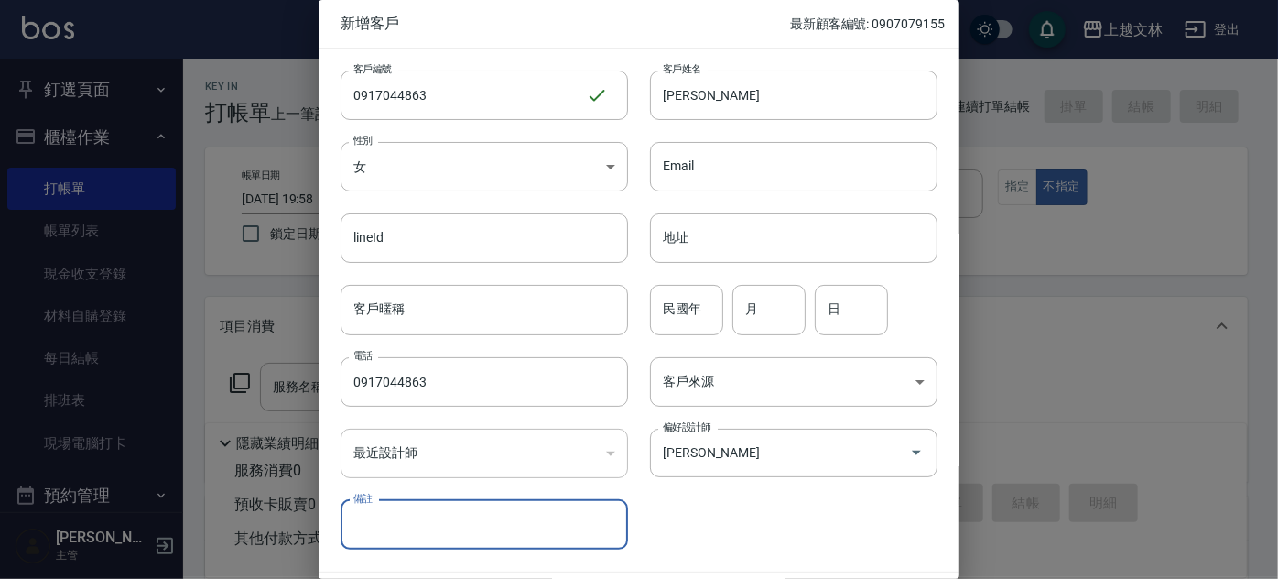
click at [818, 537] on div "客戶編號 0917044863 ​ 客戶編號 客戶姓名 [PERSON_NAME] 客戶姓名 性別 女 [DEMOGRAPHIC_DATA] 性別 Email…" at bounding box center [628, 299] width 619 height 501
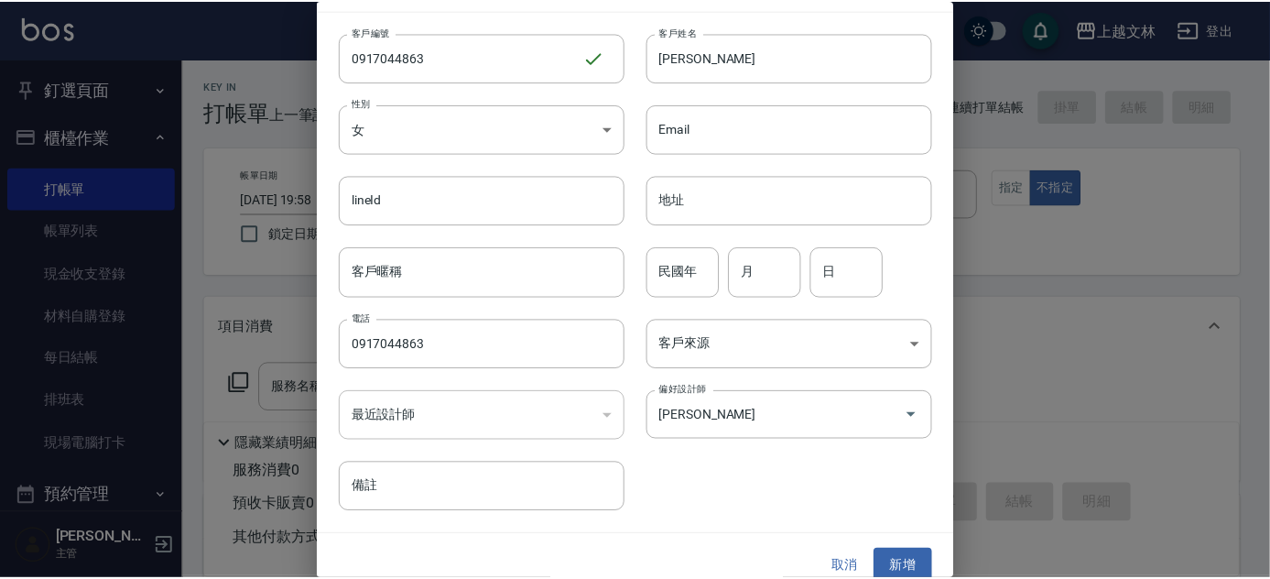
scroll to position [55, 0]
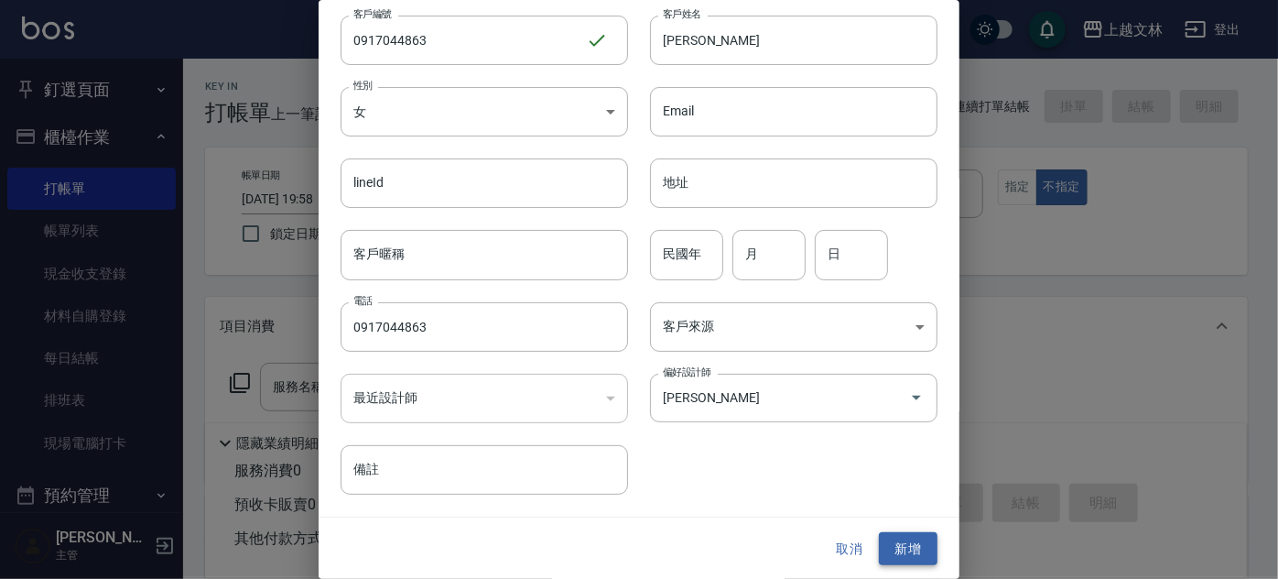
click at [900, 550] on button "新增" at bounding box center [908, 549] width 59 height 34
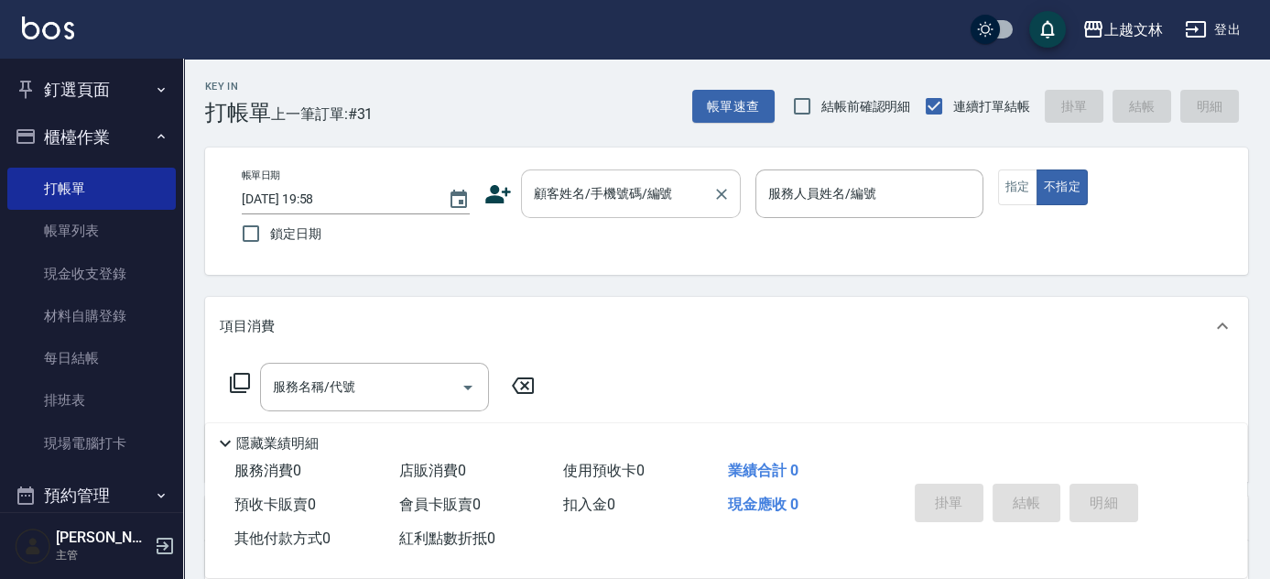
click at [601, 194] on input "顧客姓名/手機號碼/編號" at bounding box center [617, 194] width 176 height 32
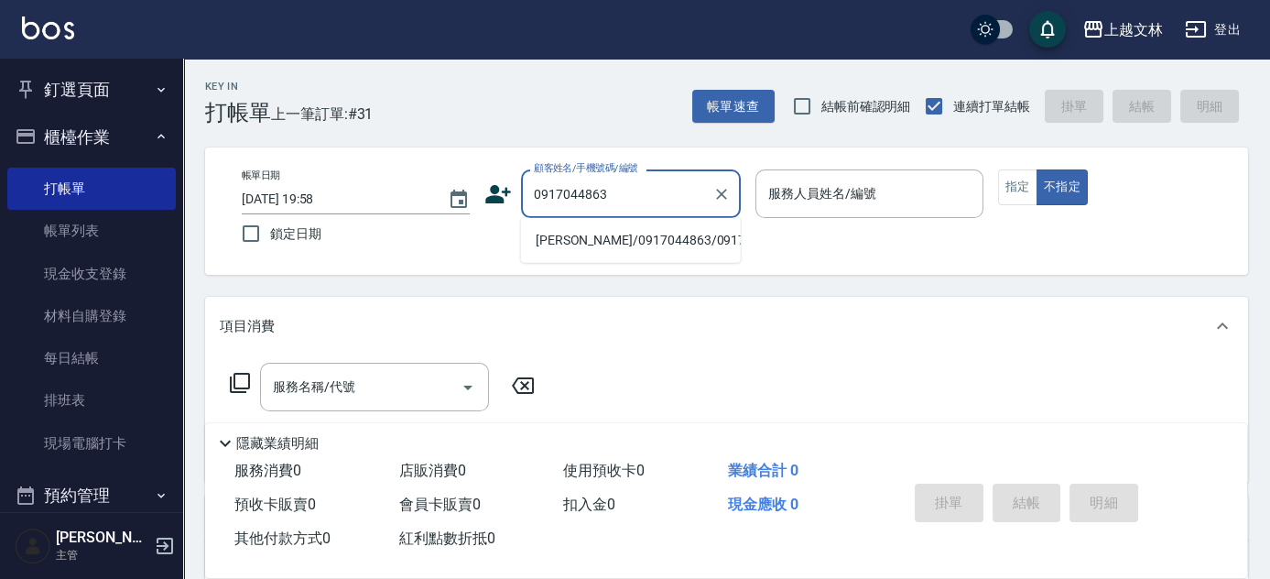
click at [598, 245] on li "[PERSON_NAME]/0917044863/0917044863" at bounding box center [631, 240] width 220 height 30
type input "[PERSON_NAME]/0917044863/0917044863"
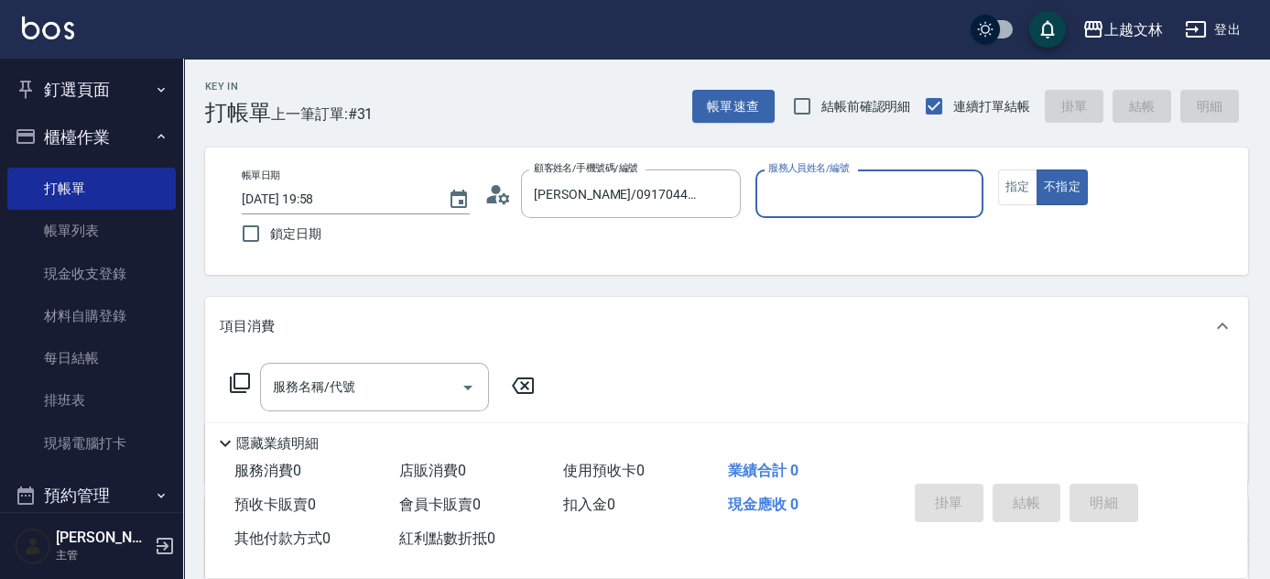
type input "昭君-5"
click at [236, 384] on icon at bounding box center [240, 383] width 22 height 22
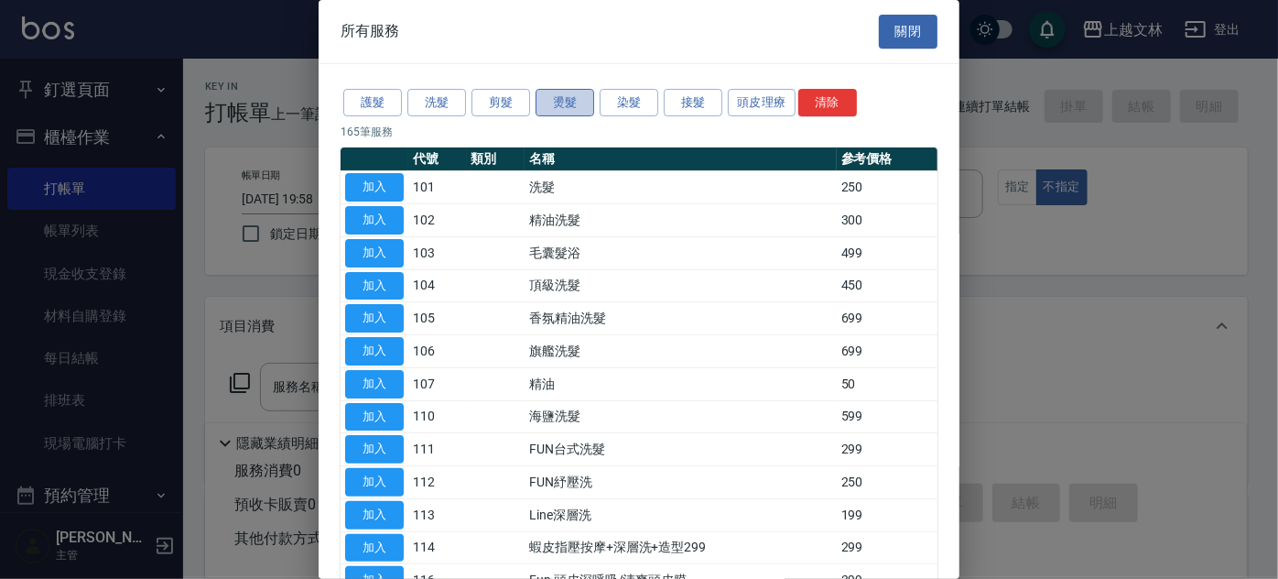
click at [582, 105] on button "燙髮" at bounding box center [565, 103] width 59 height 28
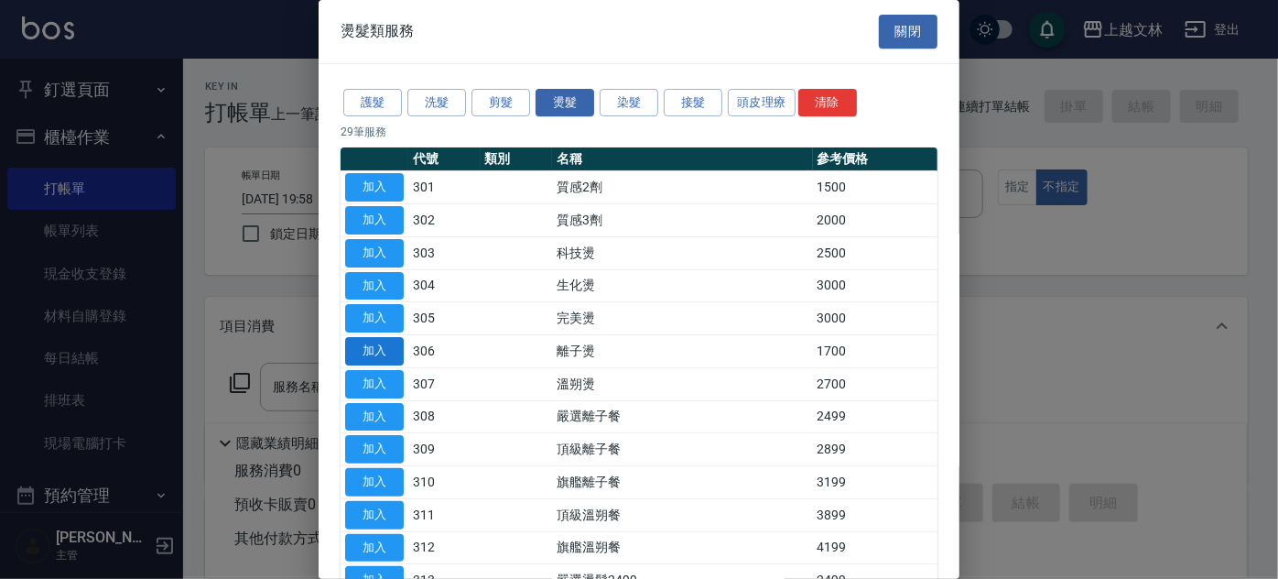
click at [383, 357] on button "加入" at bounding box center [374, 351] width 59 height 28
type input "離子燙(306)"
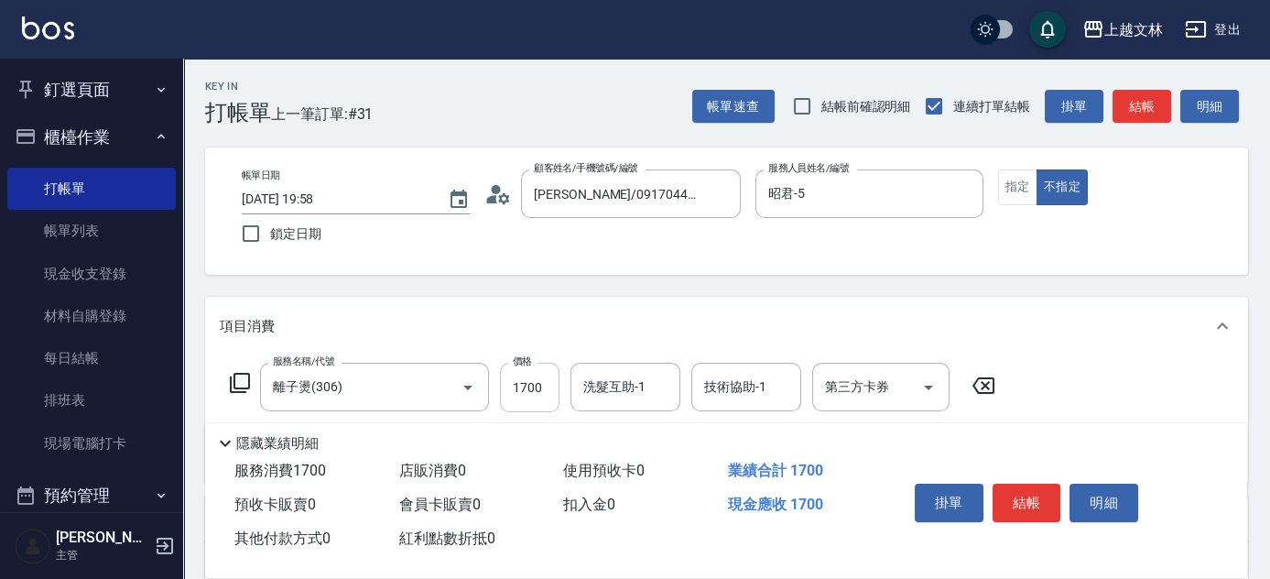
click at [537, 404] on input "1700" at bounding box center [530, 387] width 60 height 49
type input "3199"
type input "小巫-43"
click at [1034, 504] on button "結帳" at bounding box center [1026, 502] width 69 height 38
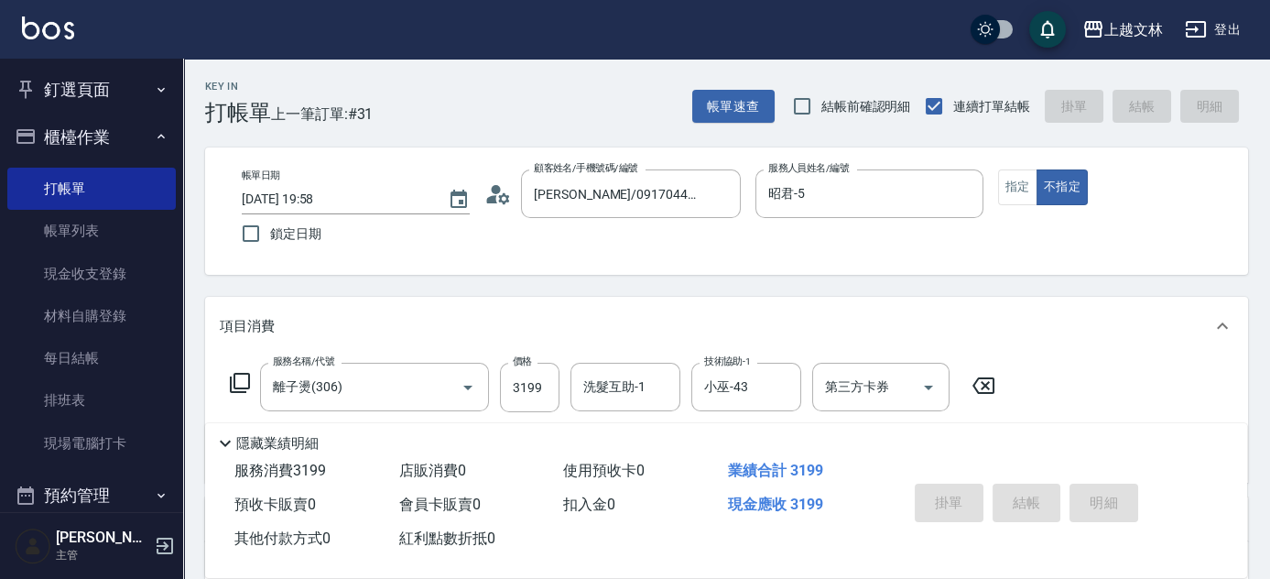
type input "[DATE] 20:08"
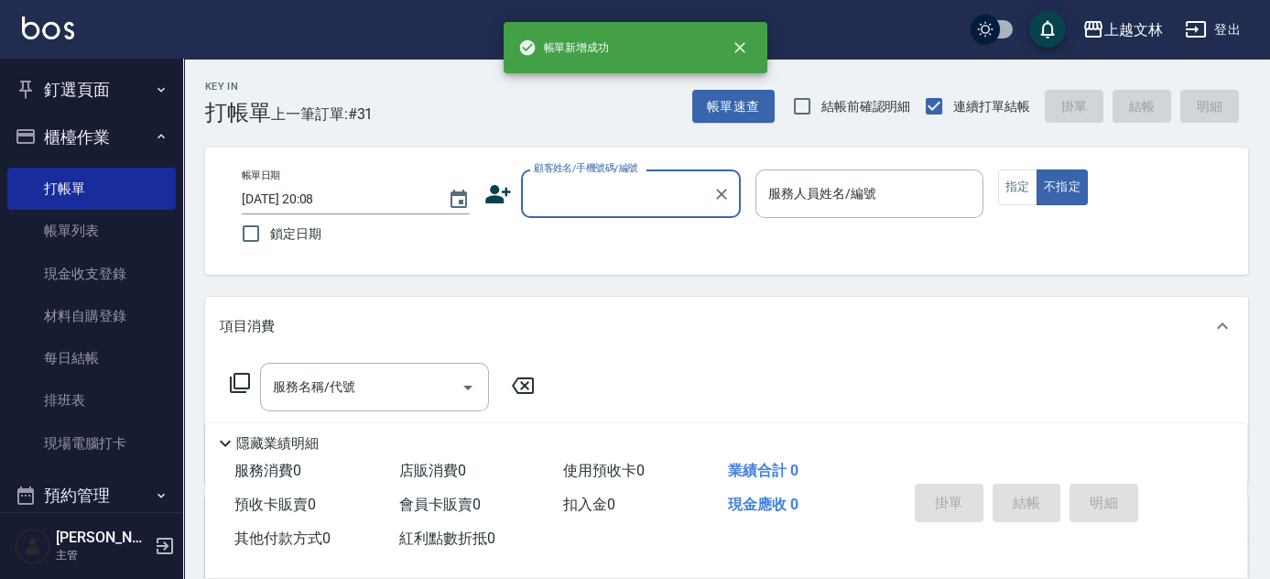
scroll to position [0, 0]
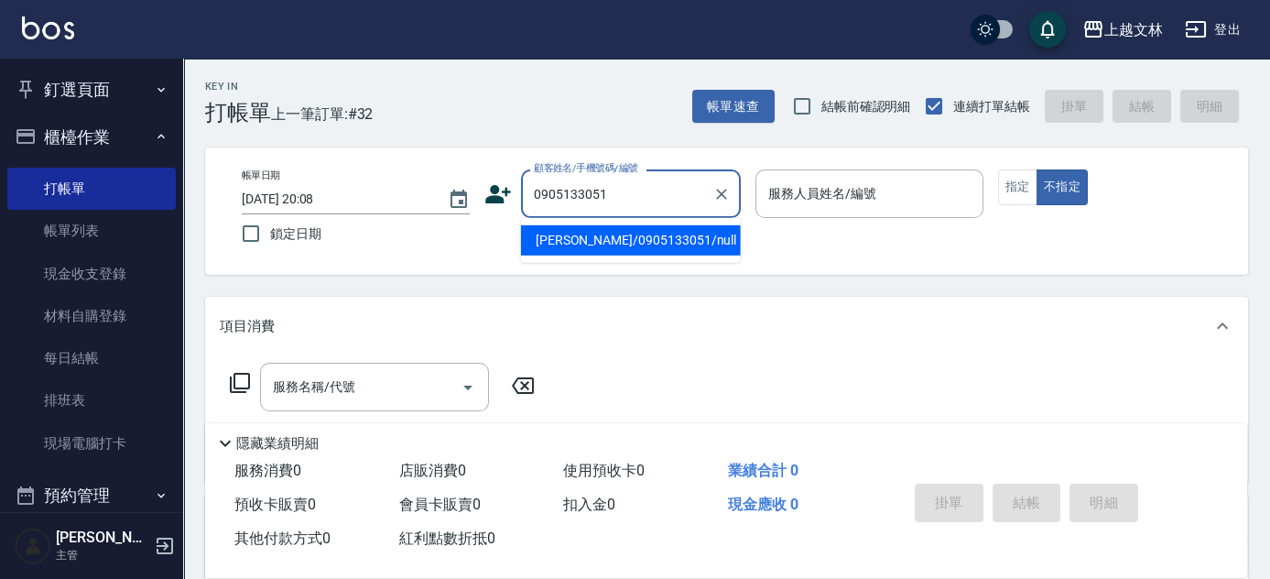
type input "[PERSON_NAME]/0905133051/null"
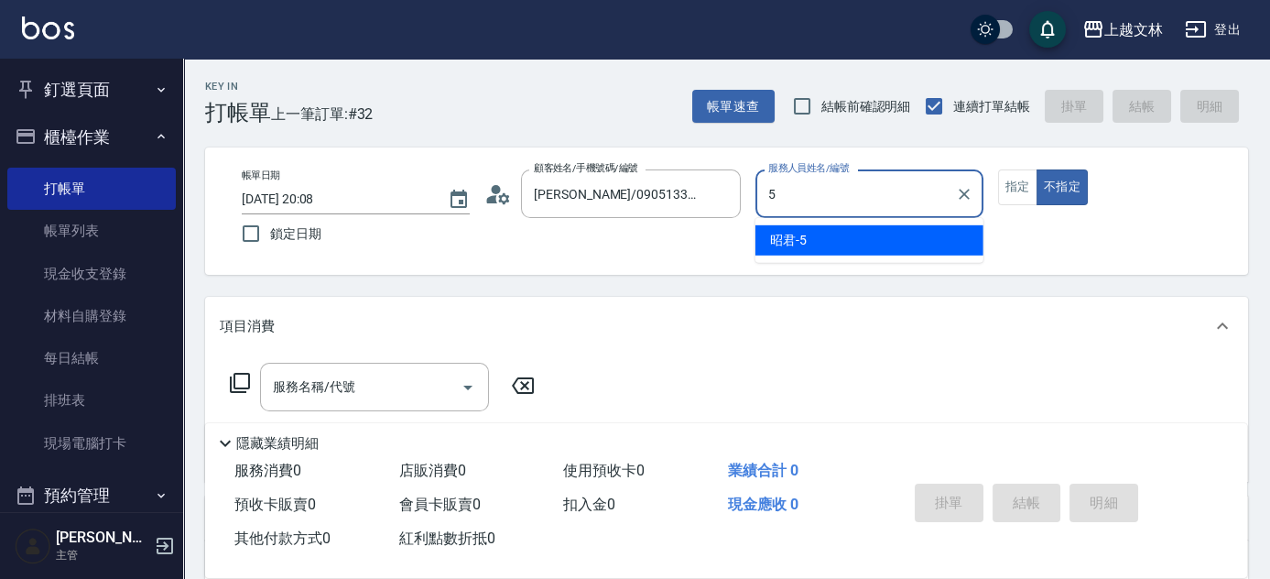
type input "昭君-5"
type button "false"
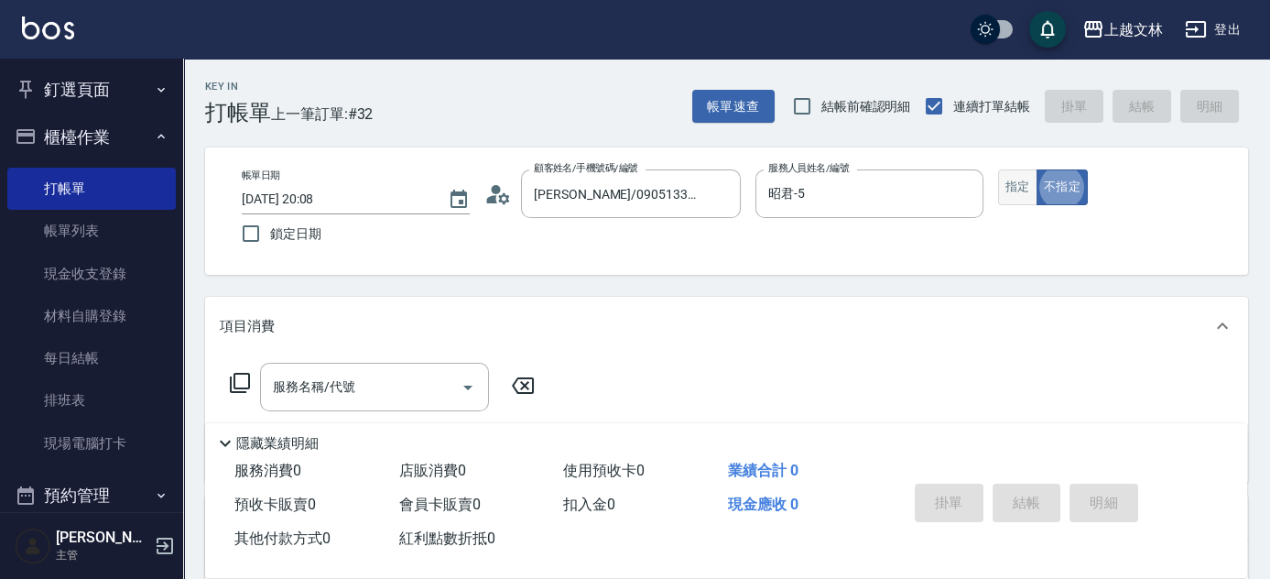
click at [1022, 181] on button "指定" at bounding box center [1017, 187] width 39 height 36
click at [242, 387] on icon at bounding box center [240, 383] width 20 height 20
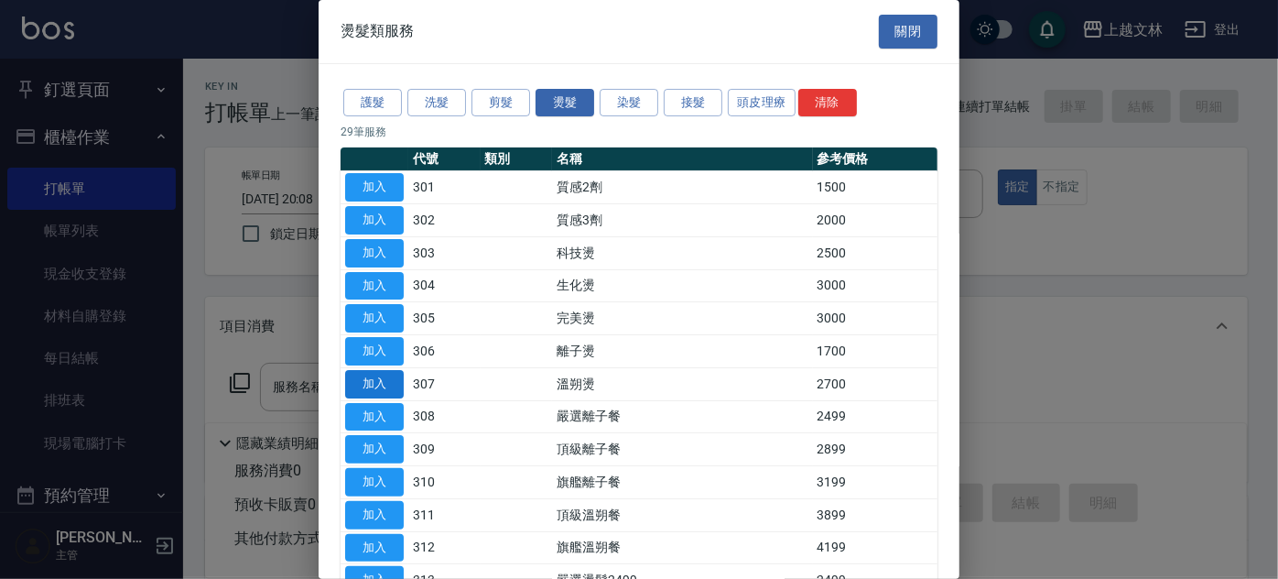
click at [391, 385] on button "加入" at bounding box center [374, 384] width 59 height 28
type input "溫朔燙(307)"
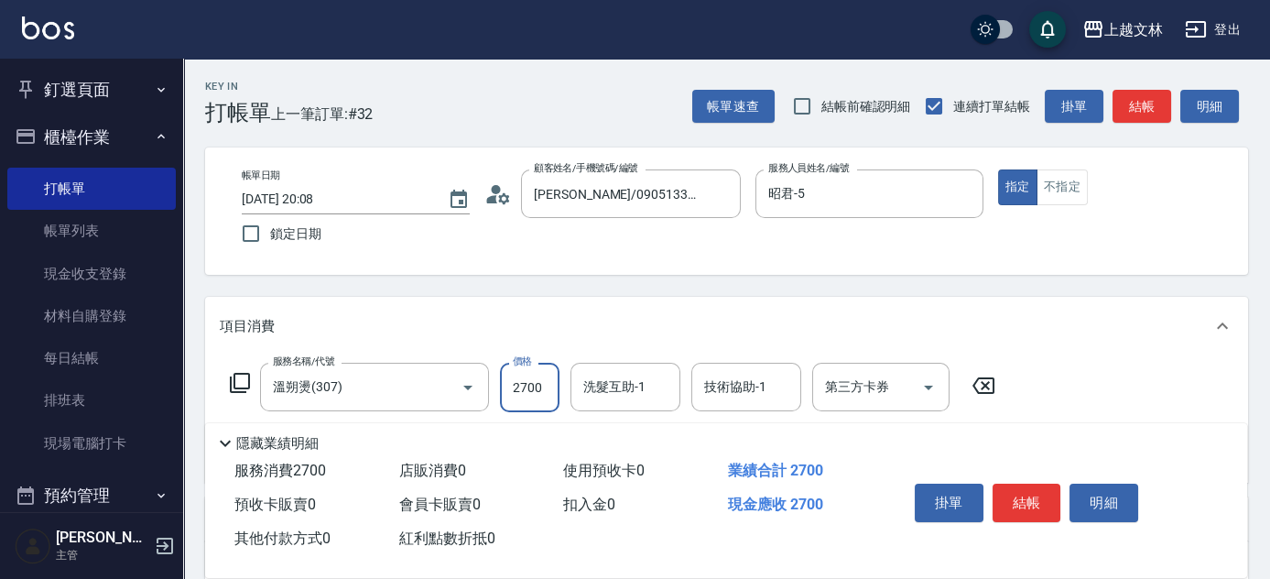
click at [506, 392] on input "2700" at bounding box center [530, 387] width 60 height 49
type input "3899"
type input "小巫-43"
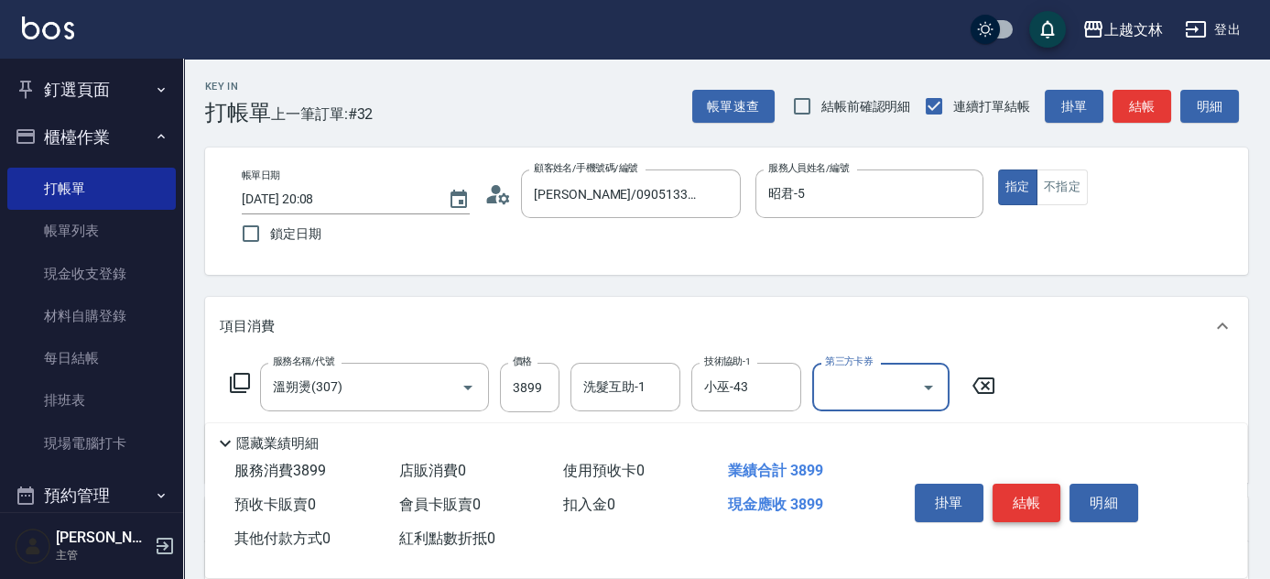
click at [1023, 499] on button "結帳" at bounding box center [1026, 502] width 69 height 38
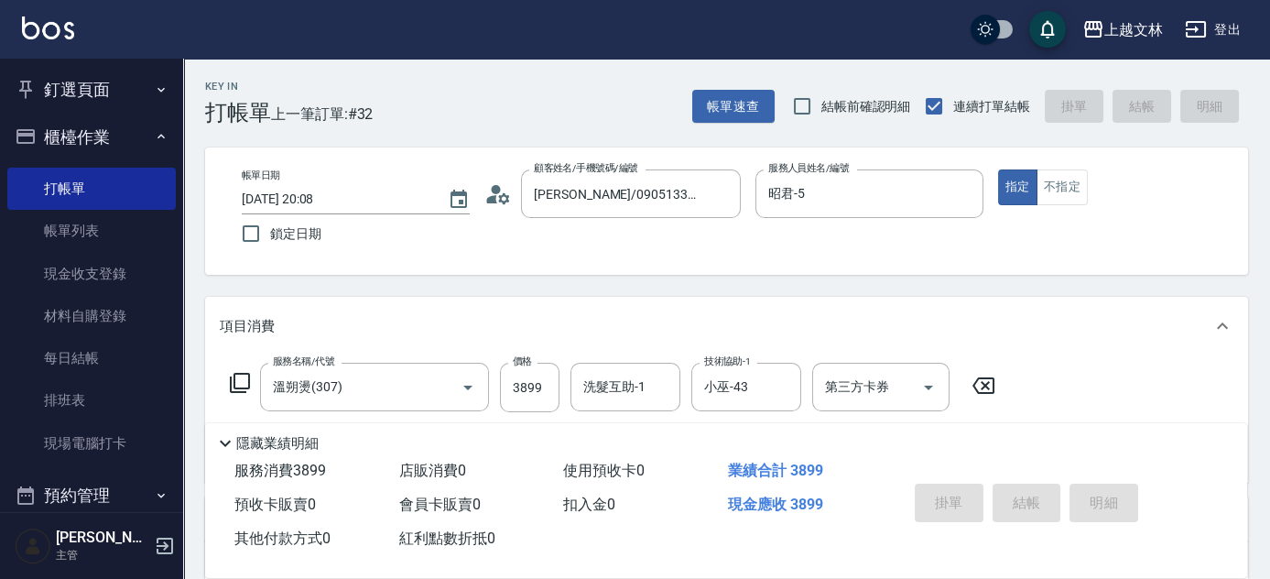
type input "[DATE] 20:09"
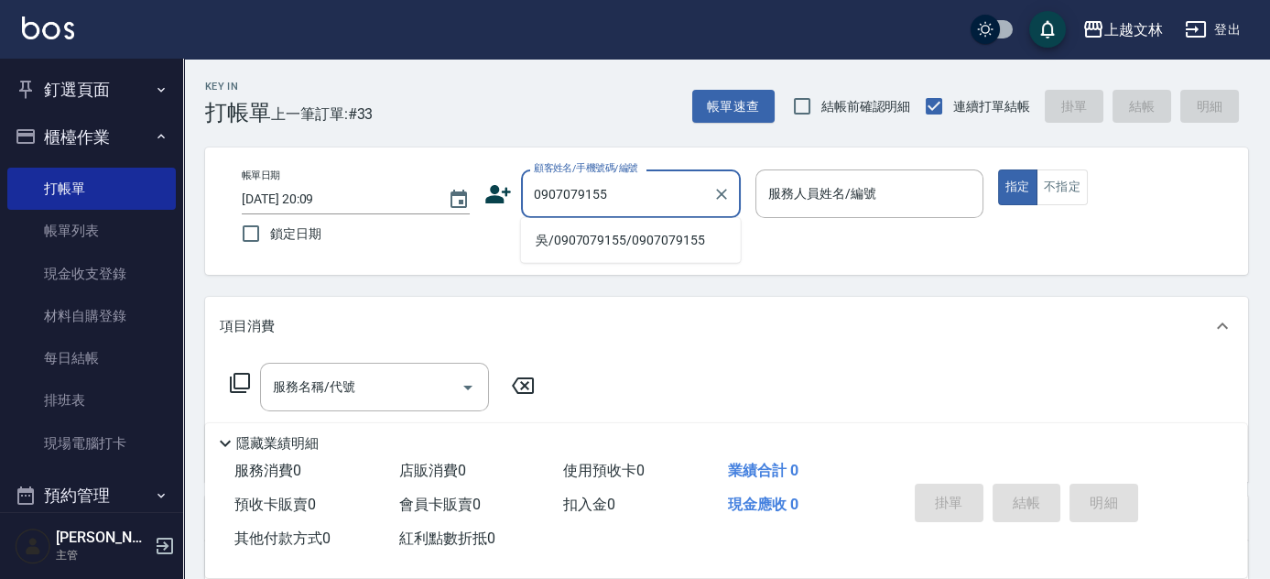
click at [677, 229] on li "吳/0907079155/0907079155" at bounding box center [631, 240] width 220 height 30
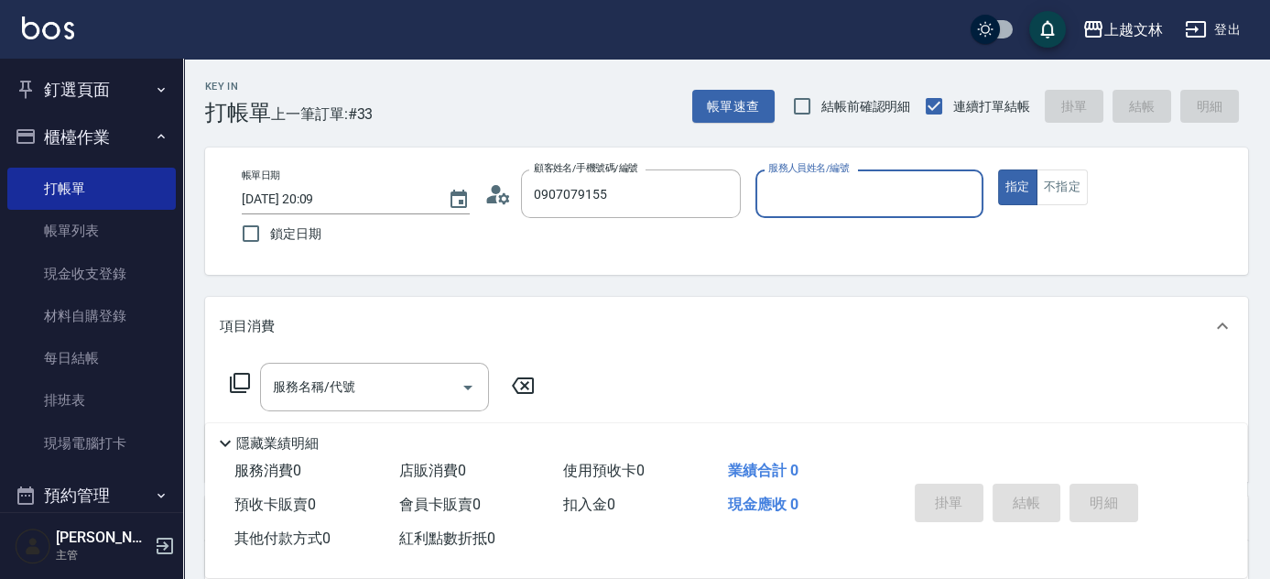
type input "吳/0907079155/0907079155"
type input "昭君-5"
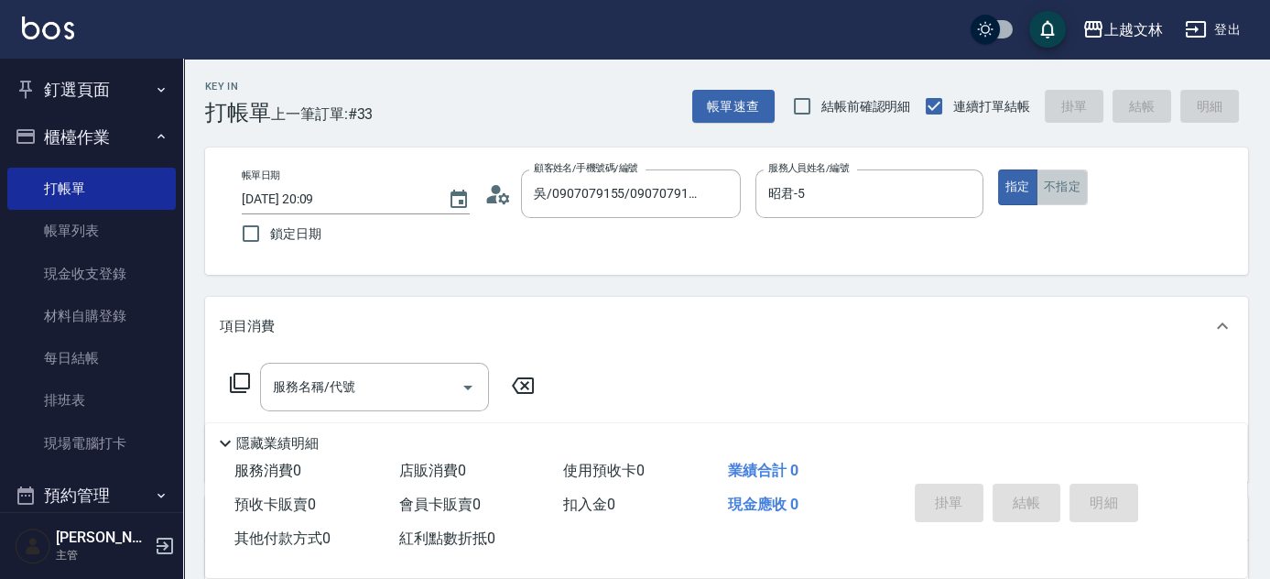
click at [1047, 189] on button "不指定" at bounding box center [1061, 187] width 51 height 36
click at [242, 387] on icon at bounding box center [240, 383] width 20 height 20
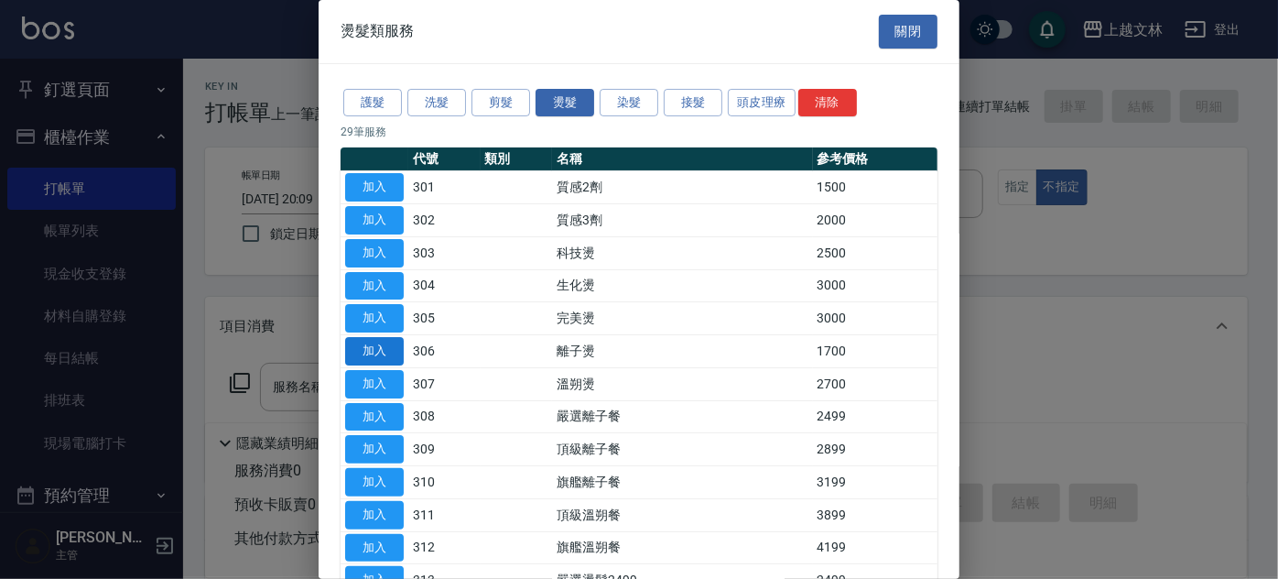
click at [385, 354] on button "加入" at bounding box center [374, 351] width 59 height 28
type input "離子燙(306)"
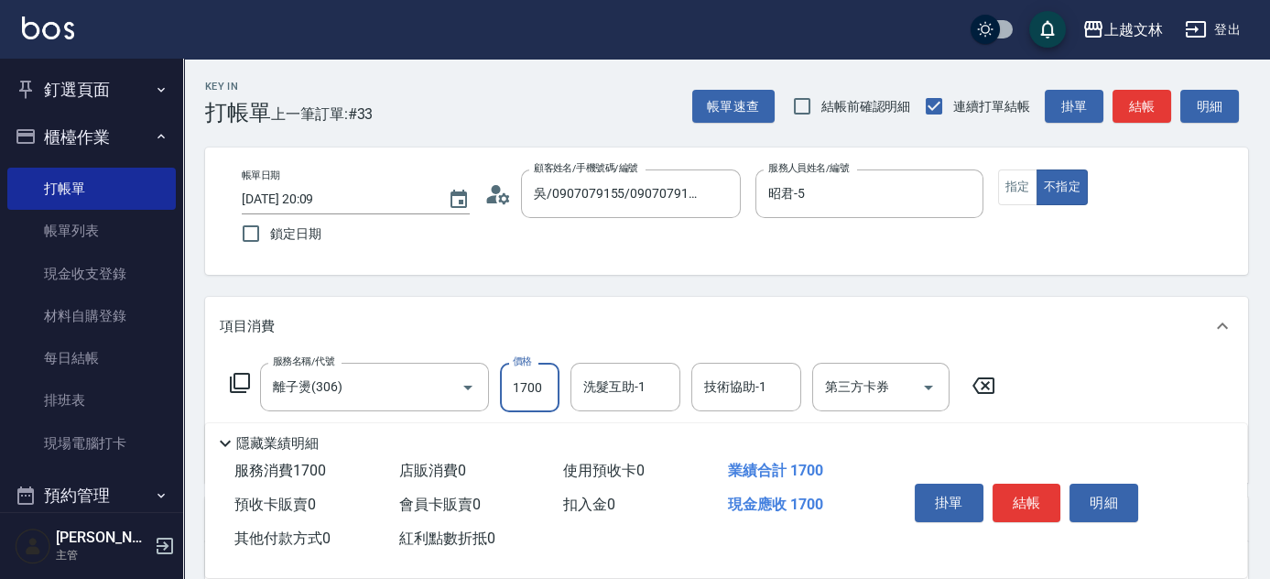
click at [547, 399] on input "1700" at bounding box center [530, 387] width 60 height 49
type input "2000"
click at [1020, 494] on button "結帳" at bounding box center [1026, 502] width 69 height 38
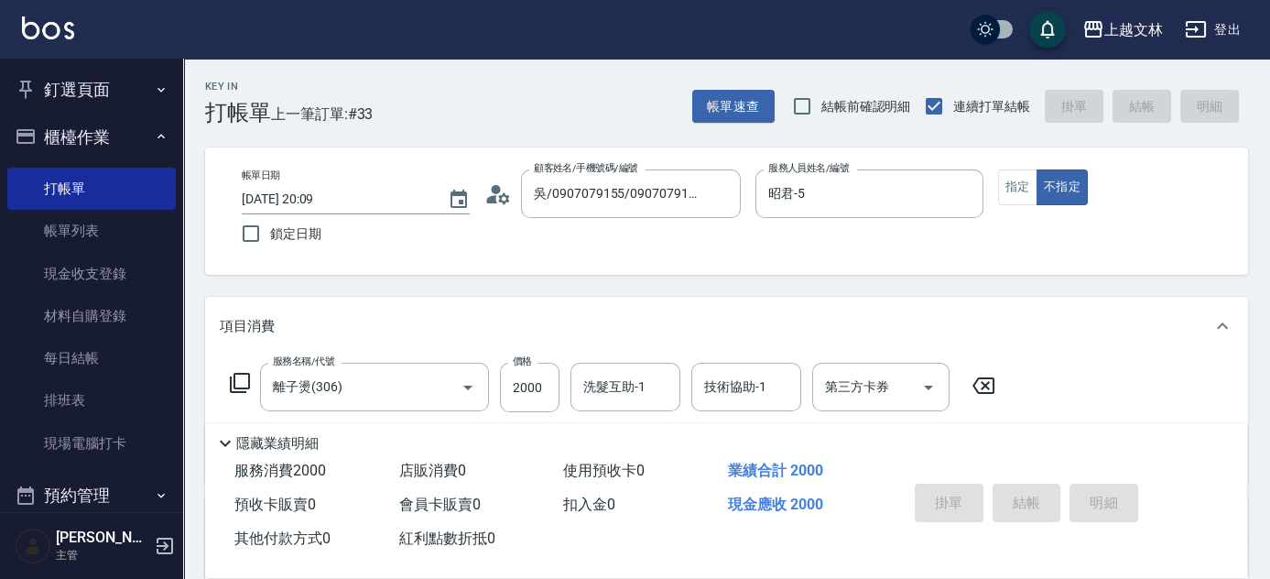
type input "[DATE] 20:10"
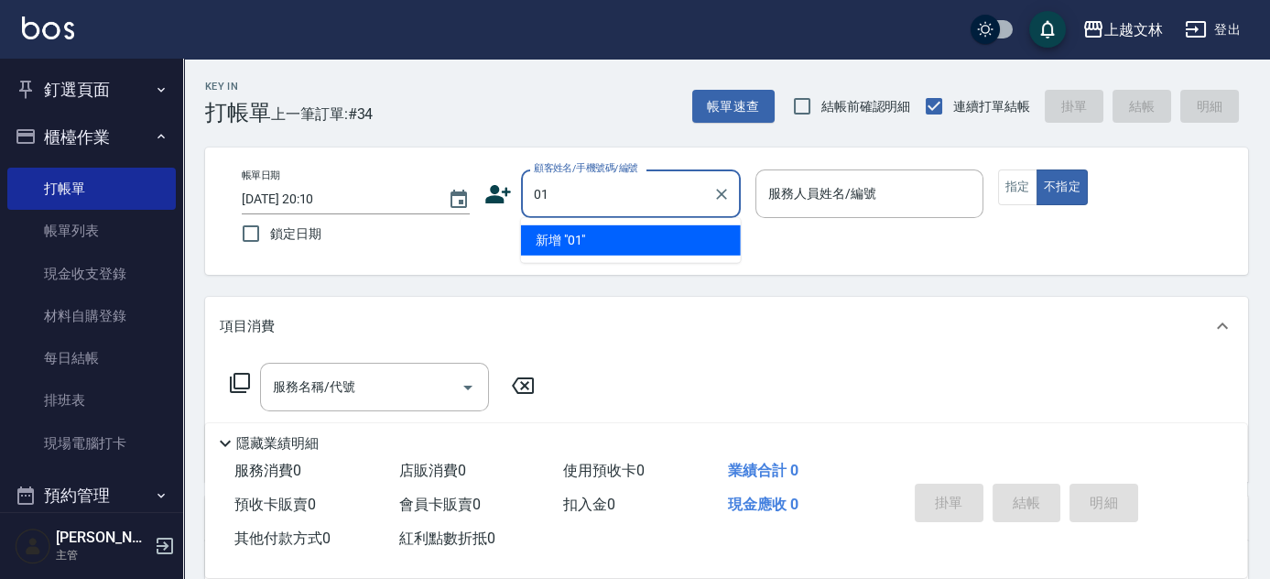
type input "01"
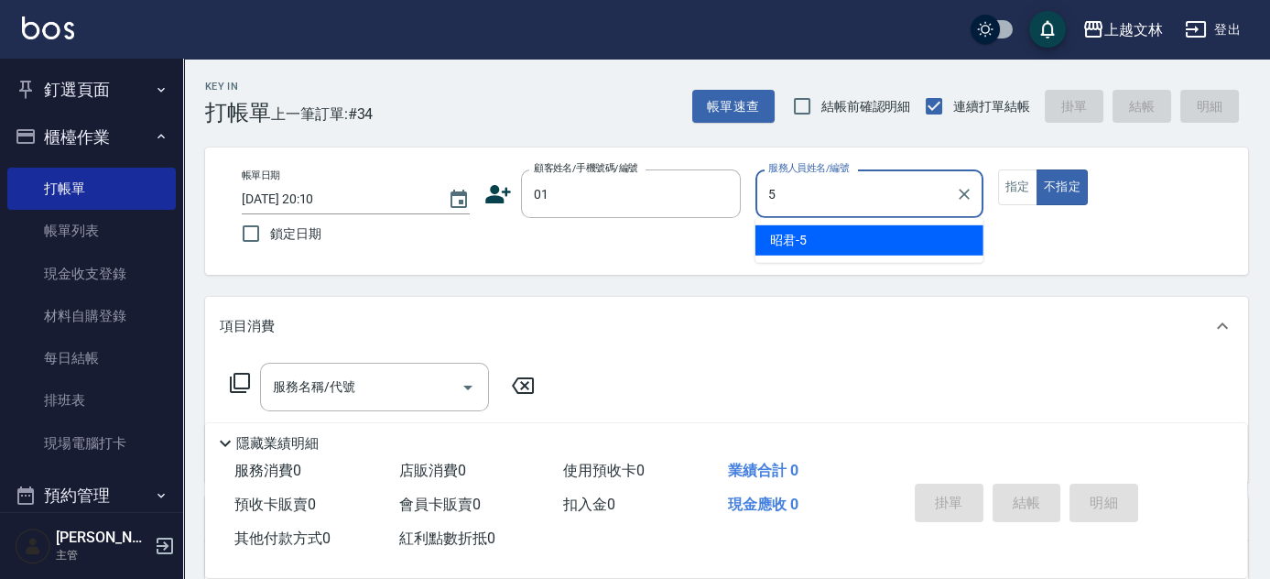
type input "昭君-5"
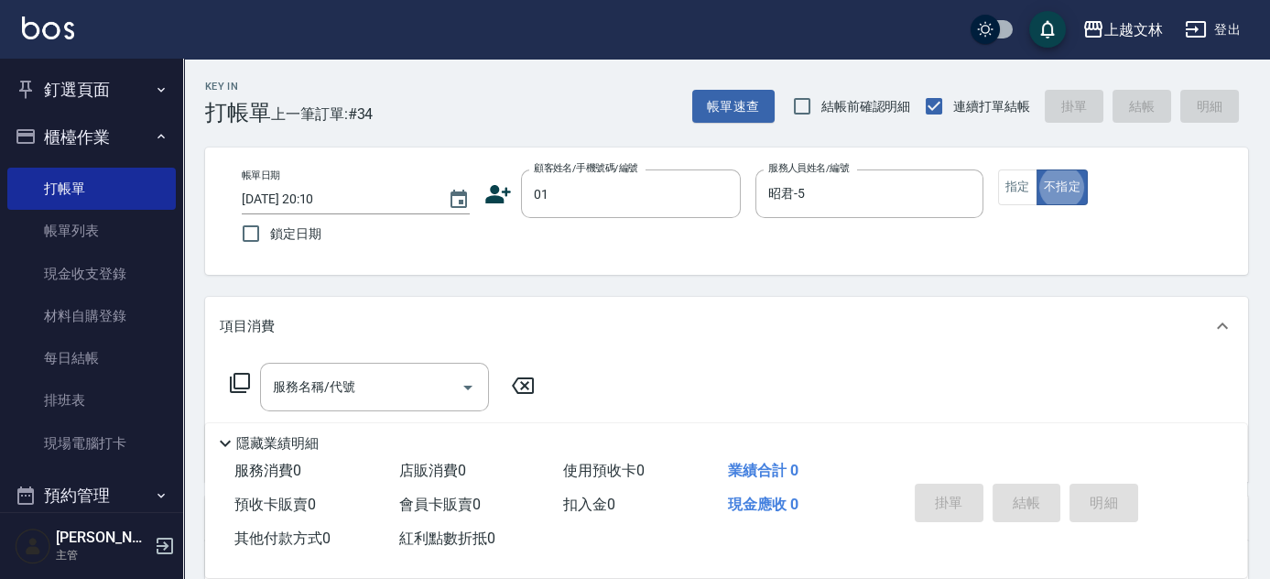
type input "新客人 姓名未設定/01/null"
click at [1023, 197] on button "指定" at bounding box center [1017, 187] width 39 height 36
click at [365, 385] on input "服務名稱/代號" at bounding box center [360, 387] width 185 height 32
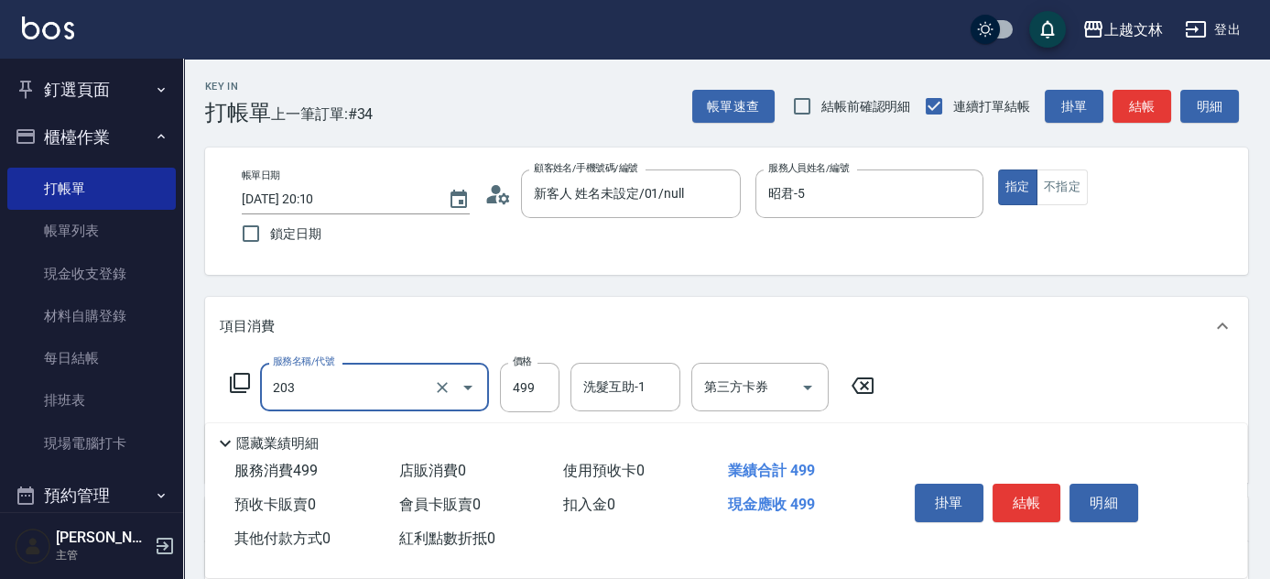
type input "B級洗+剪(203)"
type input "500"
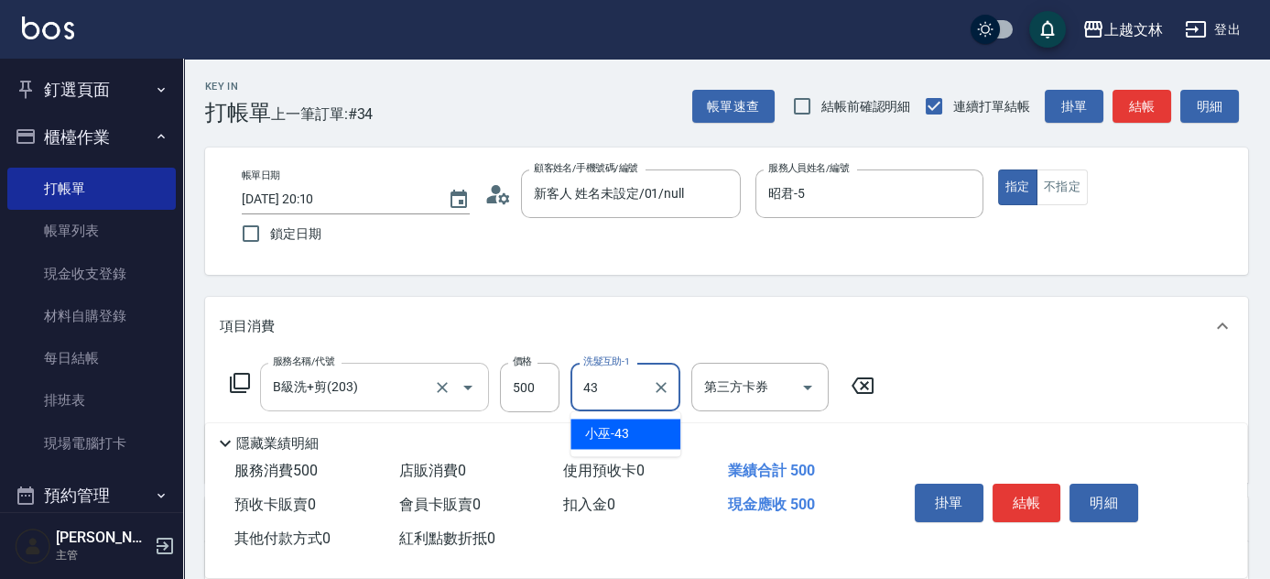
type input "小巫-43"
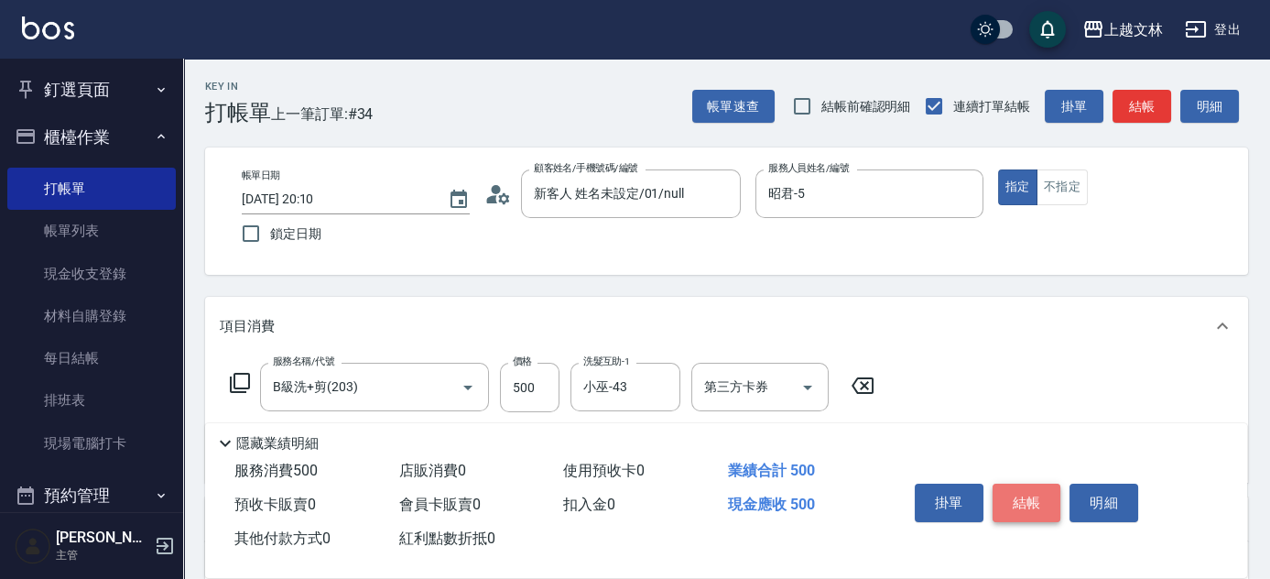
click at [1027, 505] on button "結帳" at bounding box center [1026, 502] width 69 height 38
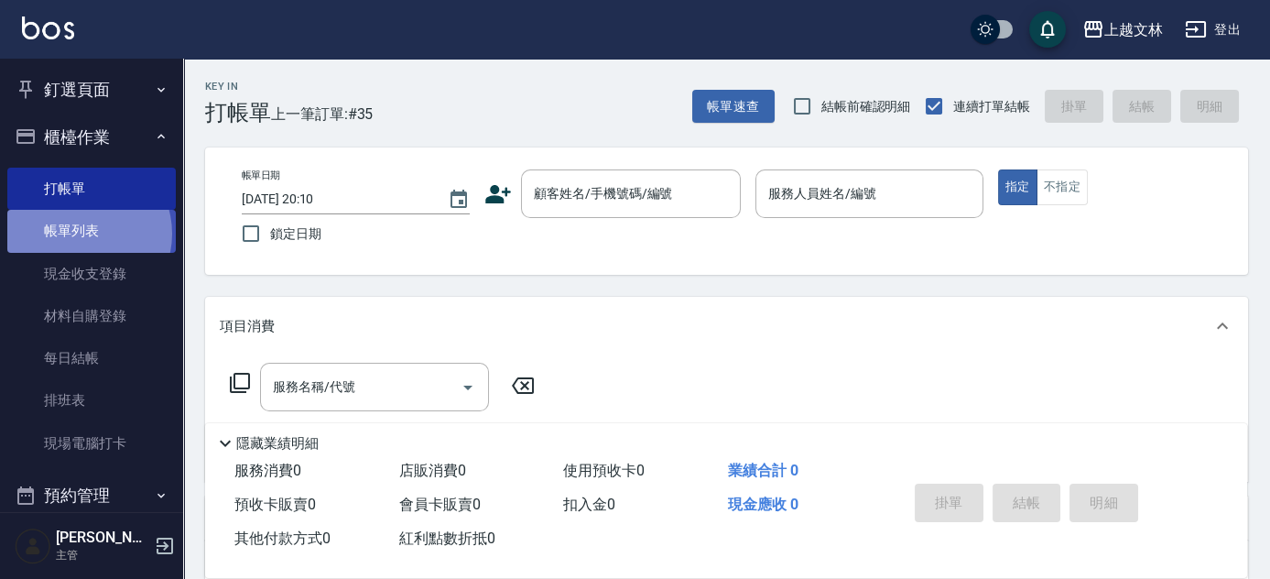
click at [82, 233] on link "帳單列表" at bounding box center [91, 231] width 168 height 42
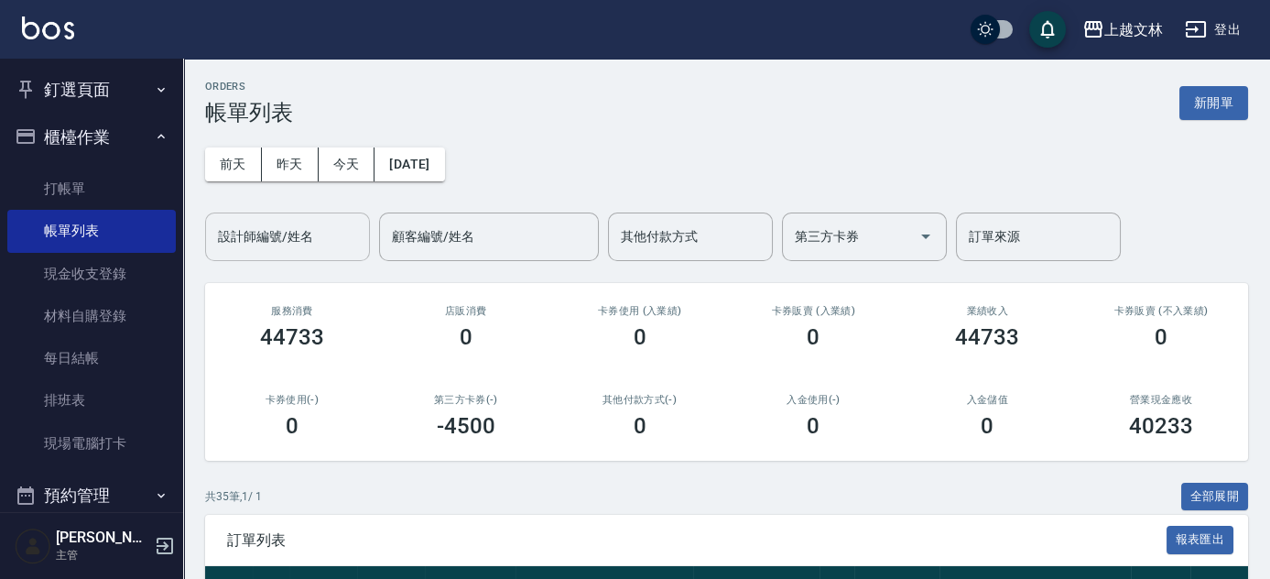
click at [310, 244] on div "設計師編號/姓名 設計師編號/姓名" at bounding box center [287, 236] width 165 height 49
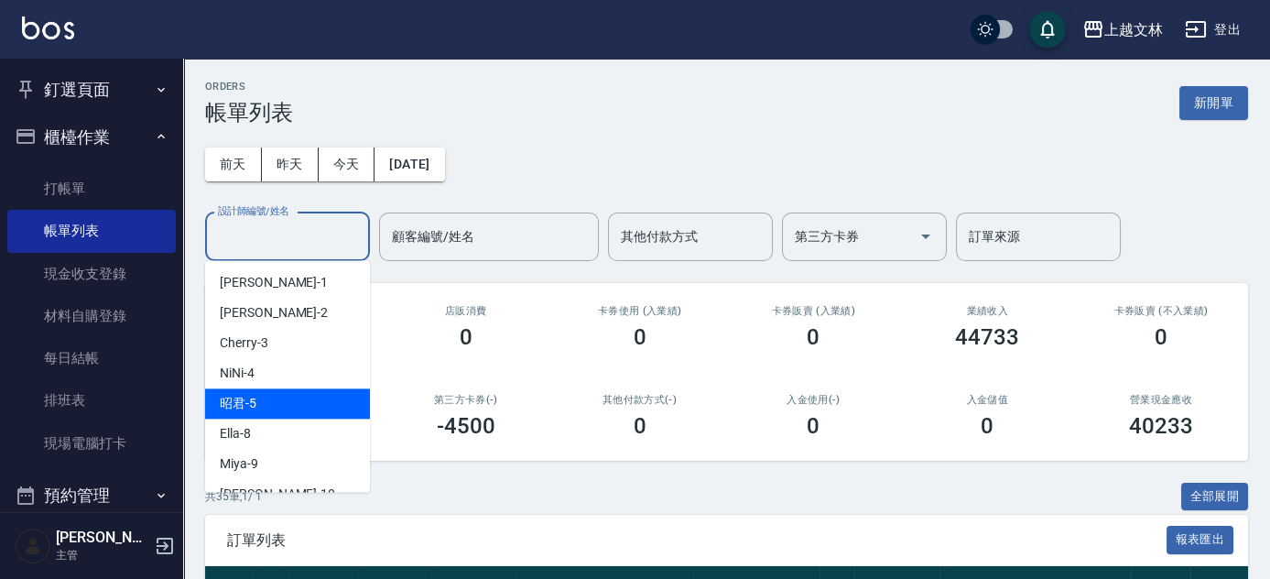
click at [290, 402] on div "昭君 -5" at bounding box center [287, 403] width 165 height 30
type input "昭君-5"
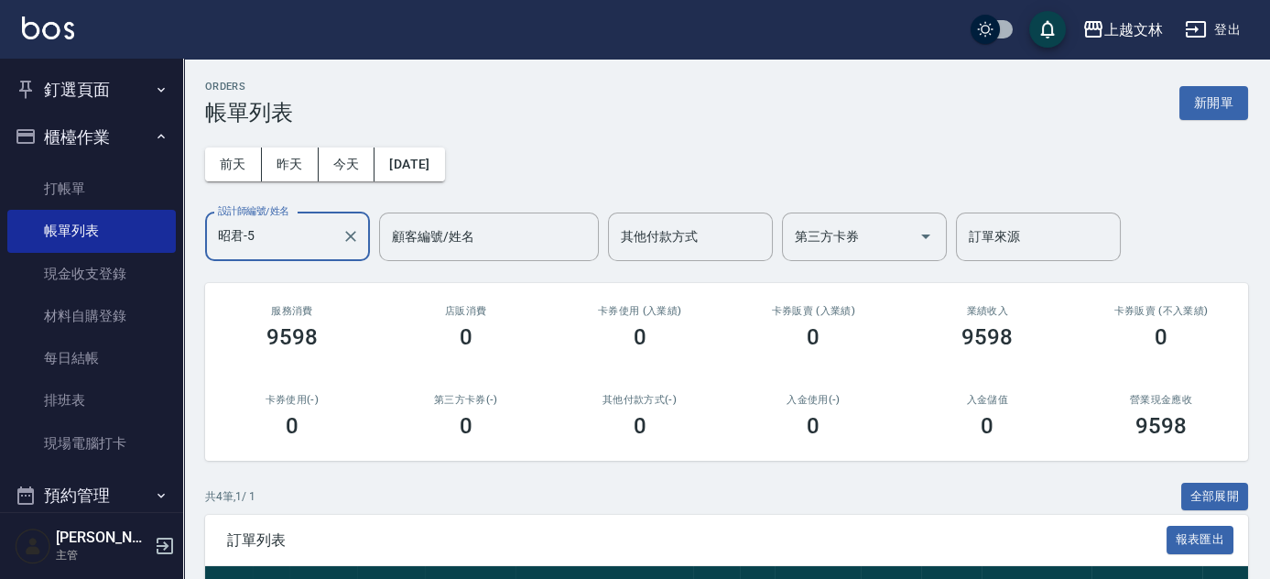
click at [53, 100] on button "釘選頁面" at bounding box center [91, 90] width 168 height 48
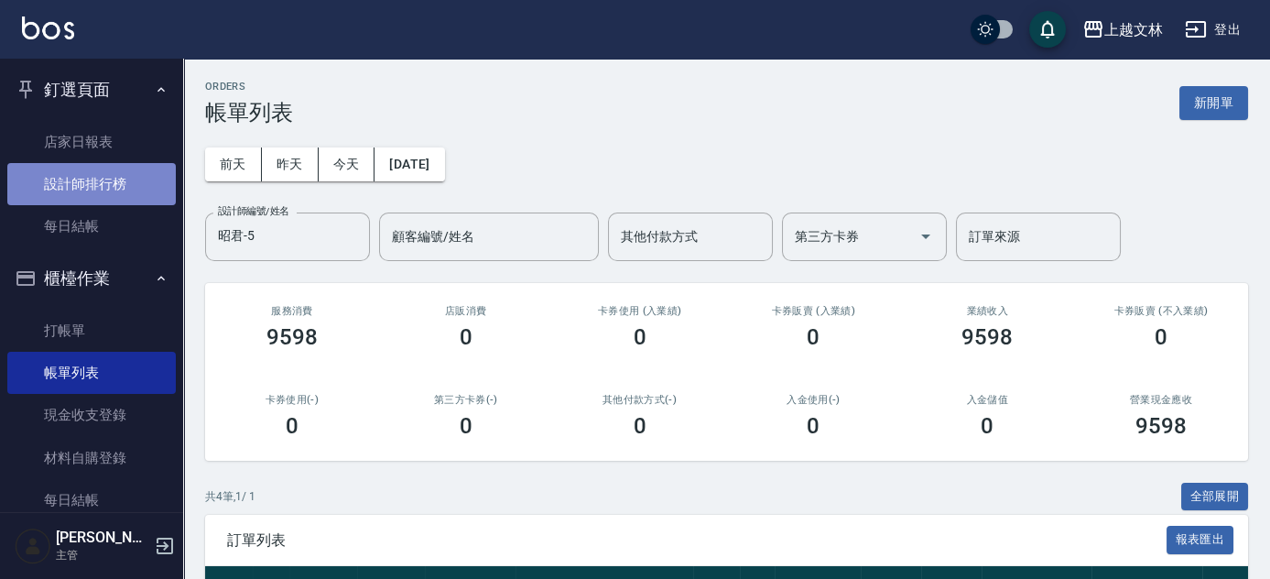
click at [105, 201] on link "設計師排行榜" at bounding box center [91, 184] width 168 height 42
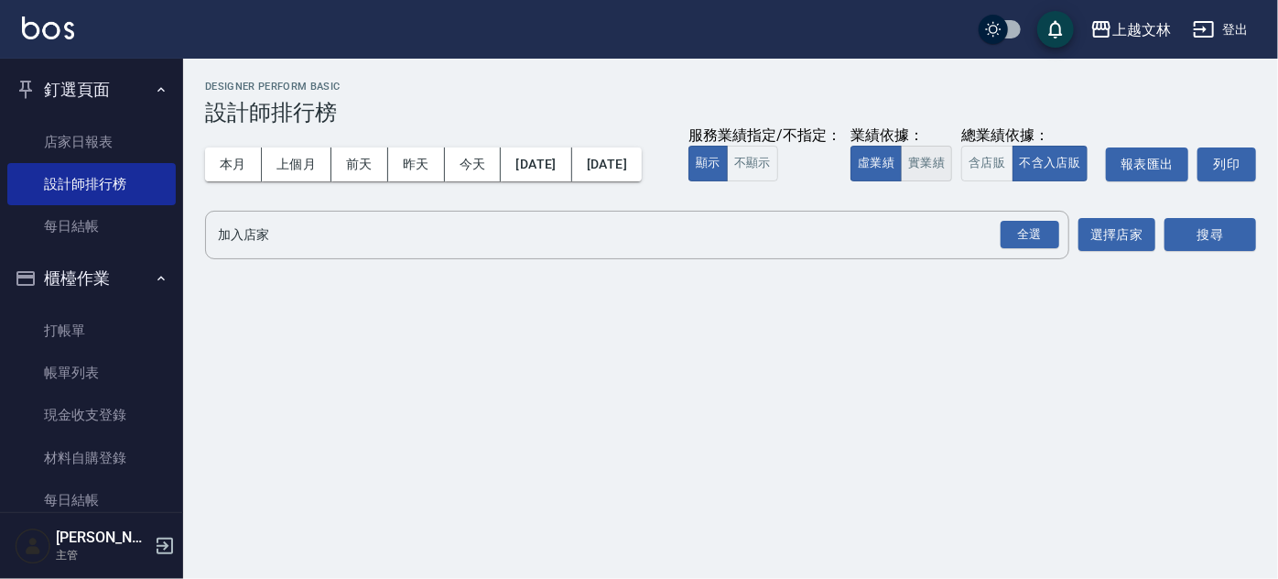
click at [901, 181] on button "實業績" at bounding box center [926, 164] width 51 height 36
click at [1020, 249] on div "全選" at bounding box center [1030, 235] width 59 height 28
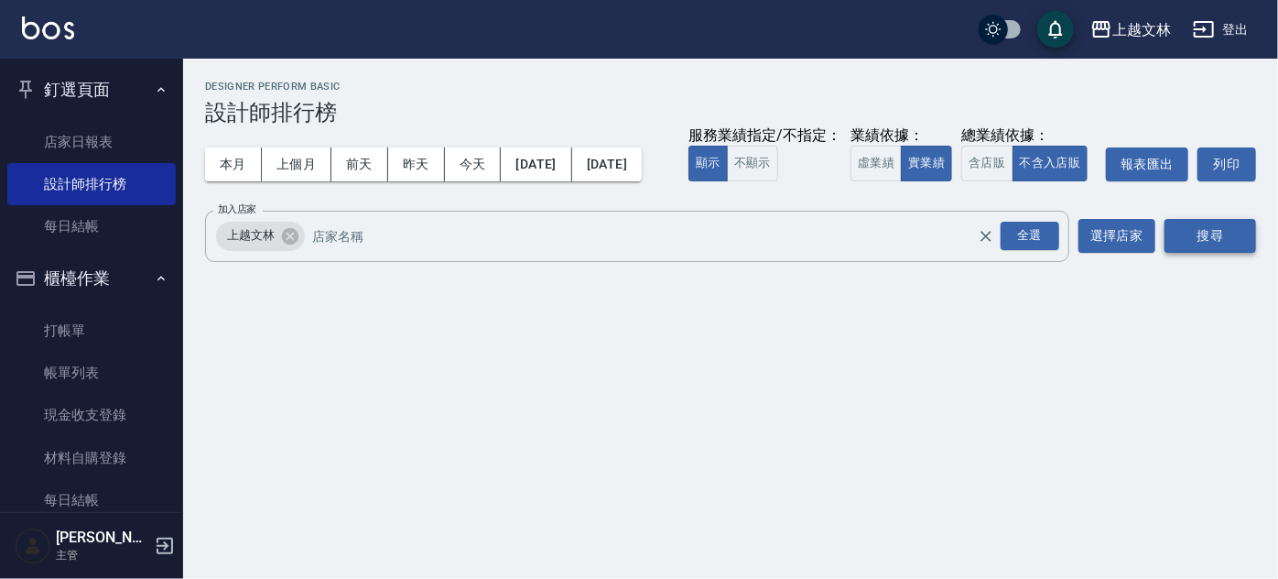
click at [1211, 253] on button "搜尋" at bounding box center [1210, 236] width 92 height 34
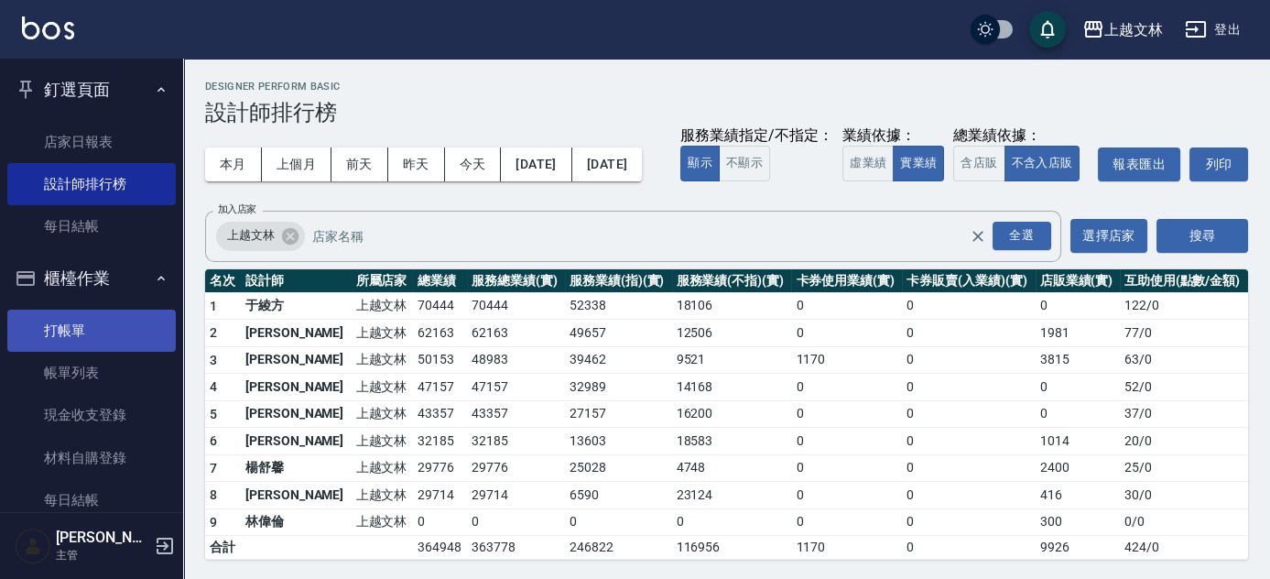
click at [73, 333] on link "打帳單" at bounding box center [91, 330] width 168 height 42
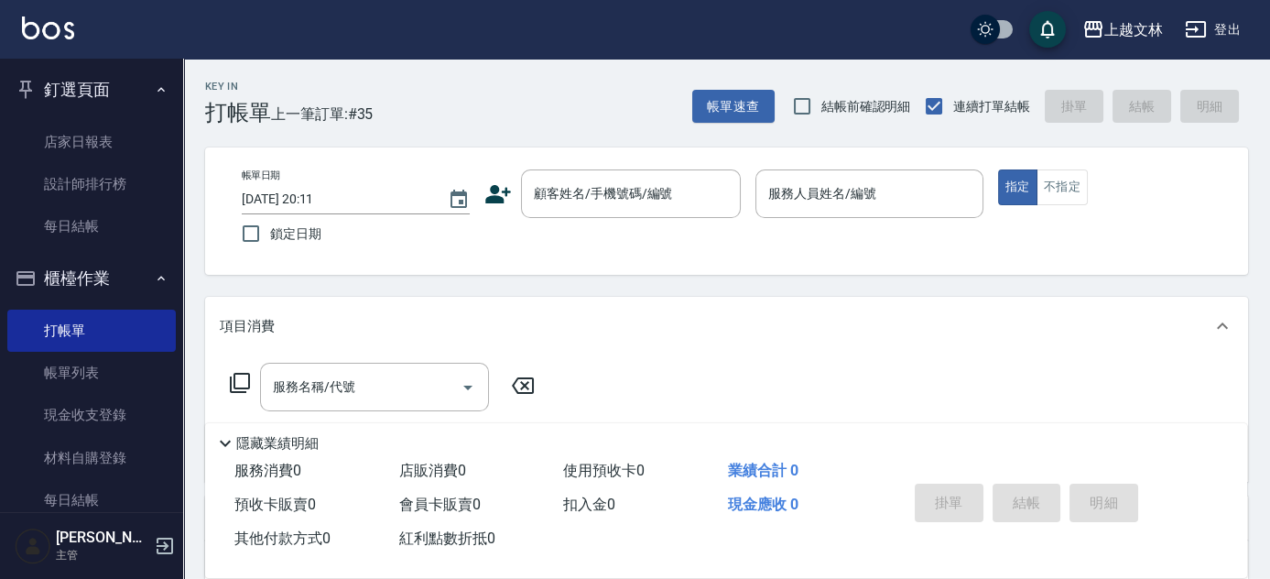
drag, startPoint x: 170, startPoint y: 138, endPoint x: 181, endPoint y: 154, distance: 19.0
click at [181, 154] on nav "釘選頁面 店家日報表 設計師排行榜 每日結帳 櫃檯作業 打帳單 帳單列表 現金收支登錄 材料自購登錄 每日結帳 排班表 現場電腦打卡 預約管理 預約管理 單日…" at bounding box center [91, 285] width 183 height 453
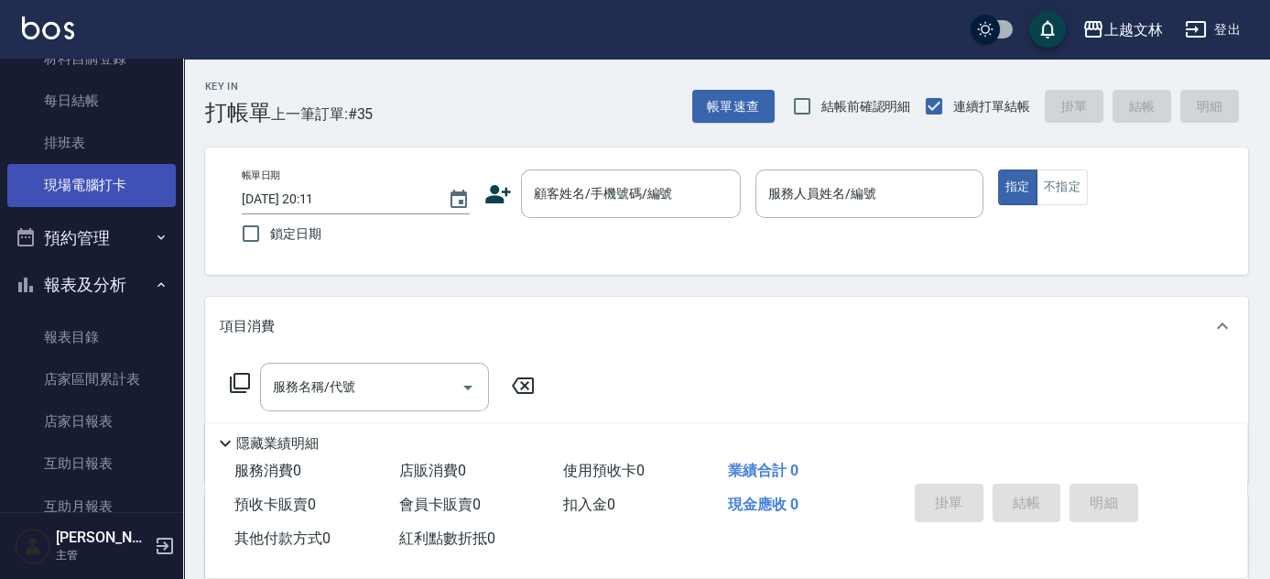
scroll to position [387, 0]
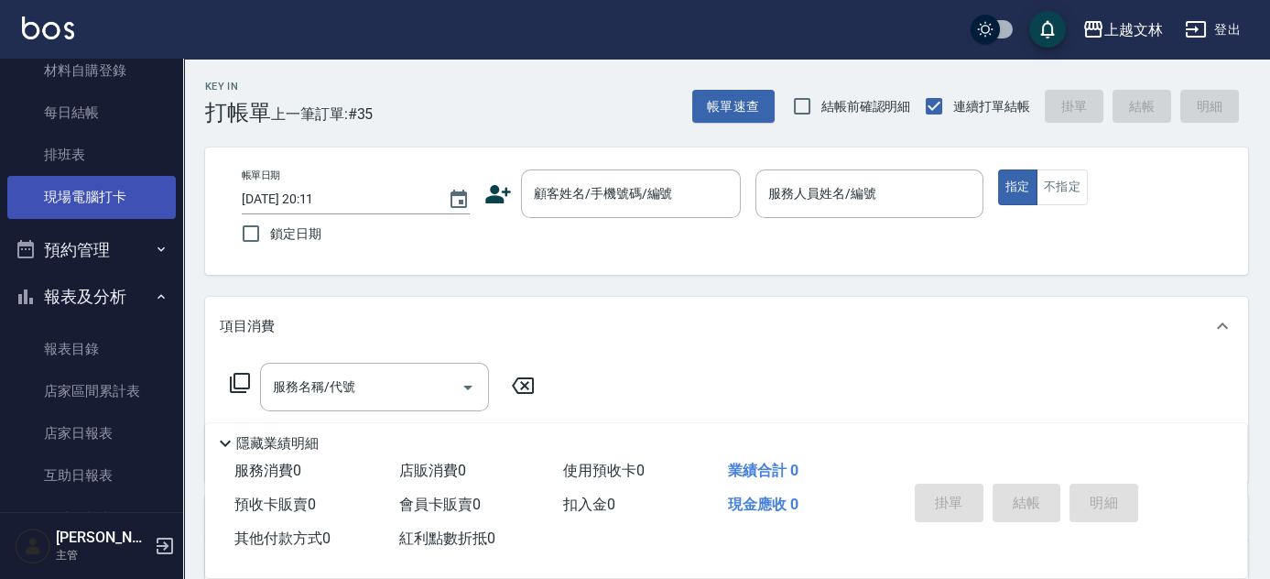
click at [96, 189] on link "現場電腦打卡" at bounding box center [91, 197] width 168 height 42
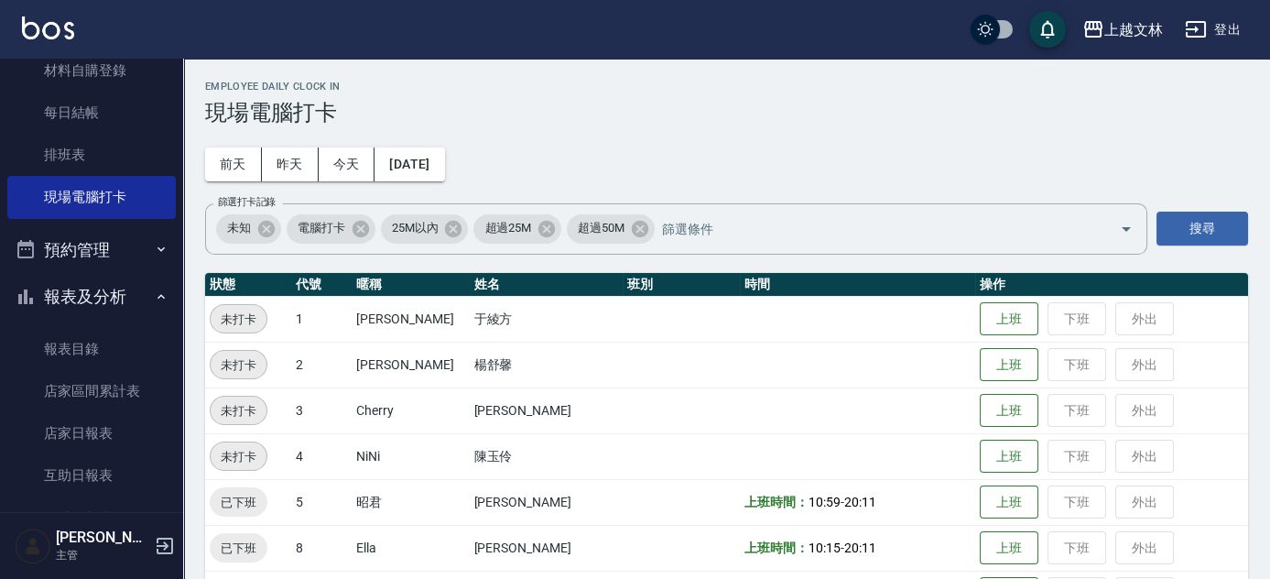
drag, startPoint x: 1066, startPoint y: 248, endPoint x: 1157, endPoint y: 149, distance: 134.1
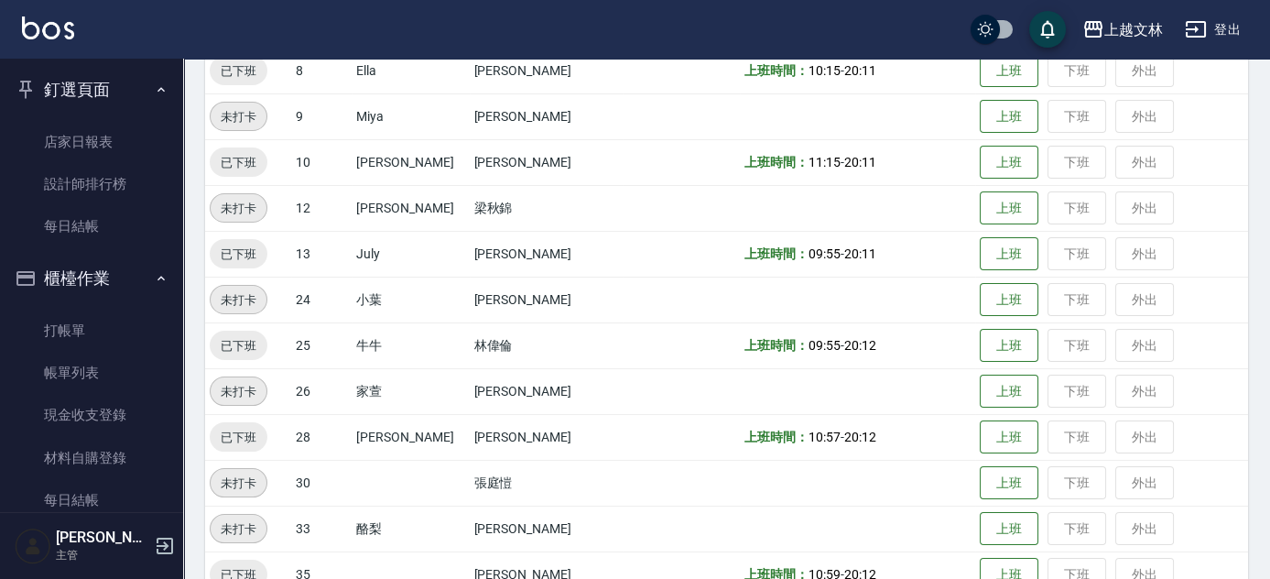
drag, startPoint x: 171, startPoint y: 117, endPoint x: 174, endPoint y: 90, distance: 27.6
click at [174, 90] on nav "釘選頁面 店家日報表 設計師排行榜 每日結帳 櫃檯作業 打帳單 帳單列表 現金收支登錄 材料自購登錄 每日結帳 排班表 現場電腦打卡 預約管理 預約管理 單日…" at bounding box center [91, 285] width 183 height 453
drag, startPoint x: 101, startPoint y: 330, endPoint x: 87, endPoint y: 324, distance: 15.2
click at [100, 330] on link "打帳單" at bounding box center [91, 330] width 168 height 42
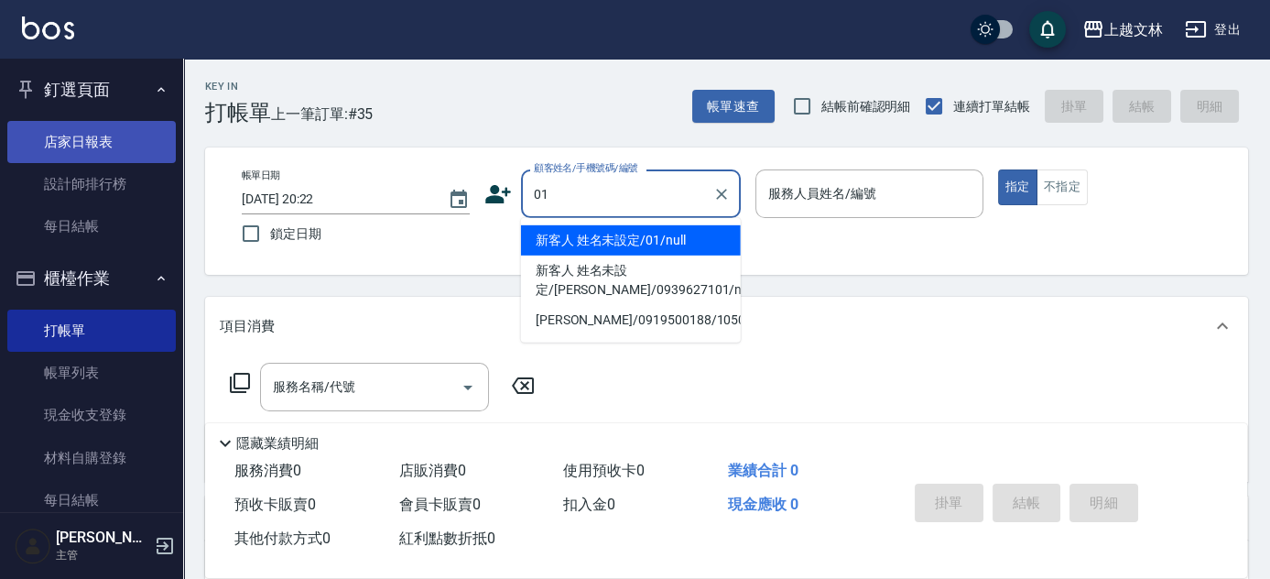
type input "01"
type input "10"
type input "新客人 姓名未設定/01/null"
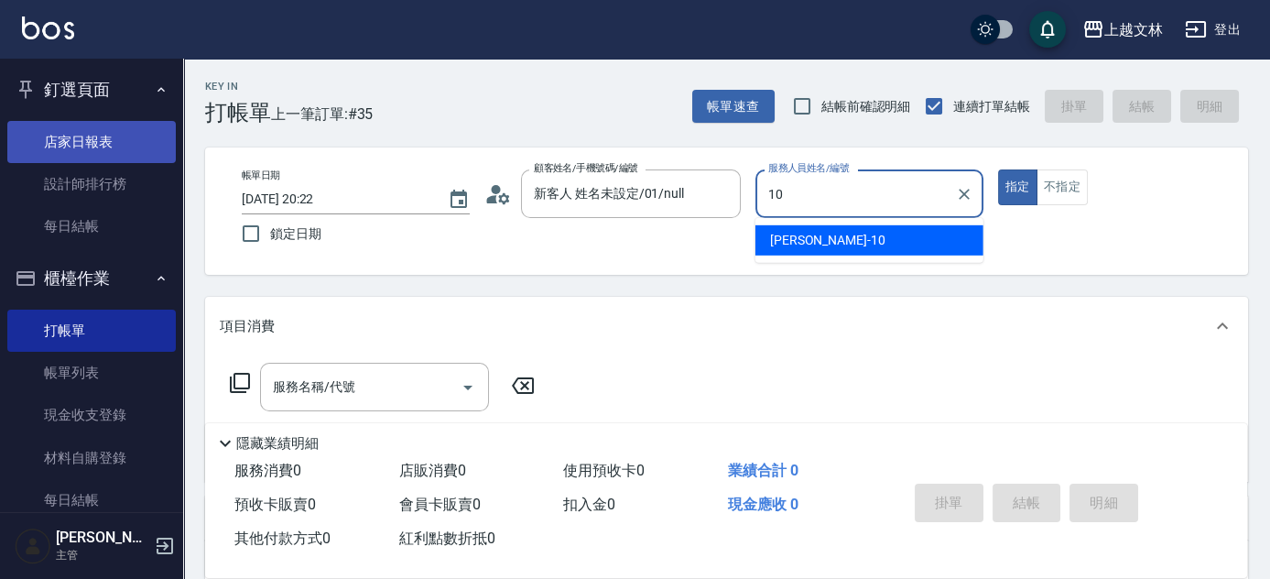
type input "[PERSON_NAME]-10"
type button "true"
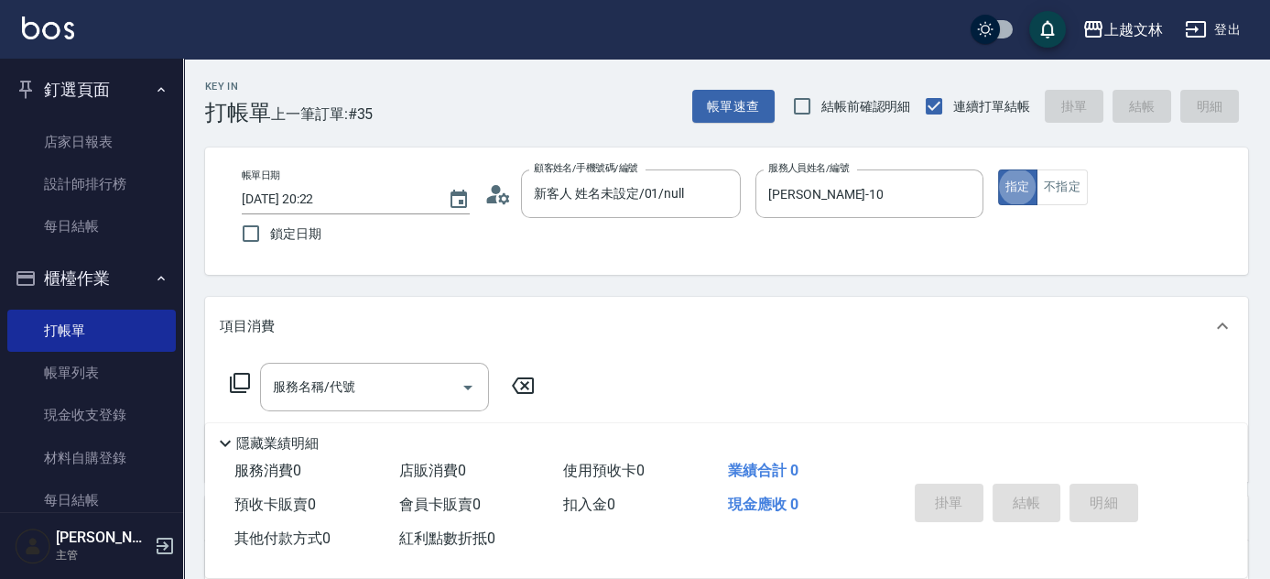
click at [244, 387] on icon at bounding box center [240, 383] width 22 height 22
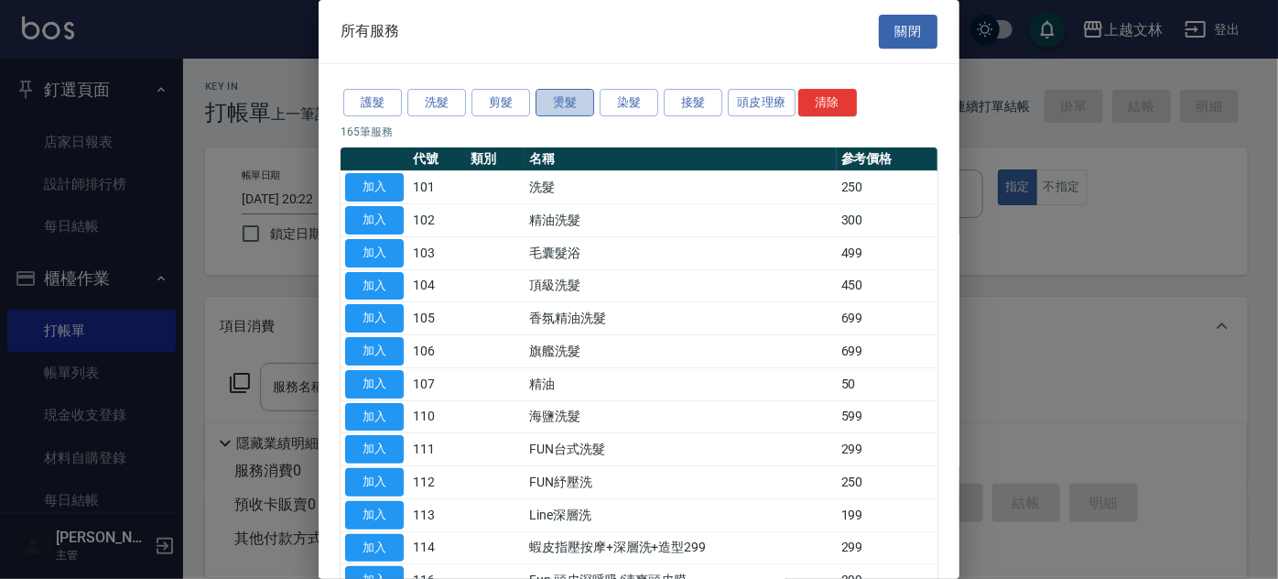
click at [579, 98] on button "燙髮" at bounding box center [565, 103] width 59 height 28
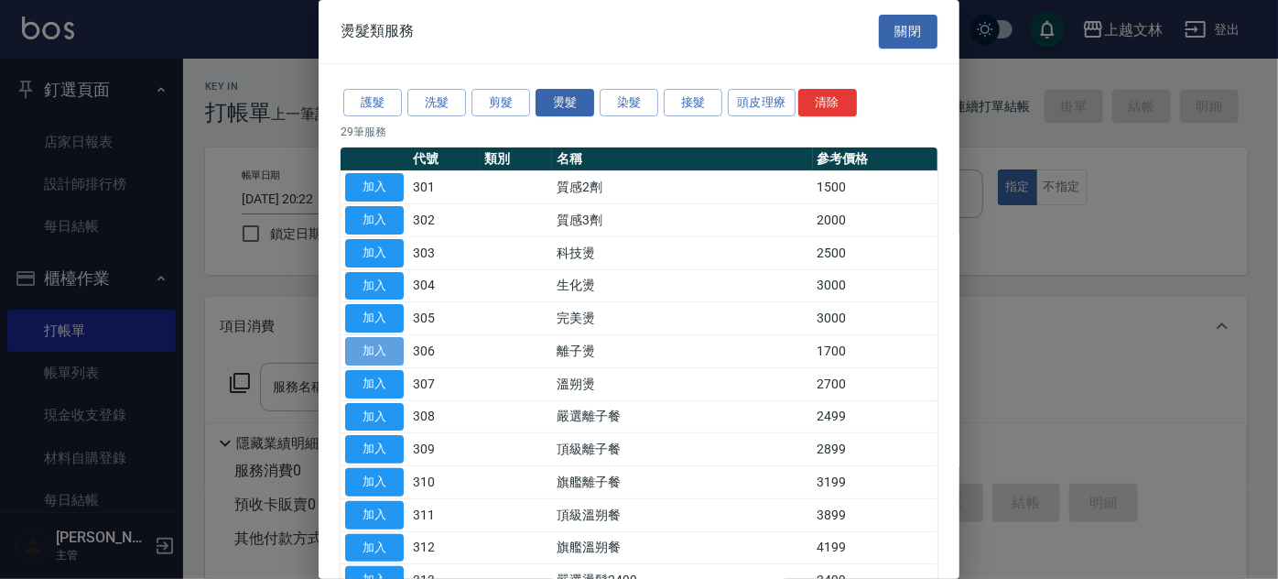
click at [375, 346] on button "加入" at bounding box center [374, 351] width 59 height 28
type input "離子燙(306)"
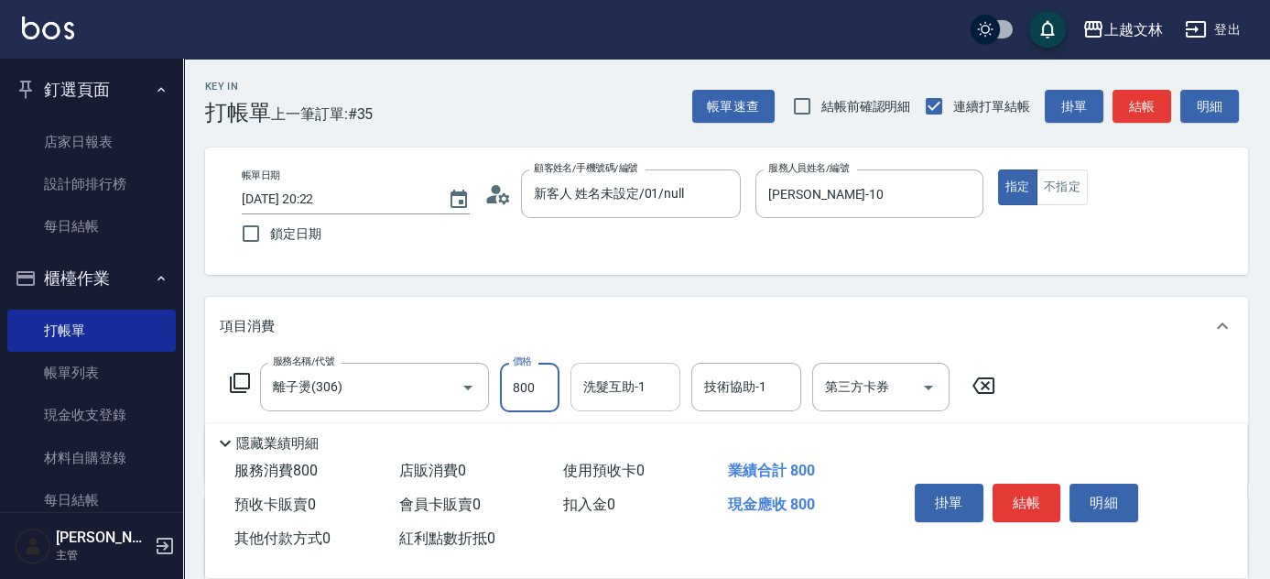
type input "800"
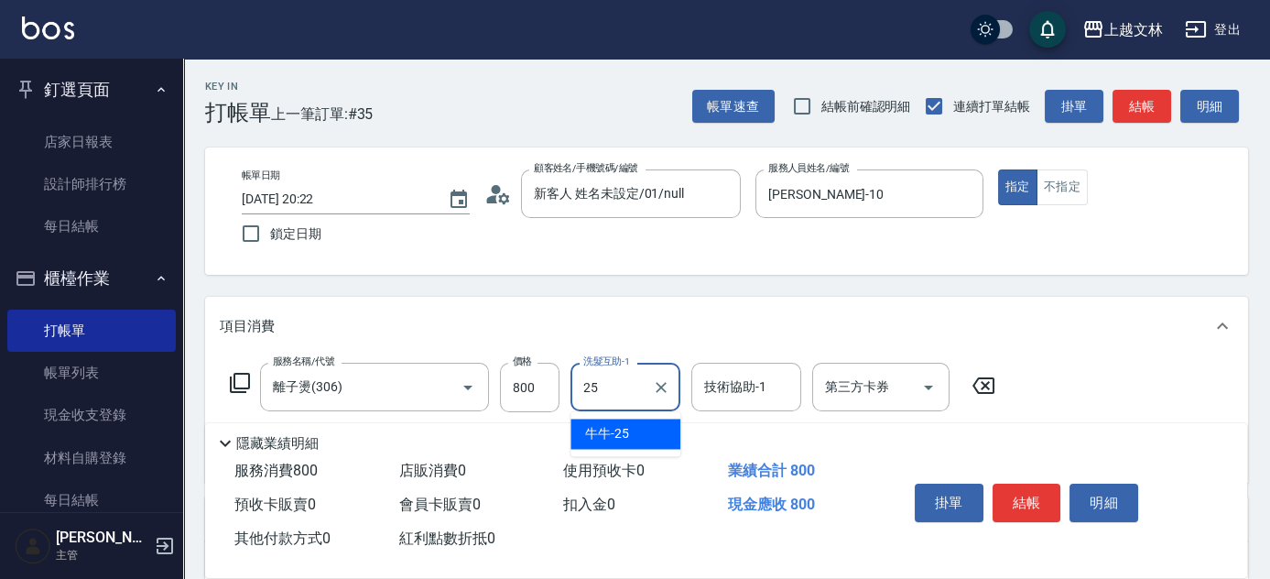
type input "牛牛-25"
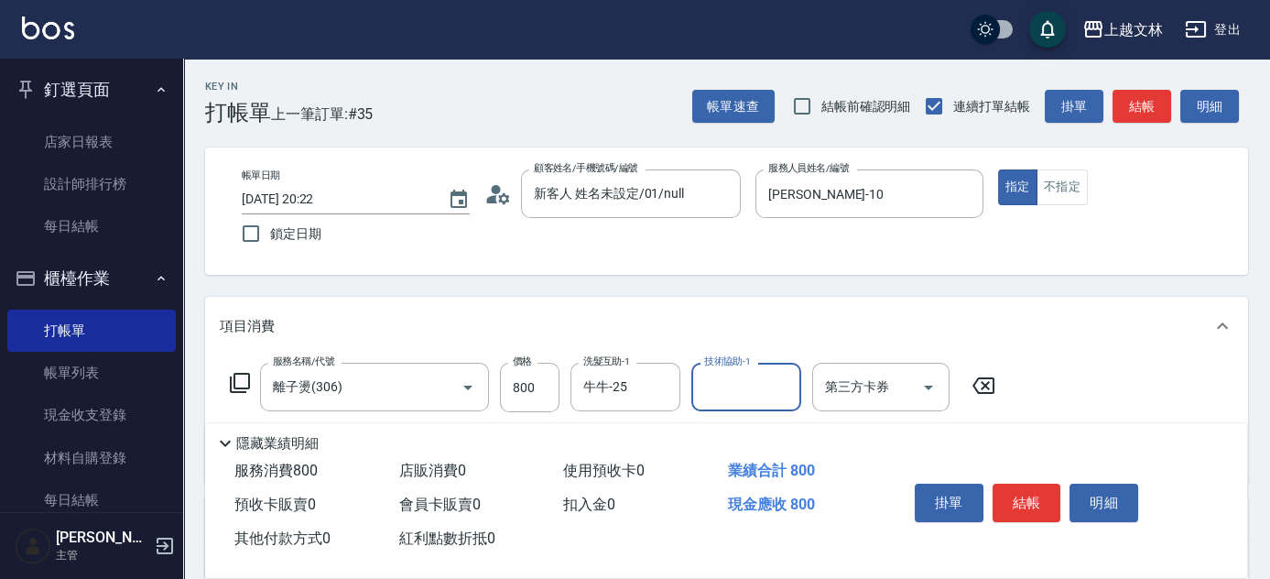
click at [1021, 503] on button "結帳" at bounding box center [1026, 502] width 69 height 38
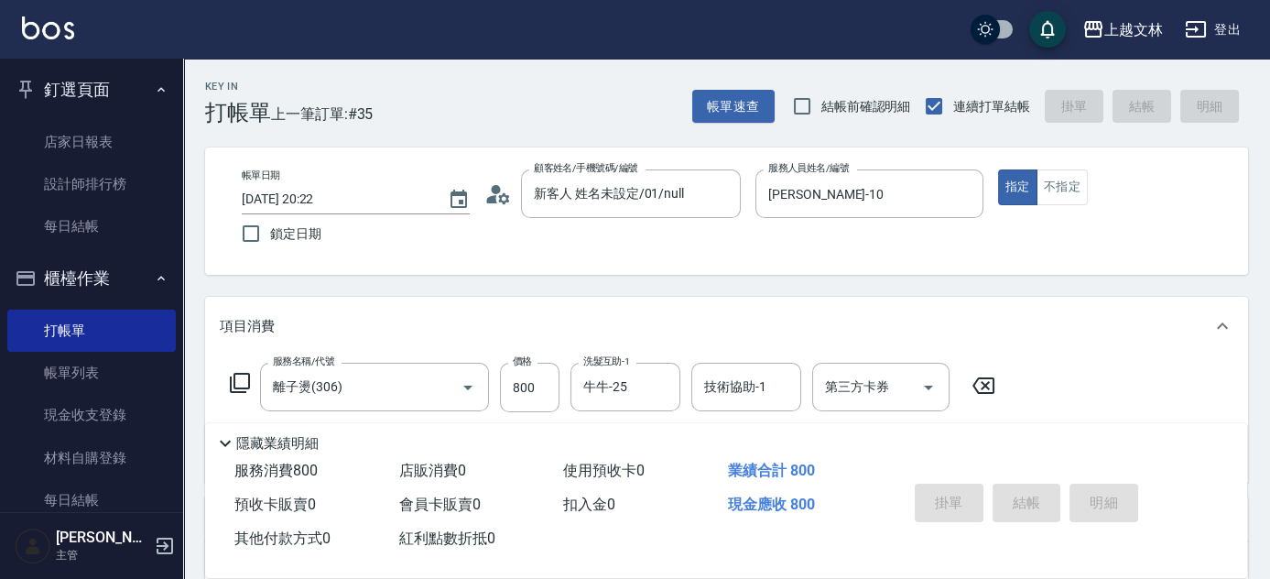
type input "[DATE] 20:35"
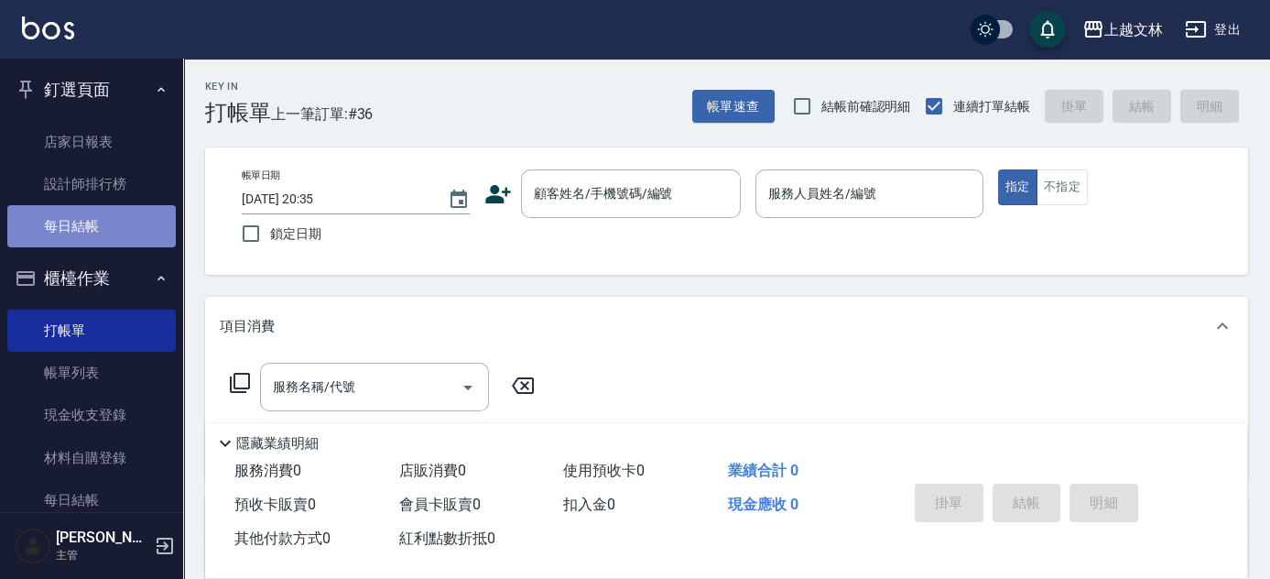
click at [103, 233] on link "每日結帳" at bounding box center [91, 226] width 168 height 42
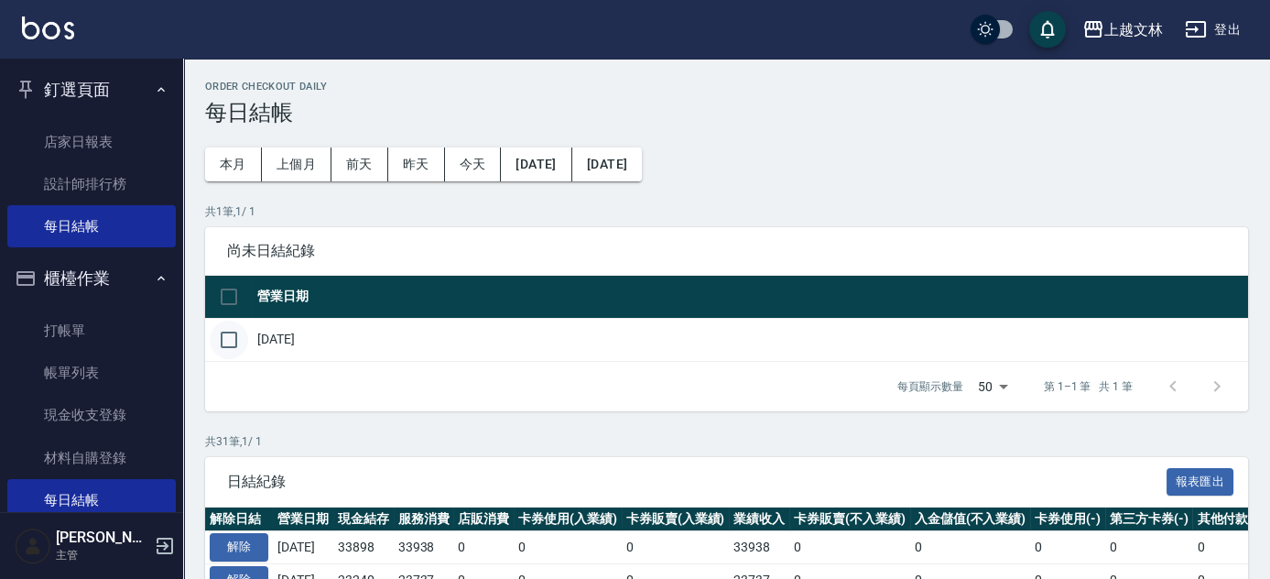
click at [229, 348] on input "checkbox" at bounding box center [229, 339] width 38 height 38
checkbox input "true"
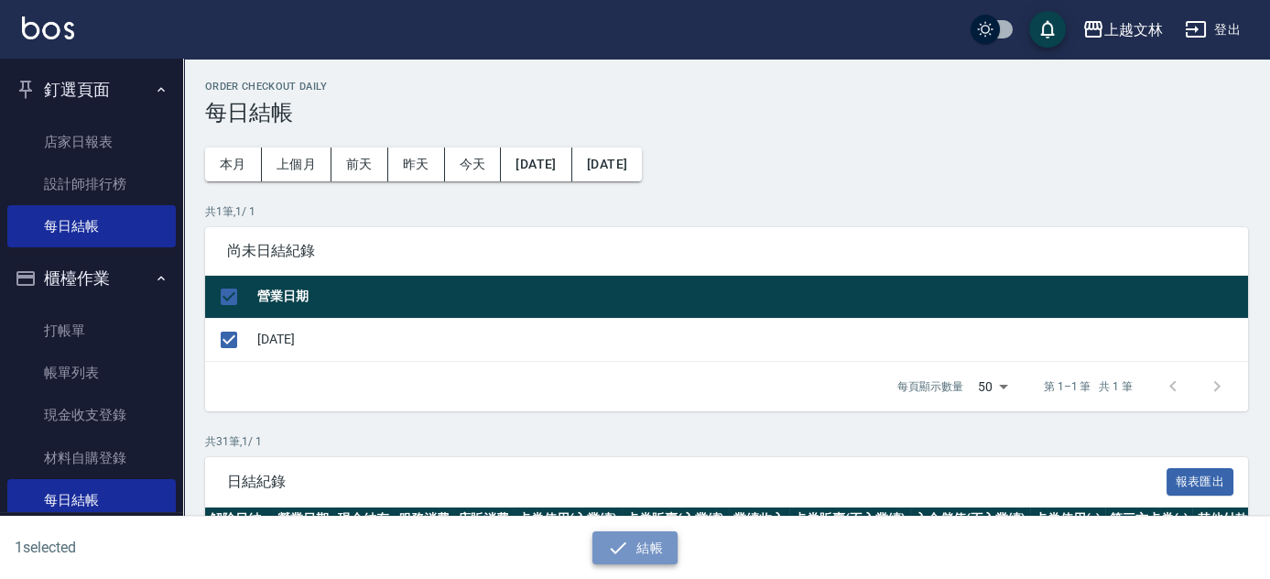
click at [644, 557] on button "結帳" at bounding box center [634, 548] width 85 height 34
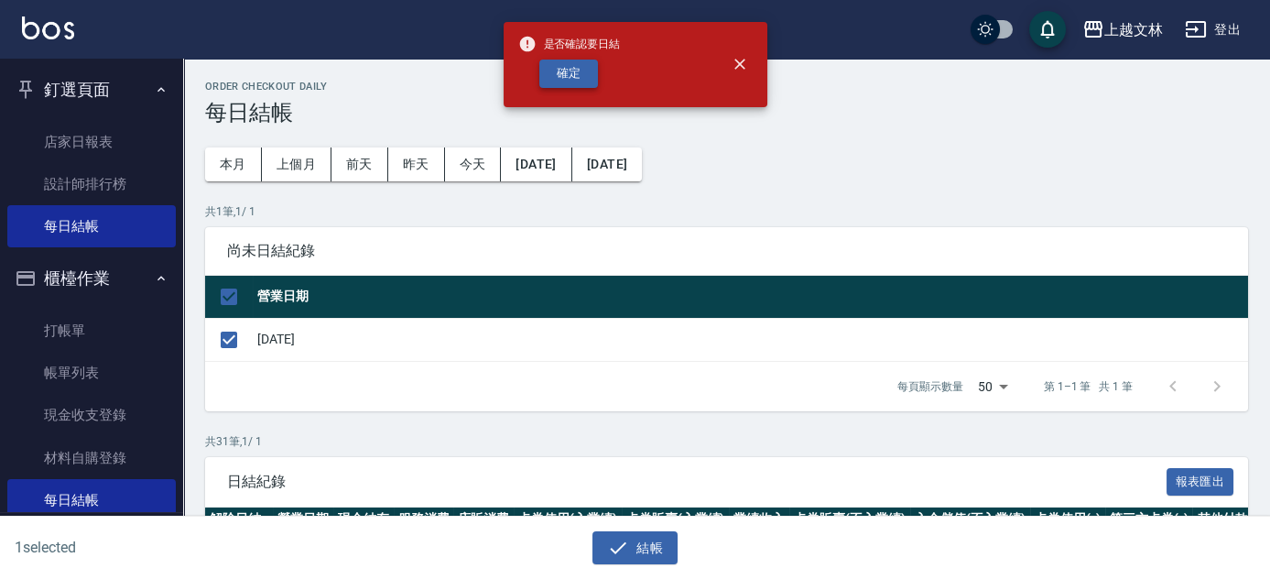
click at [584, 72] on button "確定" at bounding box center [568, 74] width 59 height 28
checkbox input "false"
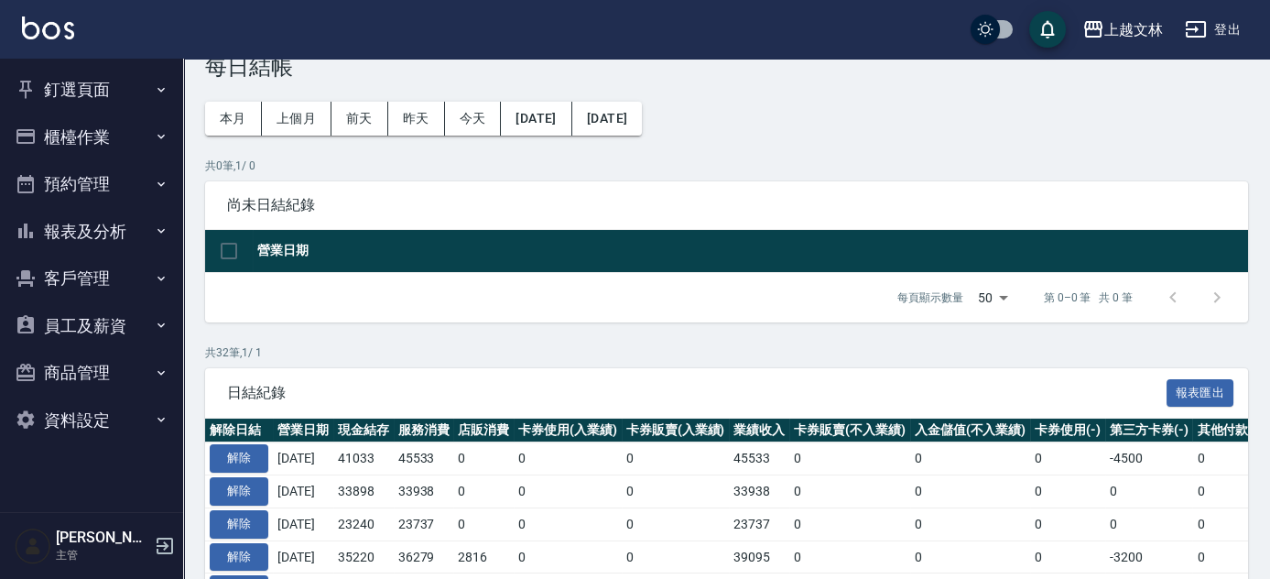
scroll to position [82, 0]
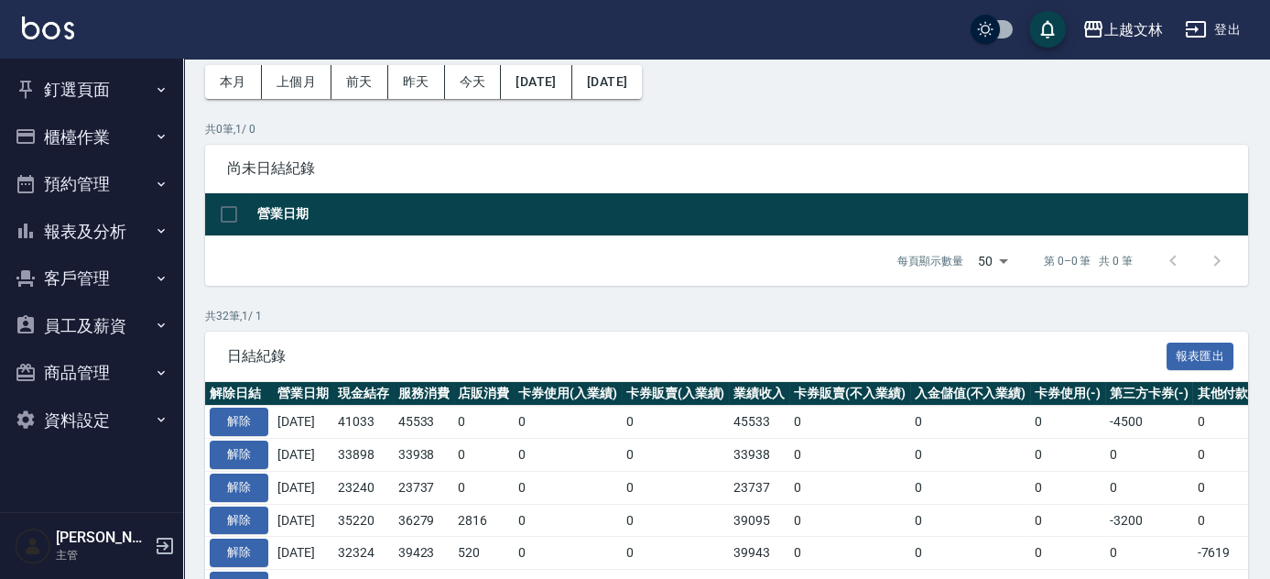
click at [70, 132] on button "櫃檯作業" at bounding box center [91, 138] width 168 height 48
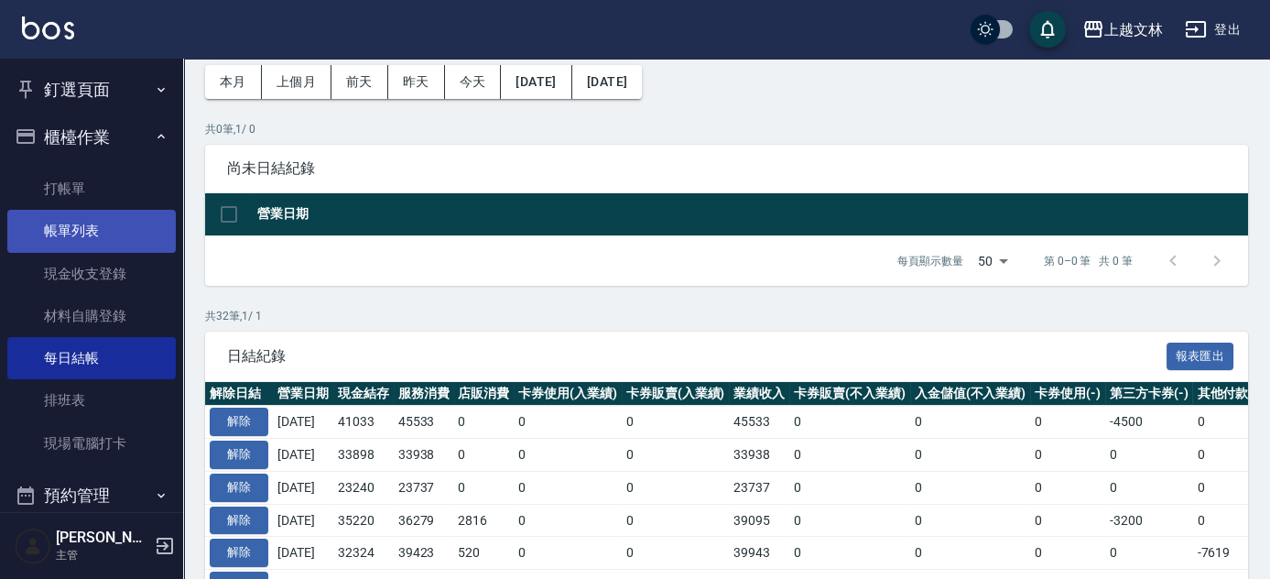
click at [94, 229] on link "帳單列表" at bounding box center [91, 231] width 168 height 42
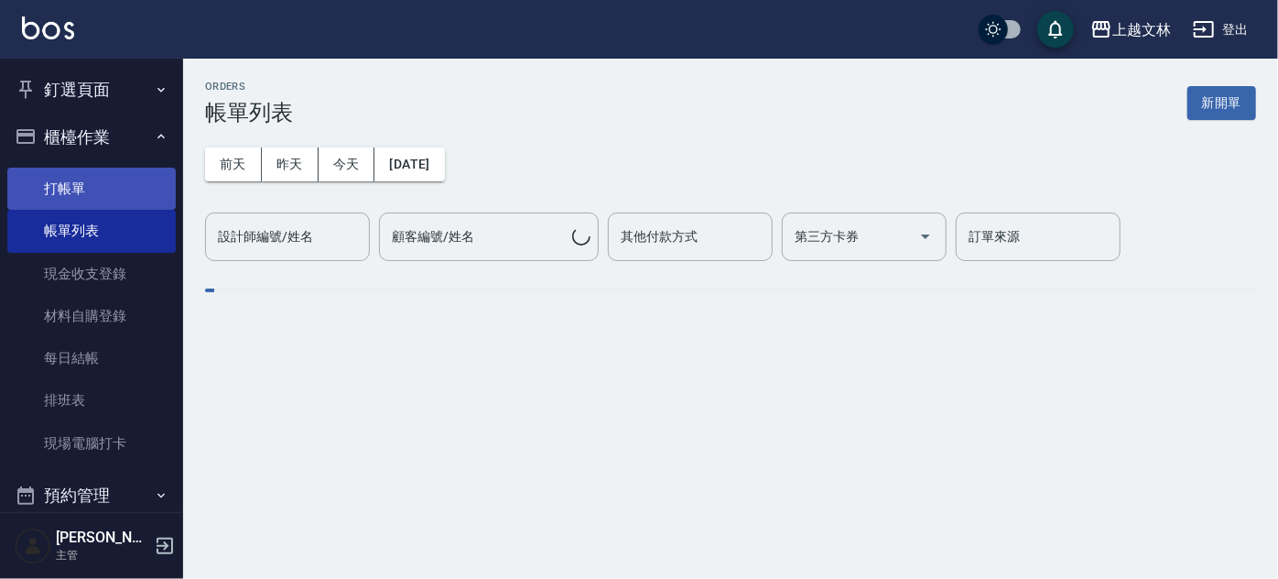
click at [104, 206] on link "打帳單" at bounding box center [91, 189] width 168 height 42
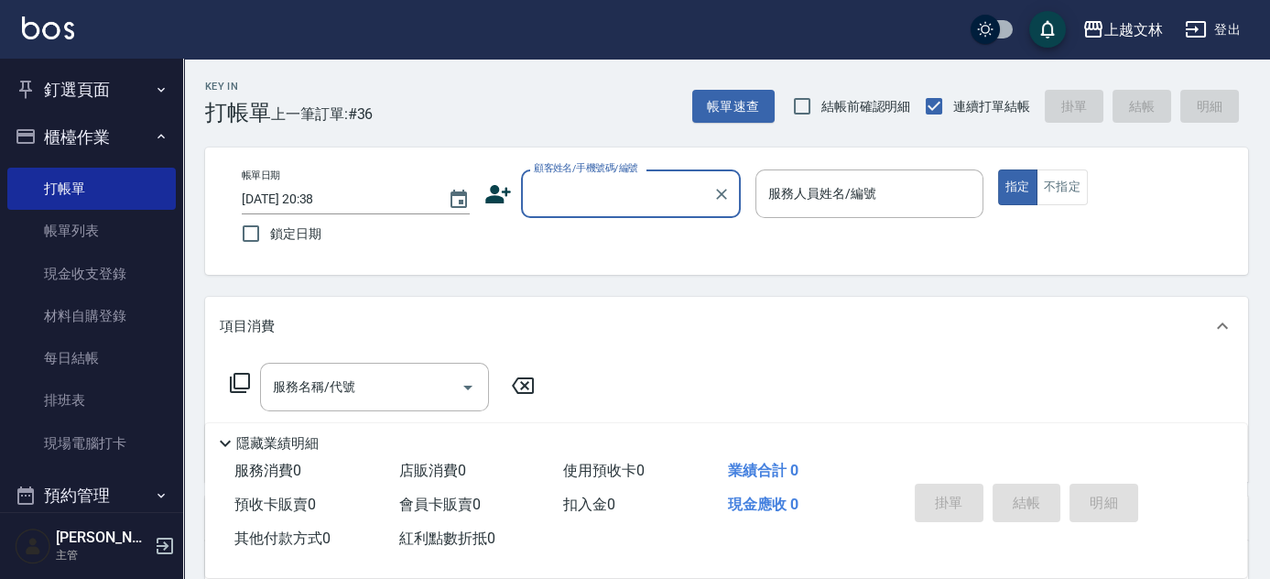
click at [96, 80] on button "釘選頁面" at bounding box center [91, 90] width 168 height 48
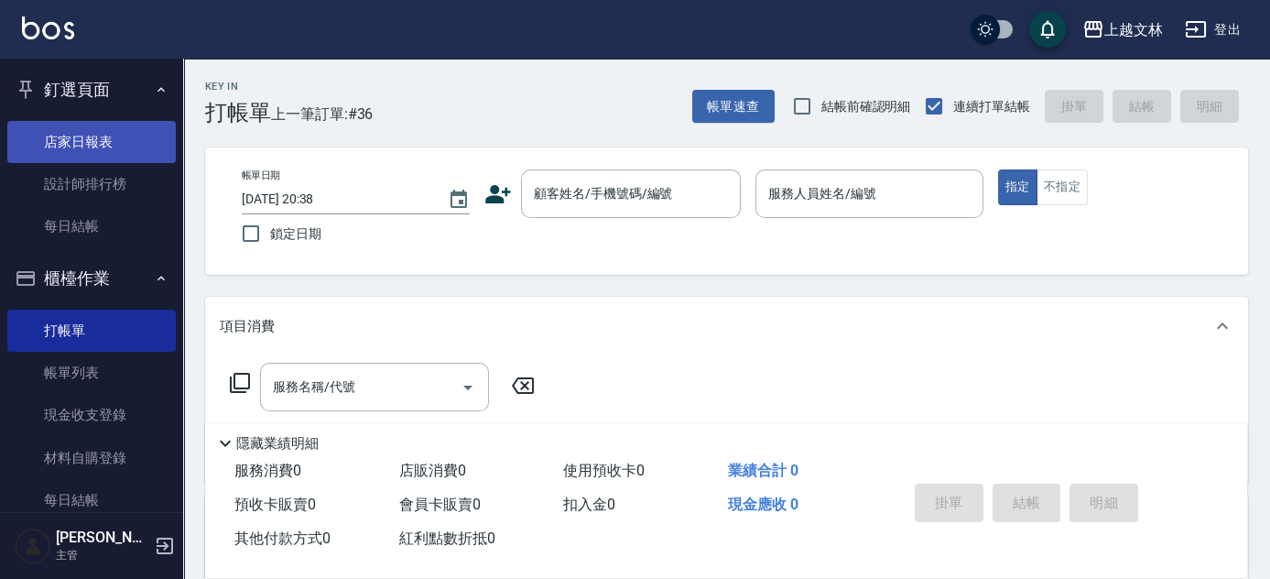
click at [82, 144] on link "店家日報表" at bounding box center [91, 142] width 168 height 42
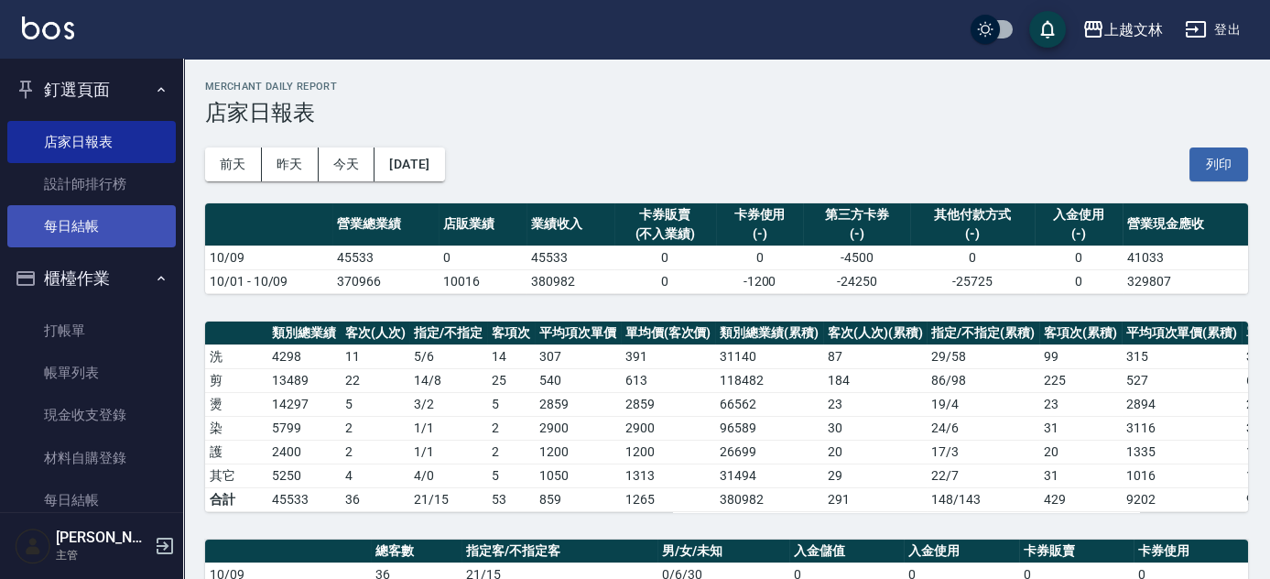
click at [108, 227] on link "每日結帳" at bounding box center [91, 226] width 168 height 42
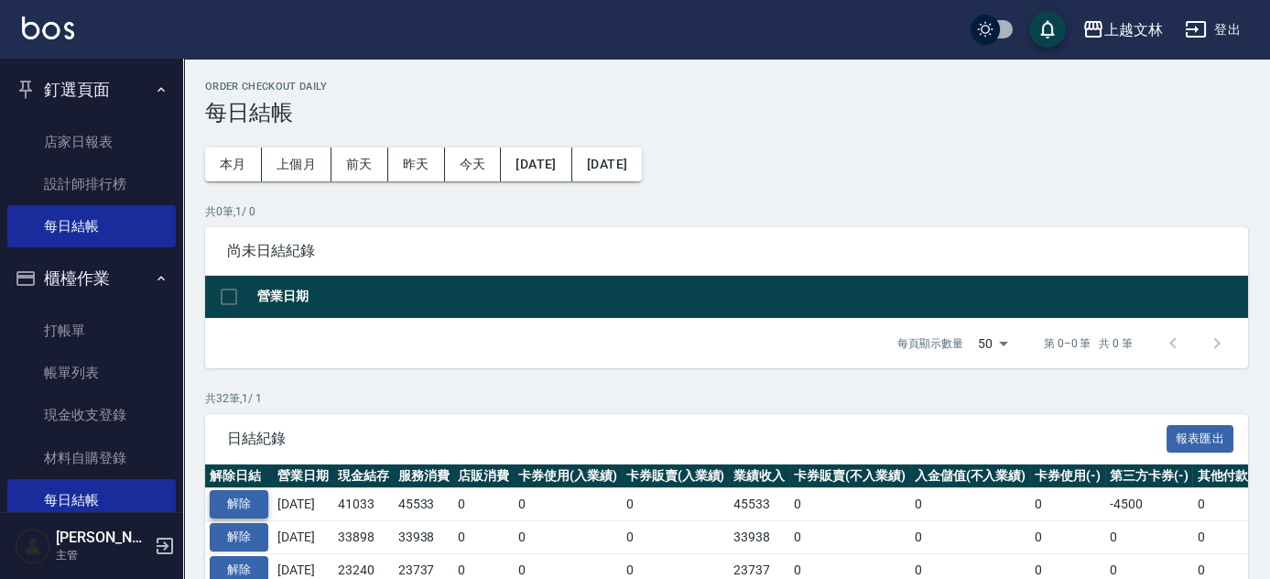
click at [241, 500] on button "解除" at bounding box center [239, 504] width 59 height 28
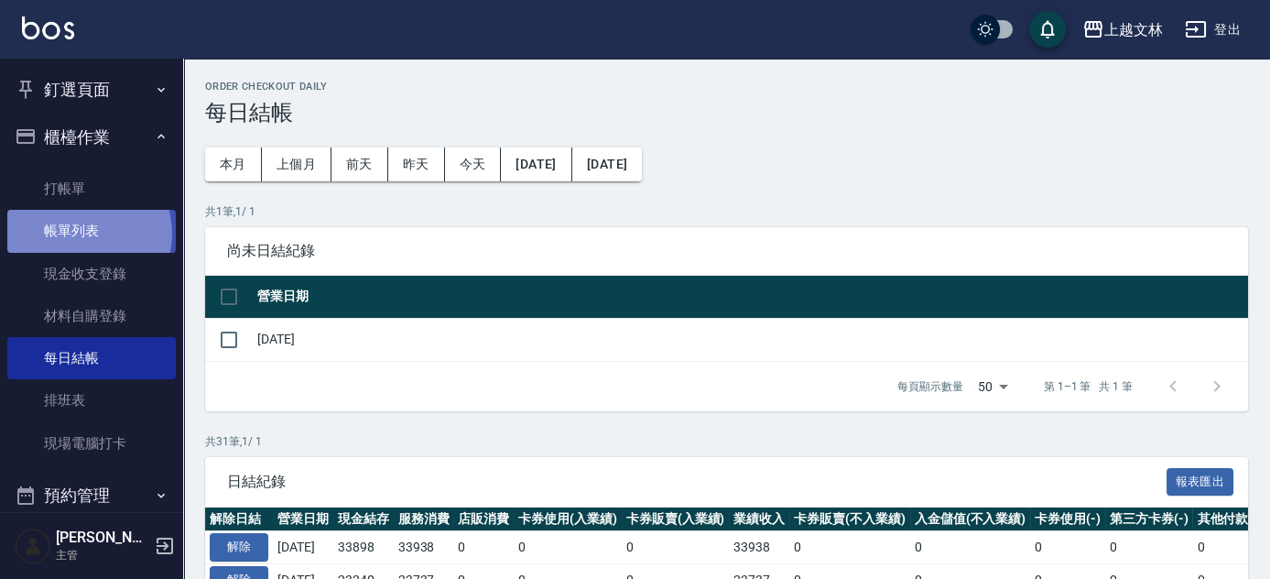
click at [85, 233] on link "帳單列表" at bounding box center [91, 231] width 168 height 42
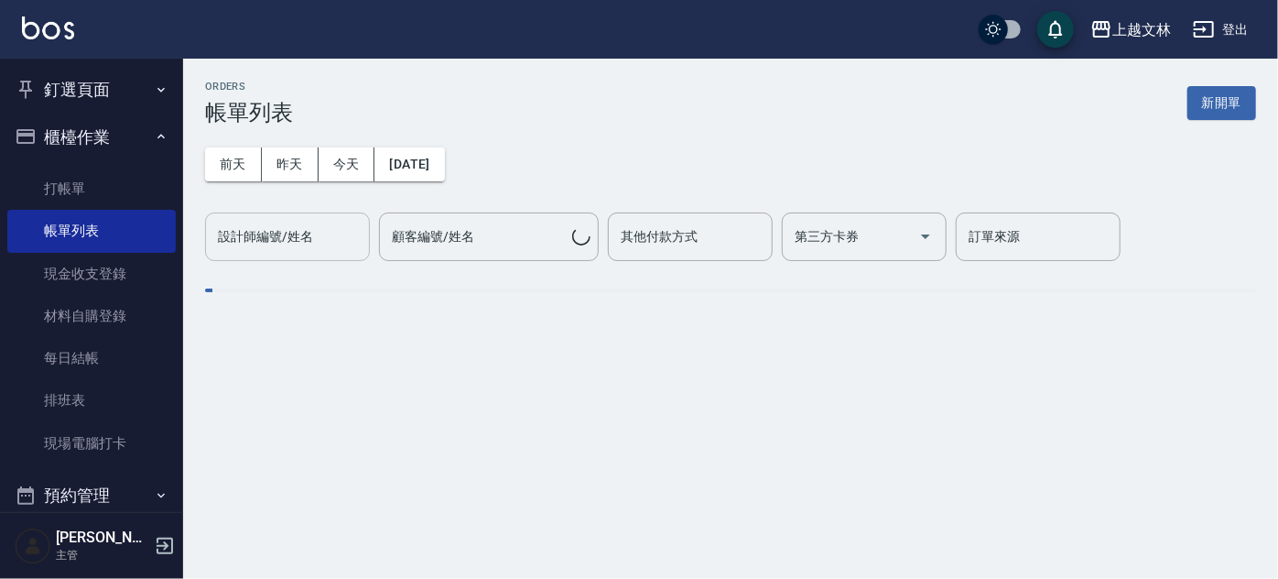
click at [307, 247] on input "設計師編號/姓名" at bounding box center [287, 237] width 148 height 32
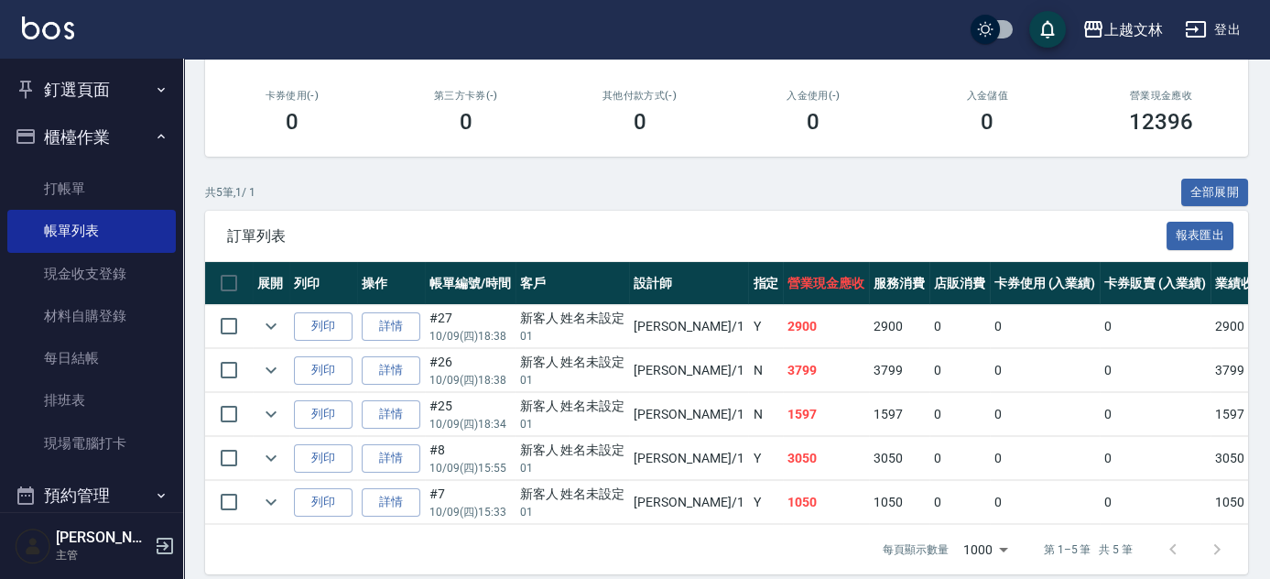
scroll to position [330, 0]
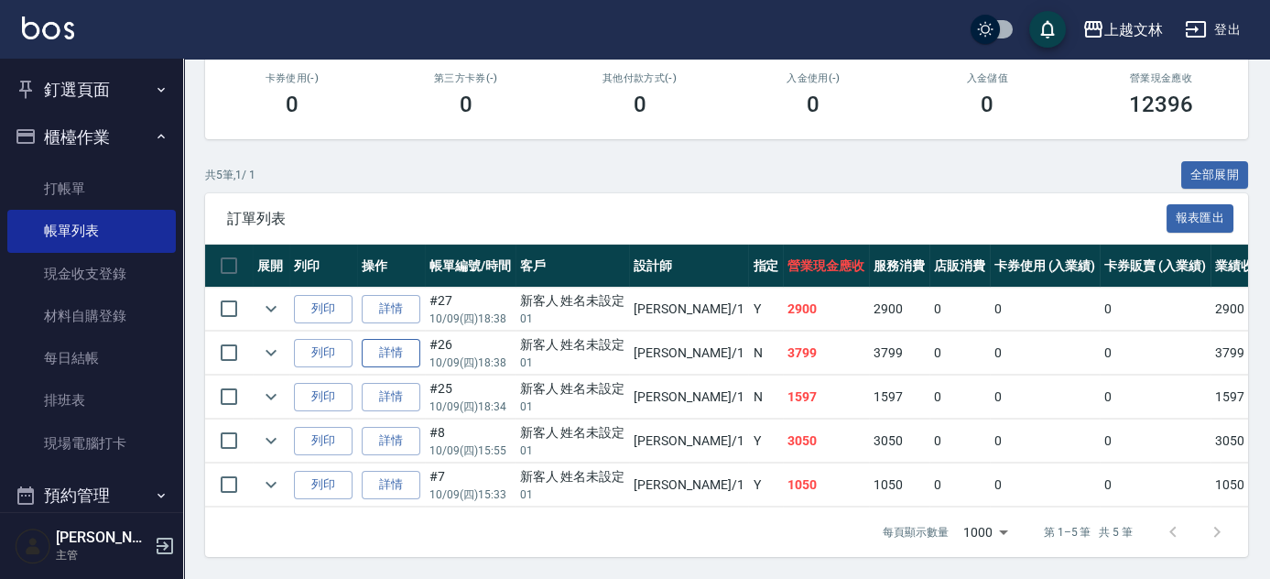
type input "FIONA-1"
click at [385, 339] on link "詳情" at bounding box center [391, 353] width 59 height 28
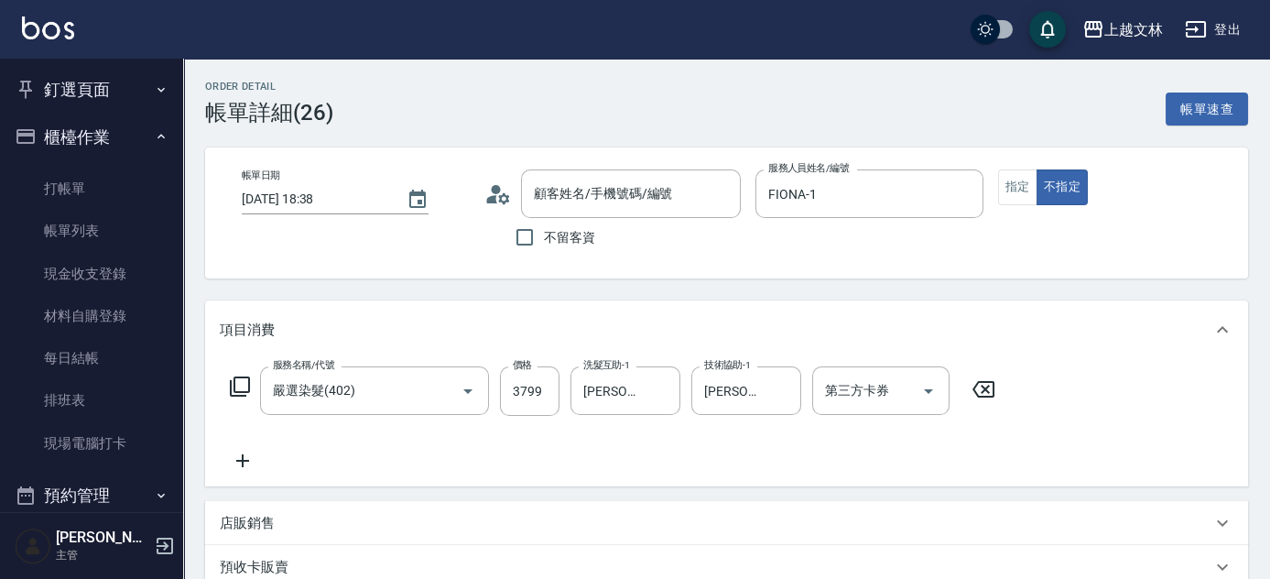
type input "[DATE] 18:38"
type input "FIONA-1"
type input "嚴選染髮(402)"
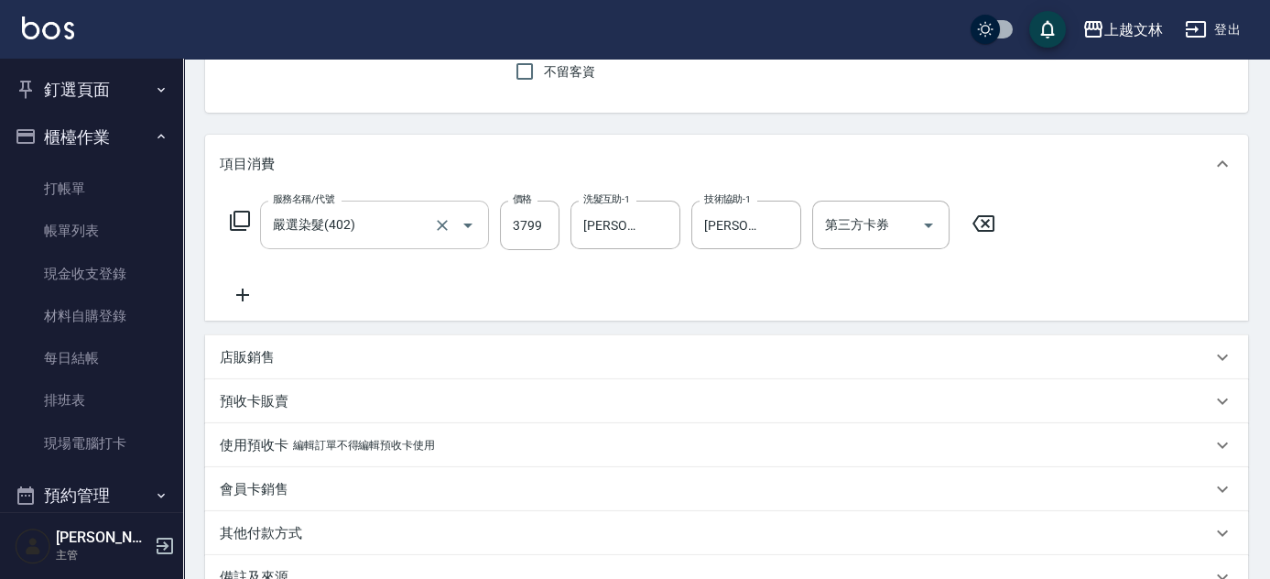
type input "新客人 姓名未設定/01/null"
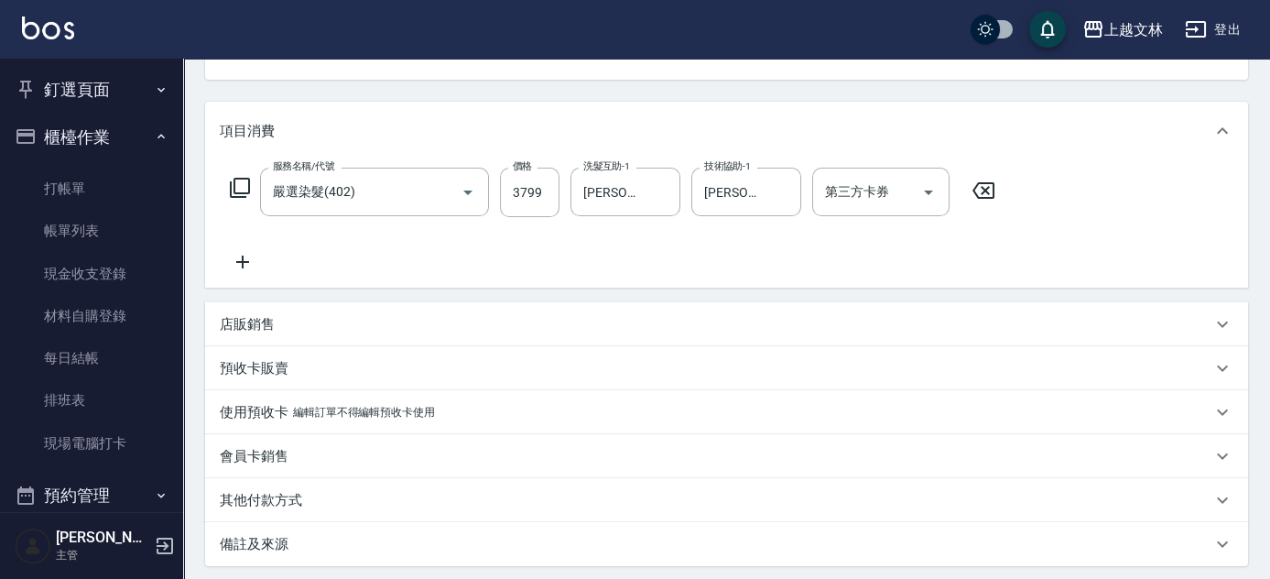
scroll to position [381, 0]
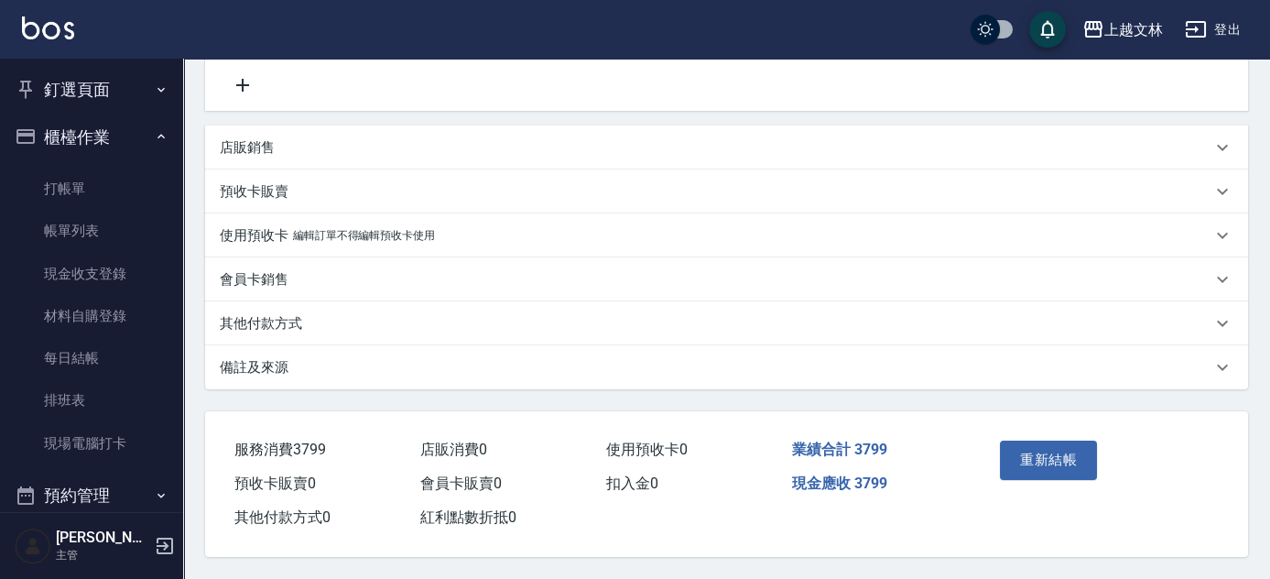
click at [279, 319] on p "其他付款方式" at bounding box center [261, 323] width 82 height 19
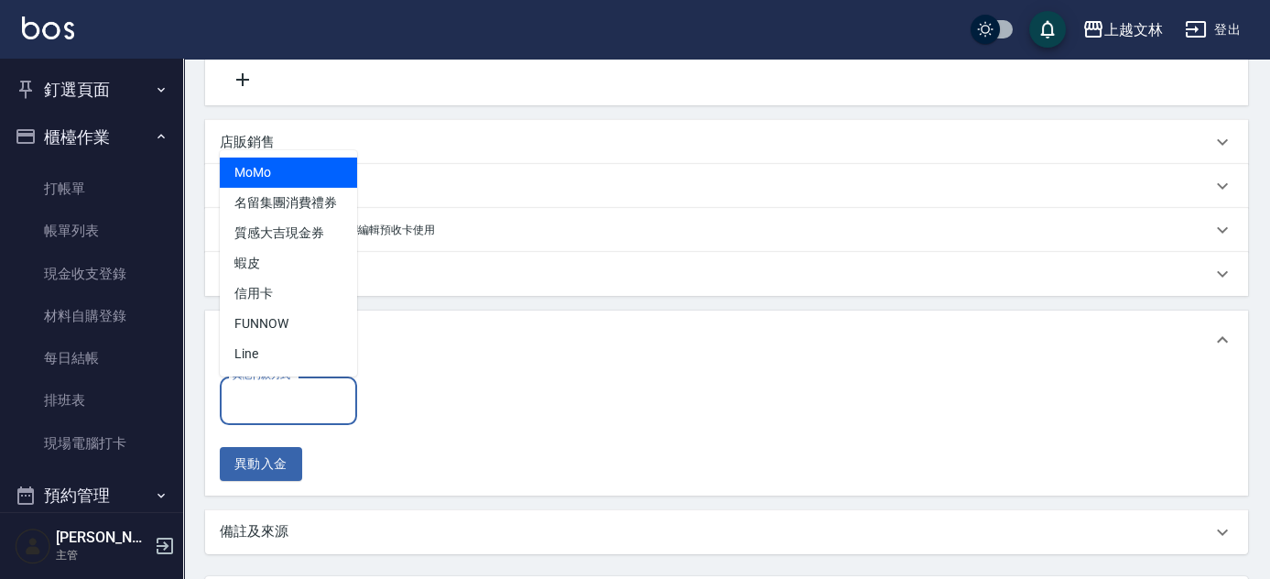
click at [265, 402] on input "其他付款方式" at bounding box center [288, 400] width 121 height 32
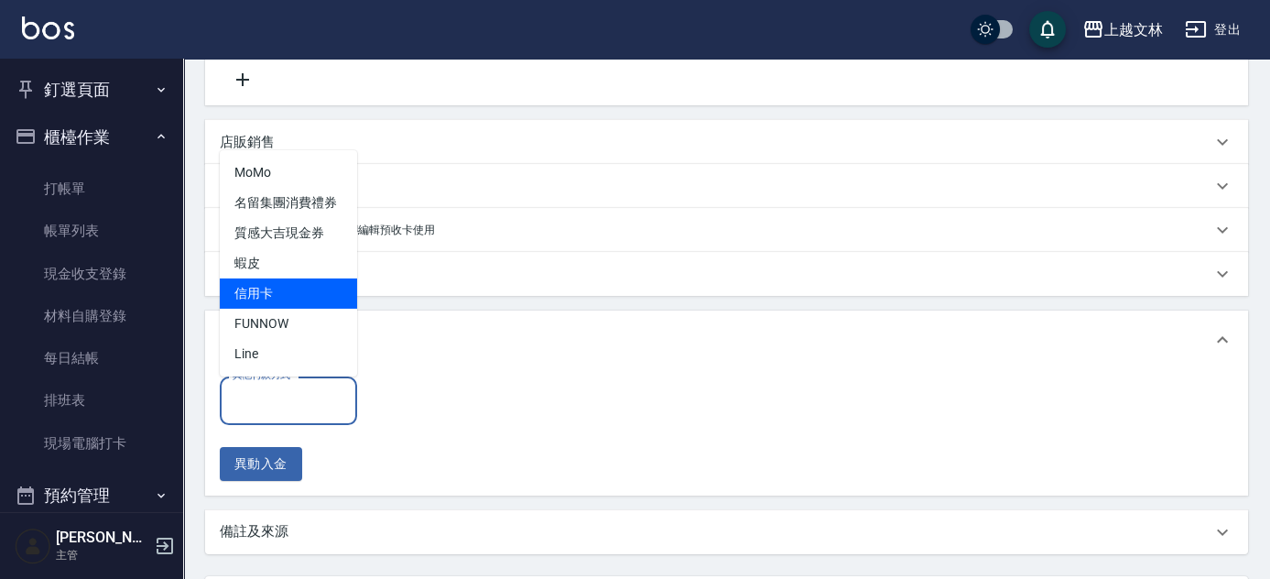
click at [268, 294] on span "信用卡" at bounding box center [288, 293] width 137 height 30
type input "信用卡"
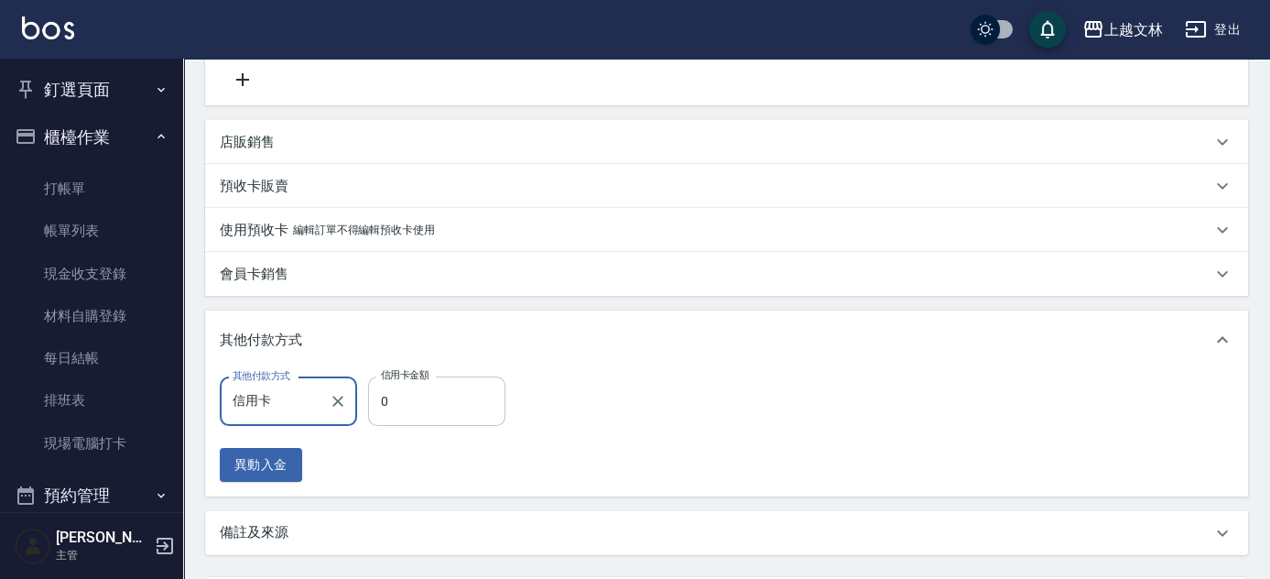
click at [416, 389] on input "0" at bounding box center [436, 400] width 137 height 49
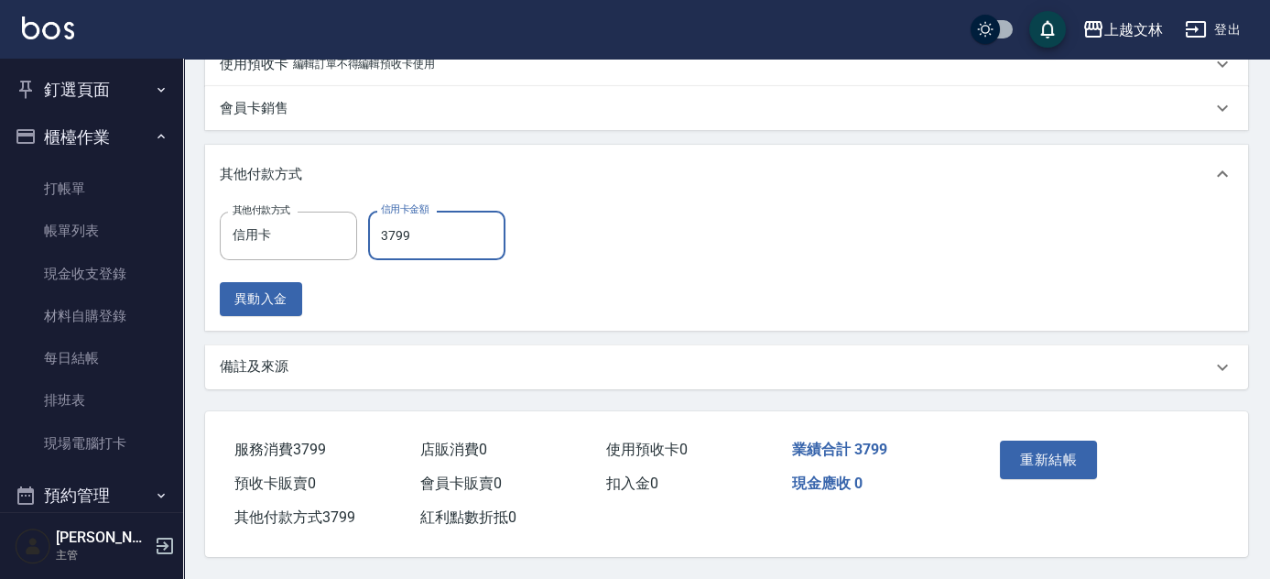
scroll to position [552, 0]
type input "3799"
click at [1049, 449] on button "重新結帳" at bounding box center [1048, 459] width 97 height 38
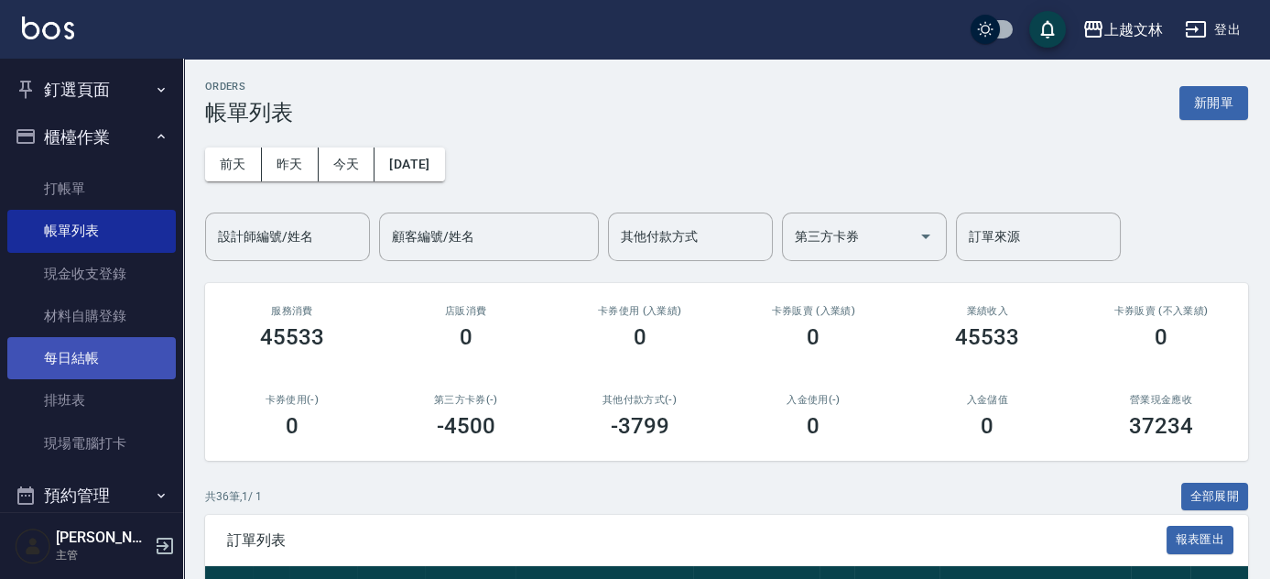
click at [73, 373] on link "每日結帳" at bounding box center [91, 358] width 168 height 42
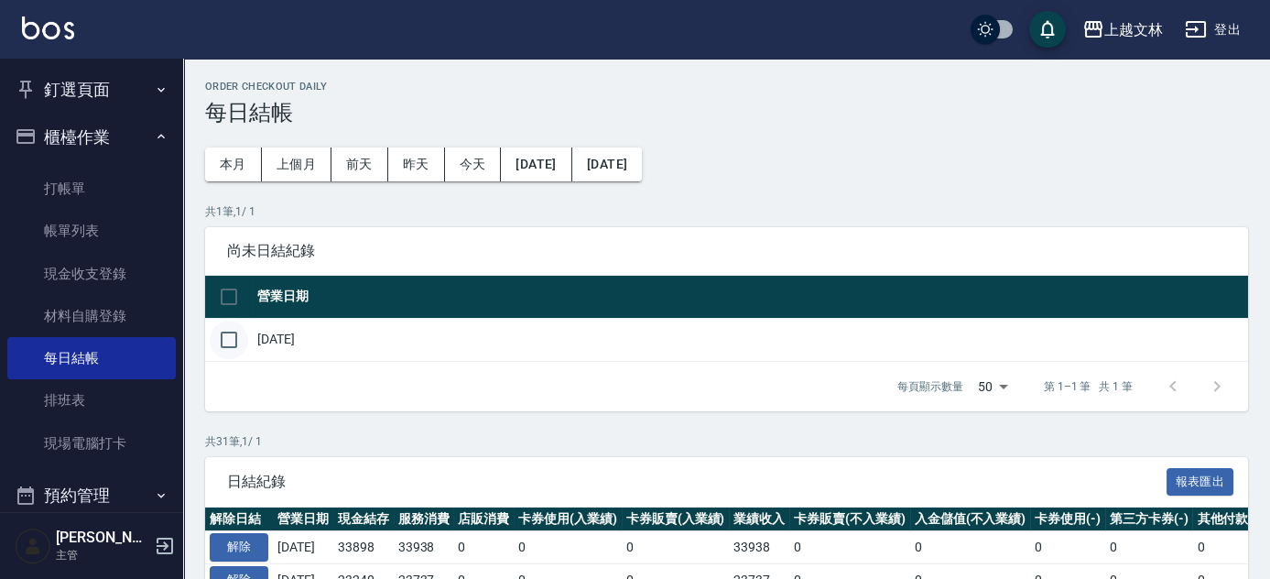
click at [227, 345] on input "checkbox" at bounding box center [229, 339] width 38 height 38
checkbox input "true"
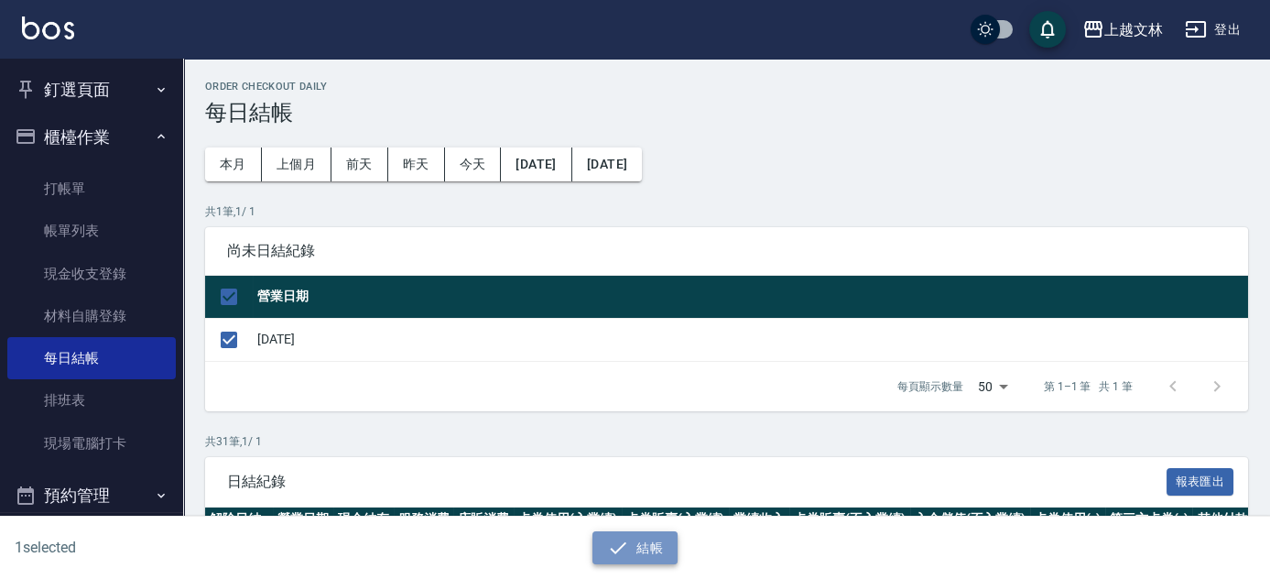
click at [637, 553] on button "結帳" at bounding box center [634, 548] width 85 height 34
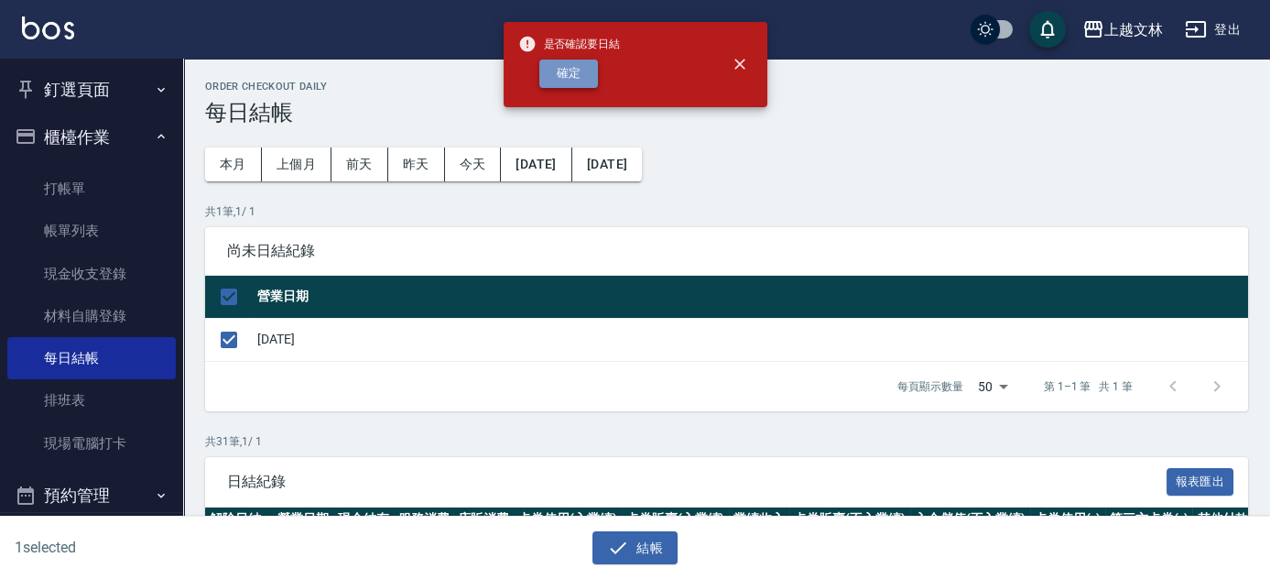
click at [567, 81] on button "確定" at bounding box center [568, 74] width 59 height 28
checkbox input "false"
